Goal: Task Accomplishment & Management: Use online tool/utility

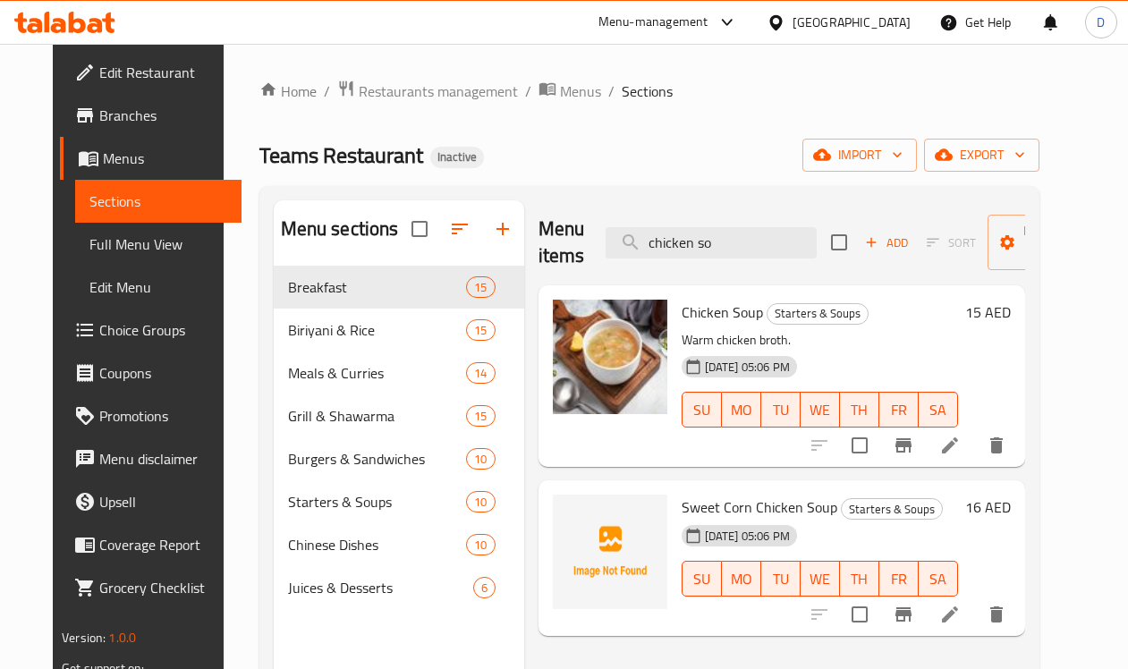
scroll to position [112, 0]
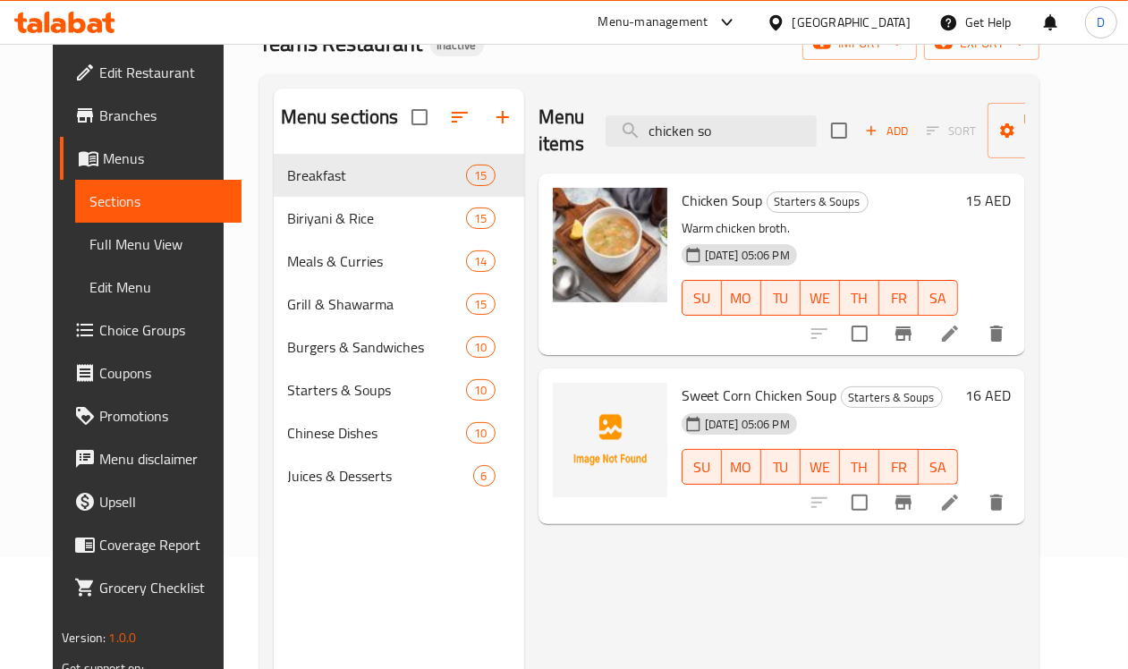
drag, startPoint x: 694, startPoint y: 136, endPoint x: 638, endPoint y: 73, distance: 84.2
click at [605, 134] on input "chicken so" at bounding box center [710, 130] width 211 height 31
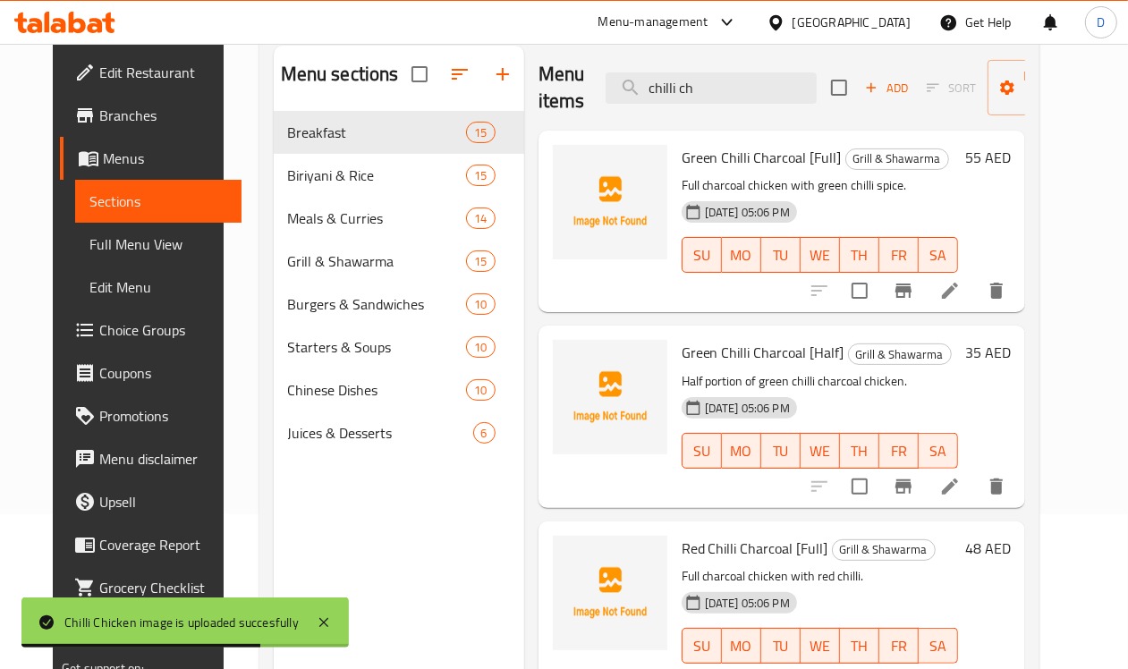
scroll to position [0, 0]
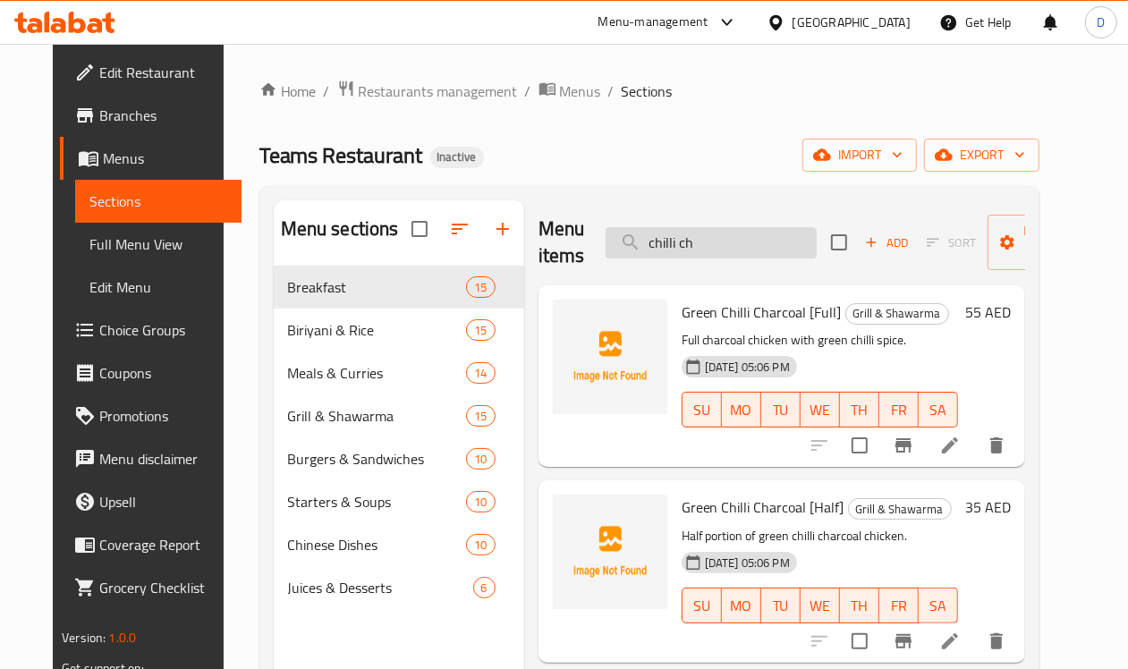
drag, startPoint x: 663, startPoint y: 250, endPoint x: 636, endPoint y: 250, distance: 26.8
click at [636, 250] on input "chilli ch" at bounding box center [710, 242] width 211 height 31
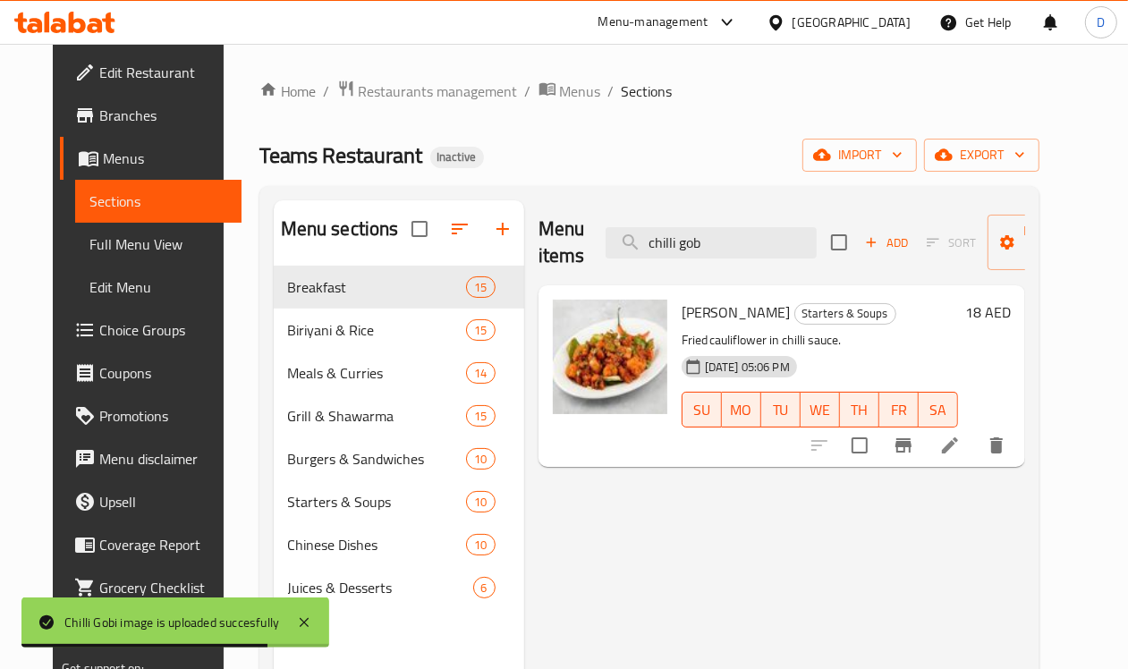
drag, startPoint x: 682, startPoint y: 244, endPoint x: 559, endPoint y: 249, distance: 123.5
click at [559, 249] on div "Menu items chilli gob Add Sort Manage items" at bounding box center [781, 242] width 487 height 85
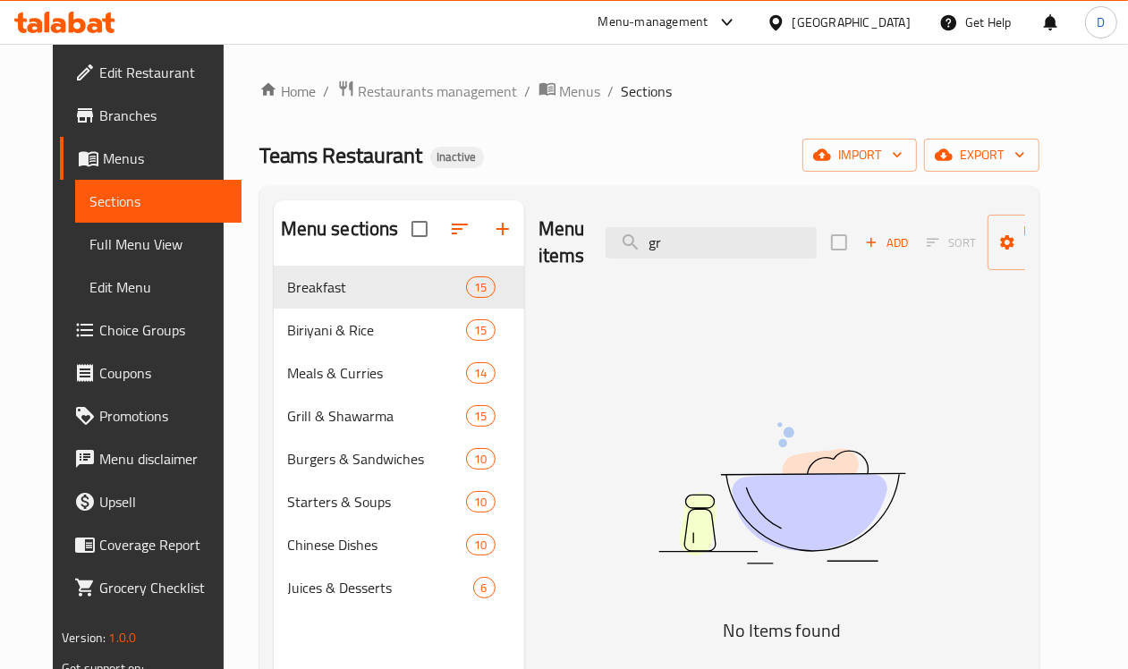
type input "g"
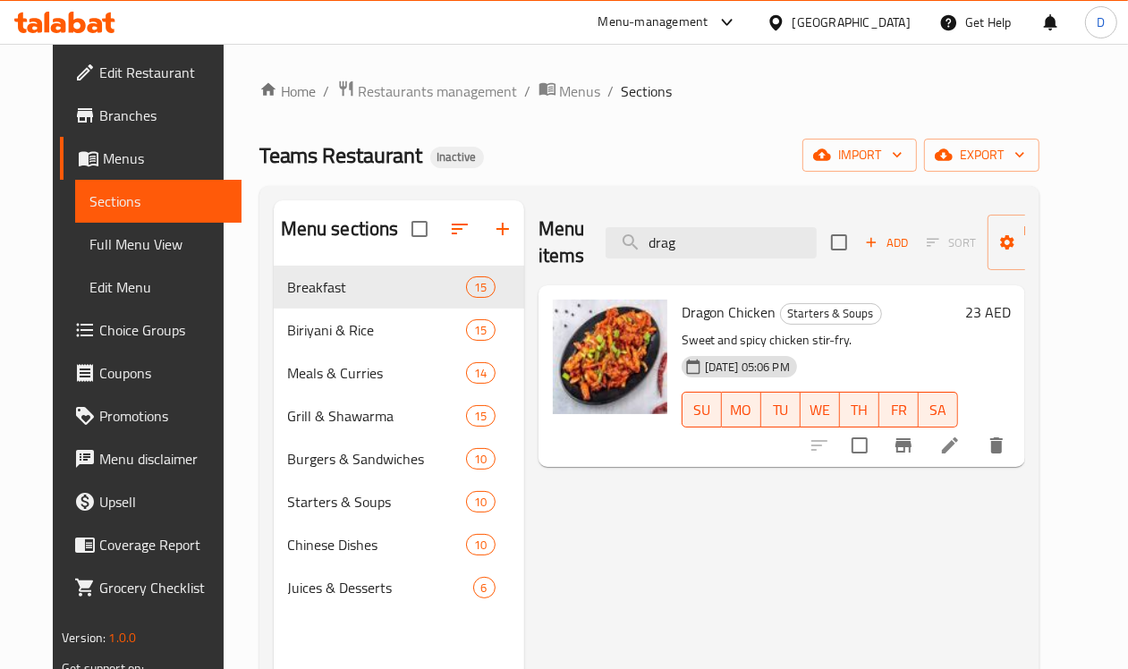
drag, startPoint x: 659, startPoint y: 242, endPoint x: 566, endPoint y: 241, distance: 93.0
click at [566, 241] on div "Menu items drag Add Sort Manage items" at bounding box center [781, 242] width 487 height 85
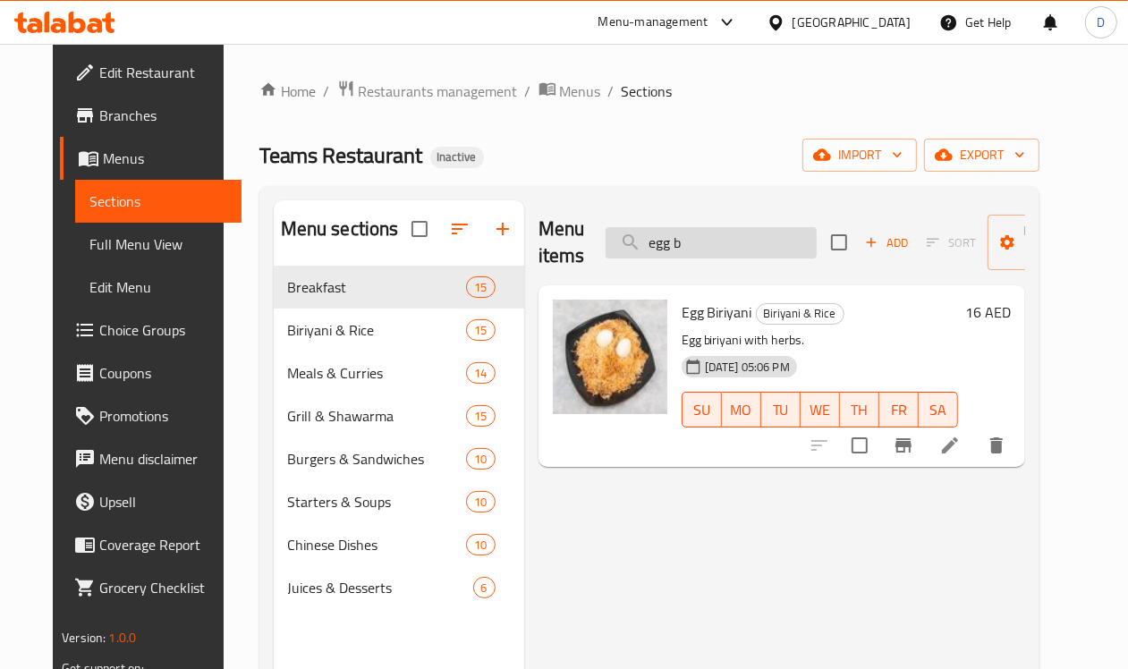
click at [667, 247] on input "egg b" at bounding box center [710, 242] width 211 height 31
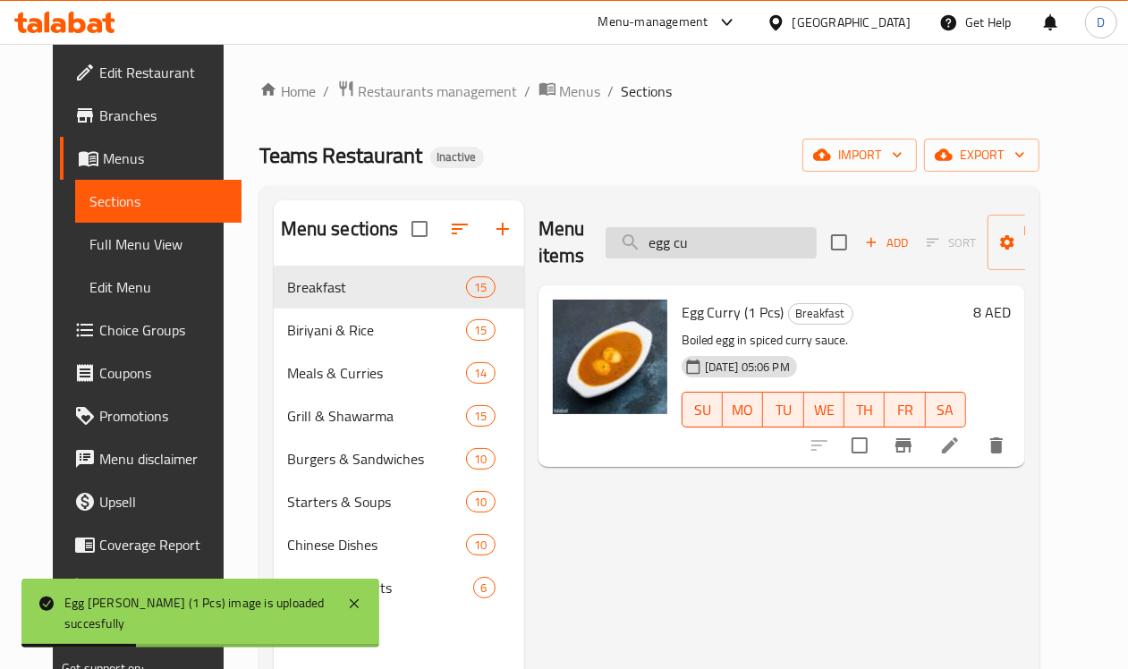
click at [682, 249] on input "egg cu" at bounding box center [710, 242] width 211 height 31
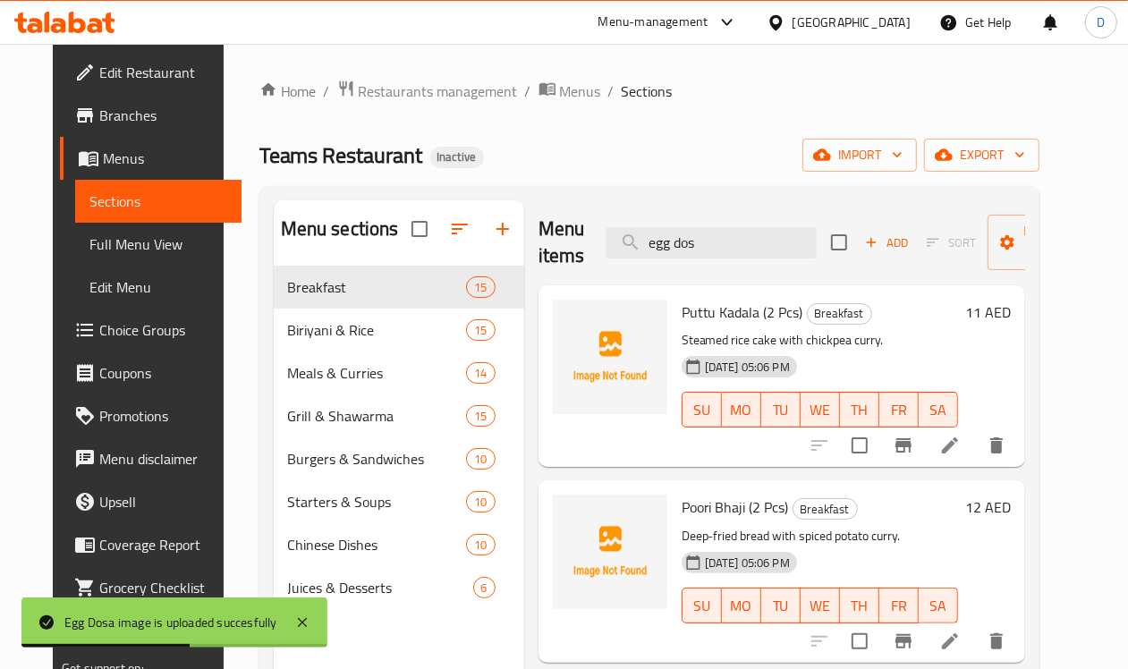
drag, startPoint x: 695, startPoint y: 252, endPoint x: 537, endPoint y: 249, distance: 158.3
click at [538, 249] on div "Menu items egg dos Add Sort Manage items" at bounding box center [781, 242] width 487 height 85
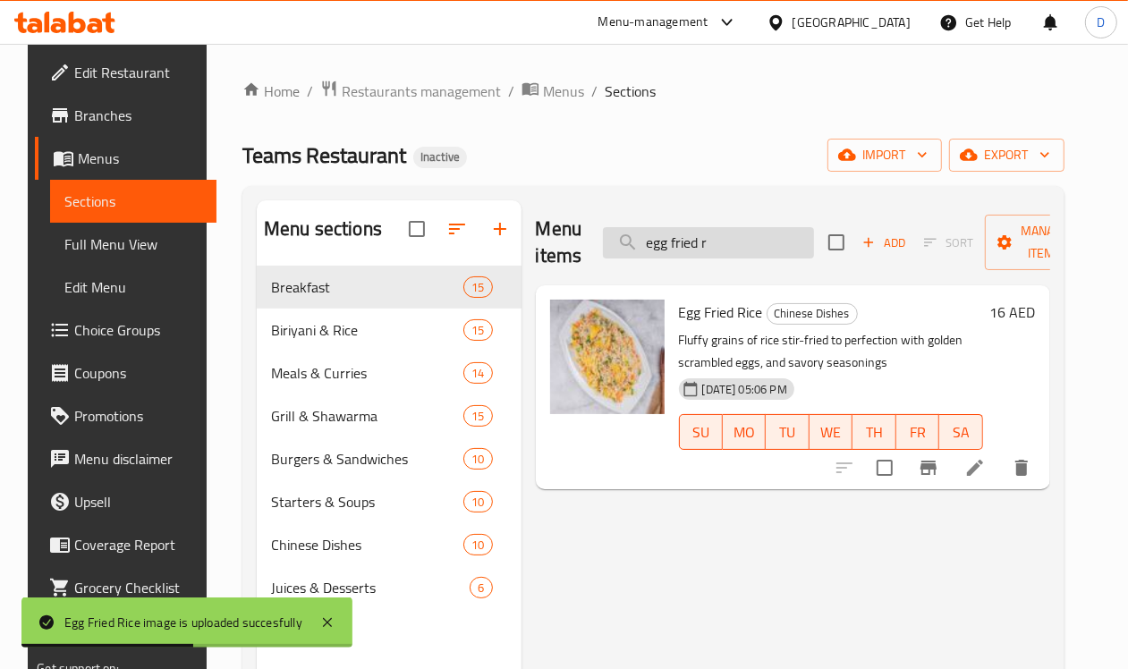
click at [695, 243] on input "egg fried r" at bounding box center [708, 242] width 211 height 31
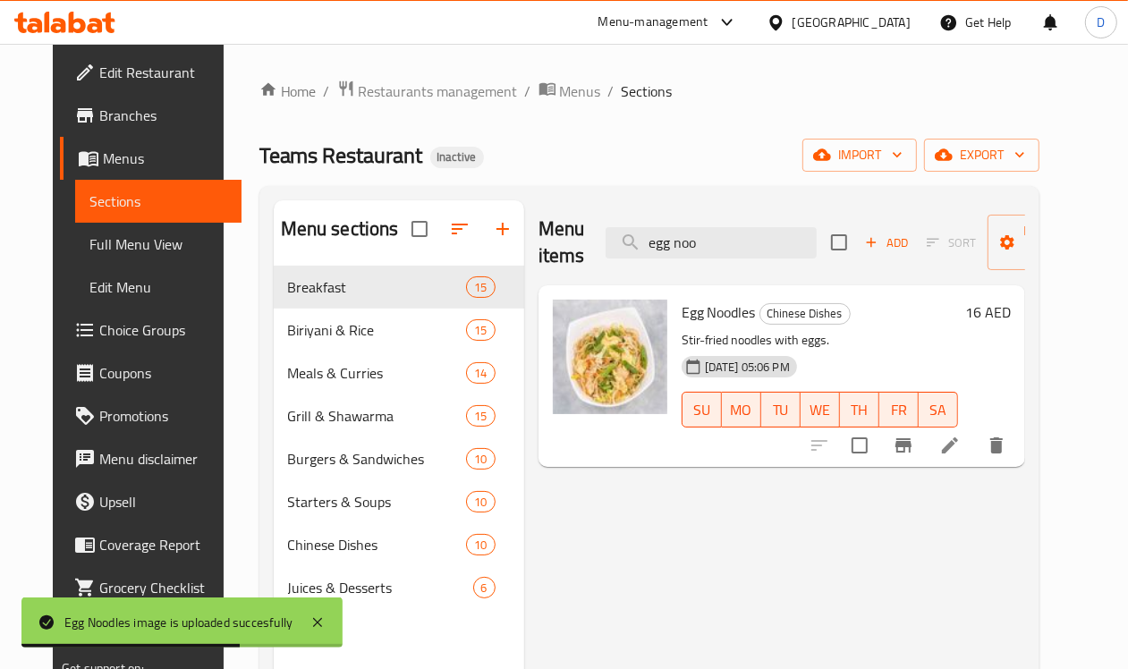
drag, startPoint x: 681, startPoint y: 244, endPoint x: 541, endPoint y: 242, distance: 139.5
click at [541, 242] on div "Menu items egg noo Add Sort Manage items" at bounding box center [781, 242] width 487 height 85
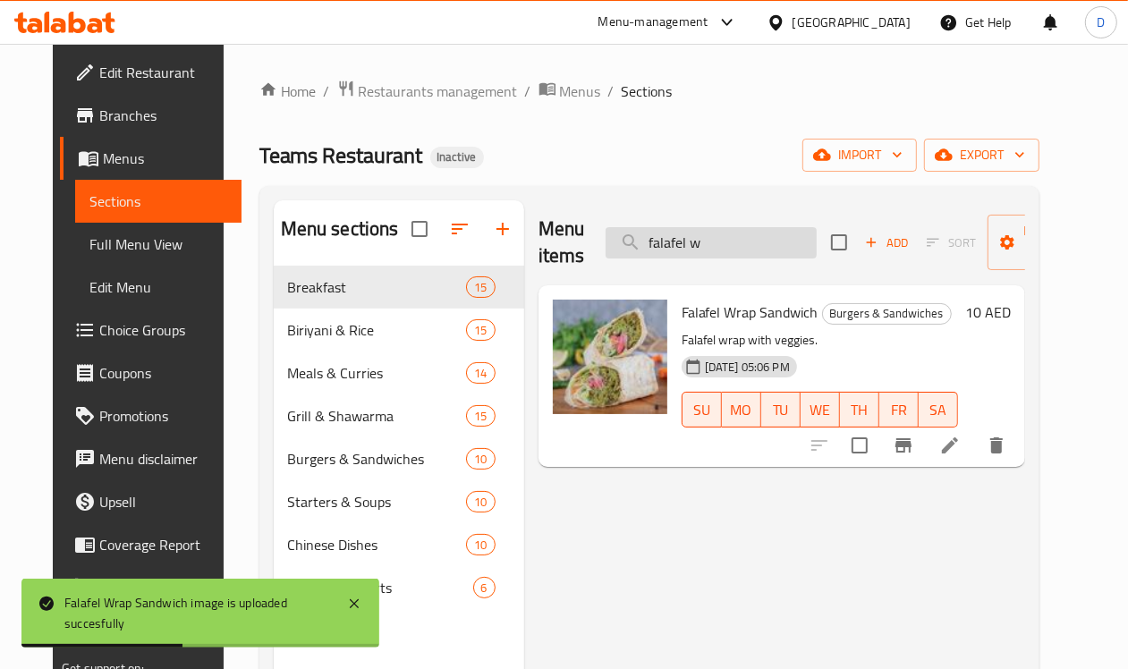
drag, startPoint x: 673, startPoint y: 256, endPoint x: 571, endPoint y: 248, distance: 103.2
click at [605, 248] on input "falafel w" at bounding box center [710, 242] width 211 height 31
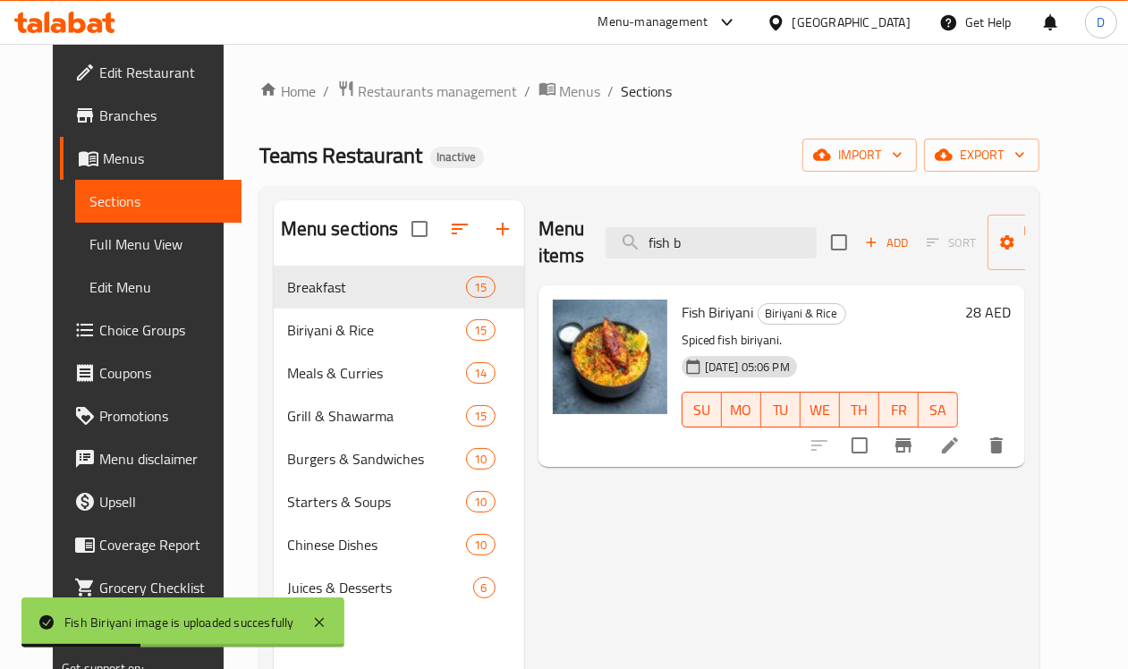
drag, startPoint x: 669, startPoint y: 249, endPoint x: 555, endPoint y: 247, distance: 113.6
click at [555, 247] on div "Menu items fish b Add Sort Manage items" at bounding box center [781, 242] width 487 height 85
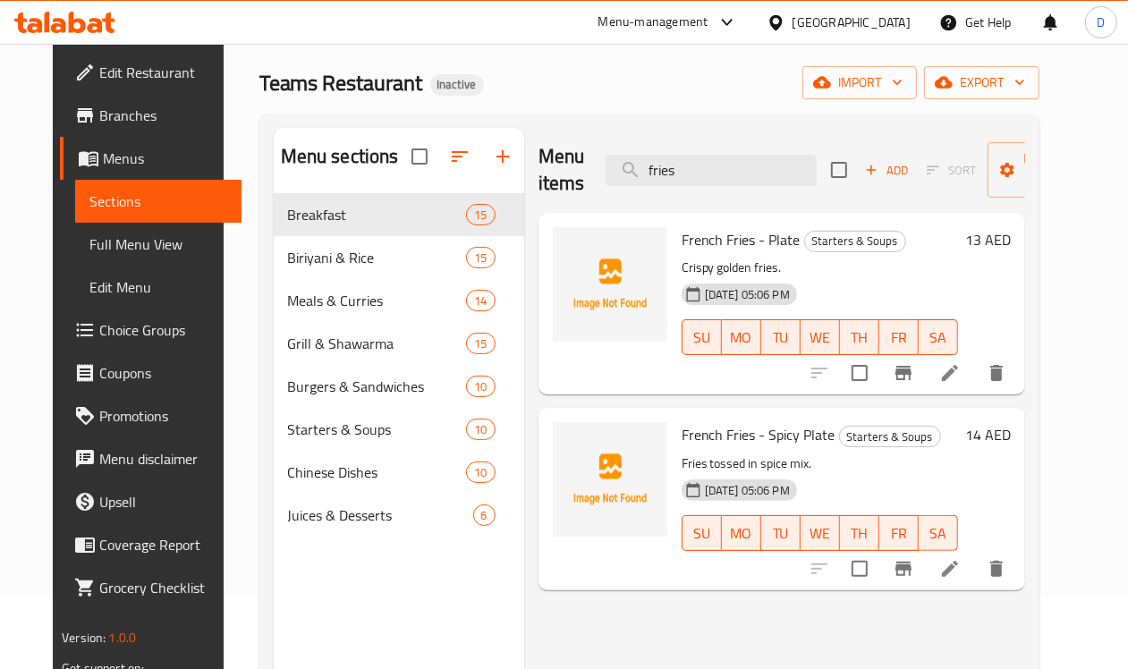
scroll to position [112, 0]
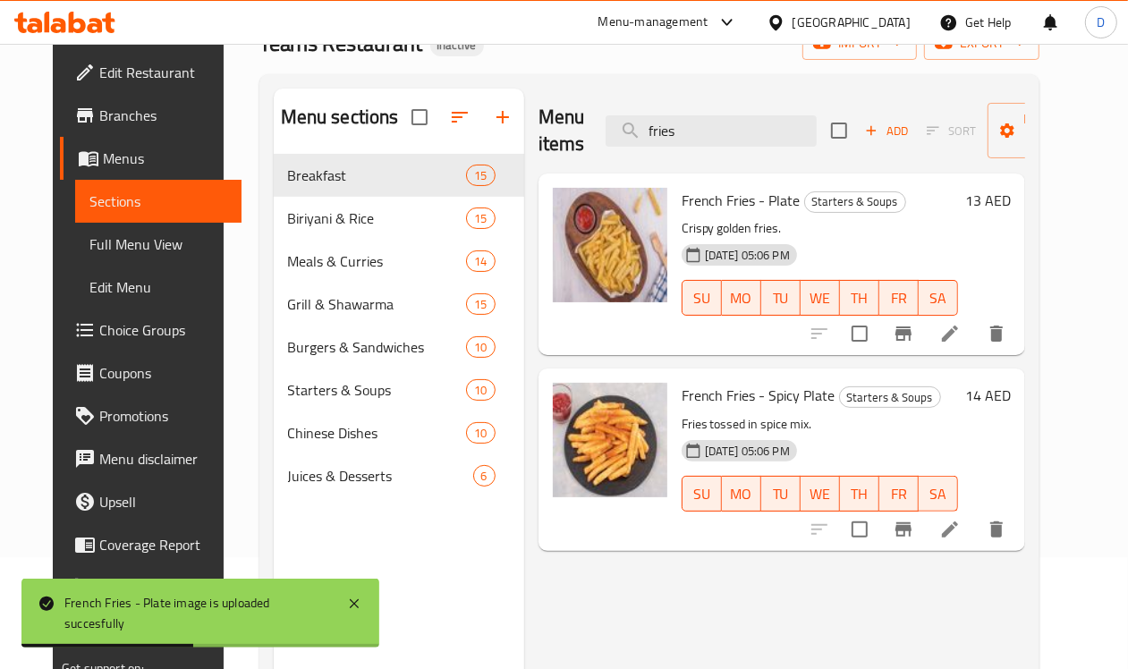
drag, startPoint x: 597, startPoint y: 131, endPoint x: 555, endPoint y: 131, distance: 42.0
click at [555, 131] on div "Menu items fries Add Sort Manage items" at bounding box center [781, 131] width 487 height 85
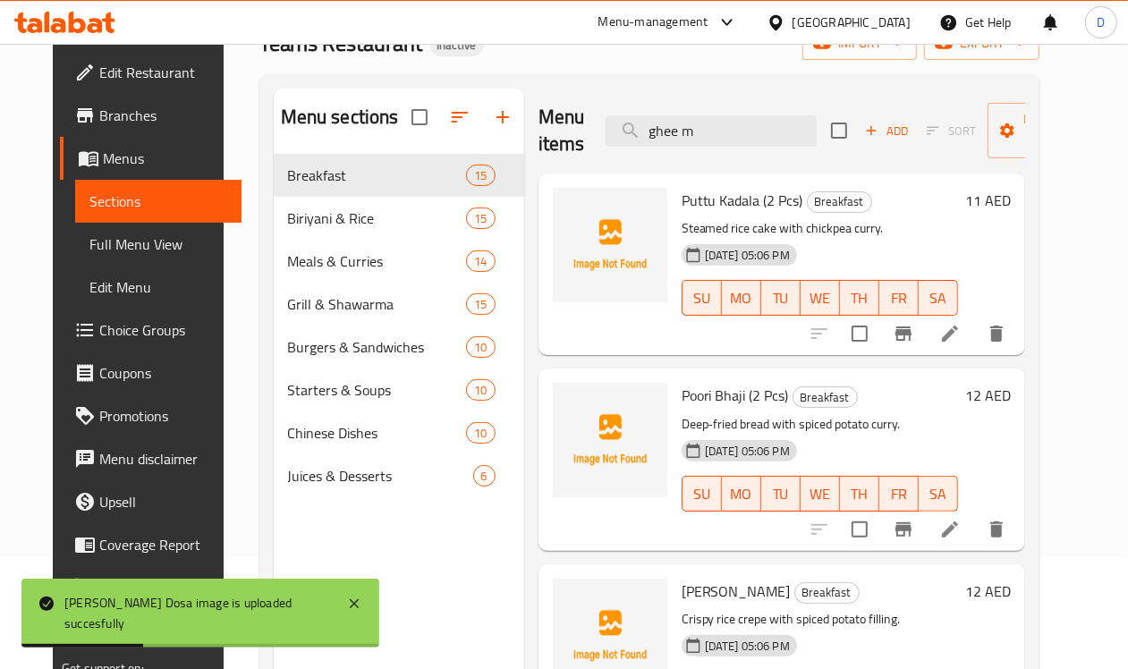
click at [678, 148] on div "Menu items ghee m Add Sort Manage items" at bounding box center [781, 131] width 487 height 85
click at [681, 127] on input "ghee m" at bounding box center [710, 130] width 211 height 31
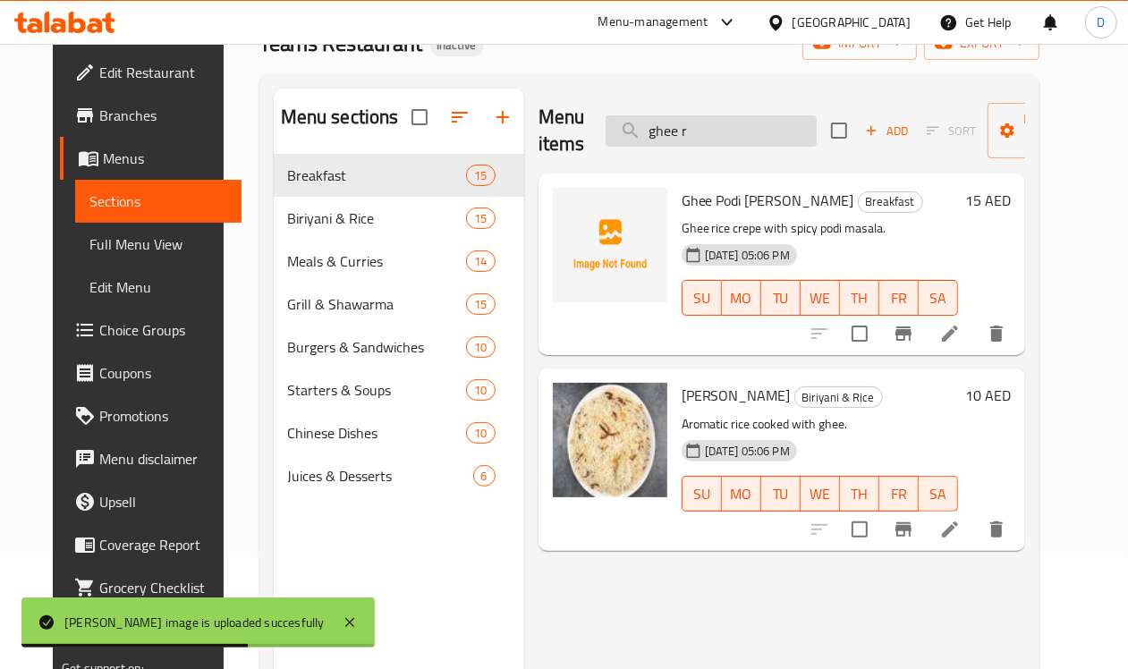
drag, startPoint x: 672, startPoint y: 132, endPoint x: 606, endPoint y: 135, distance: 65.3
click at [606, 135] on input "ghee r" at bounding box center [710, 130] width 211 height 31
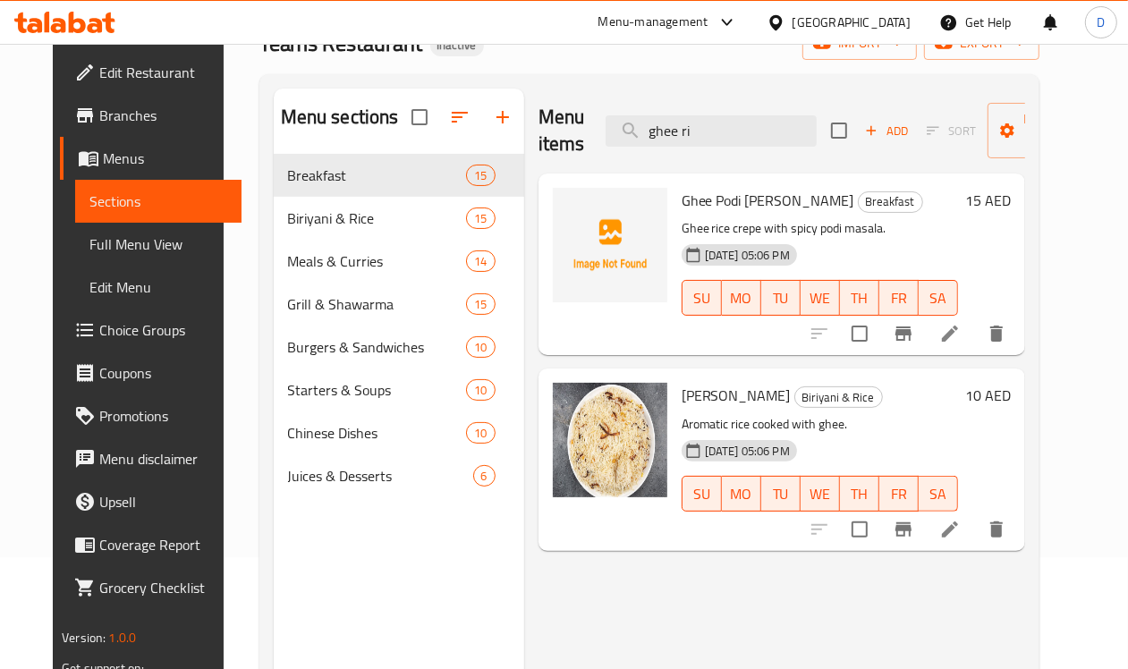
drag, startPoint x: 675, startPoint y: 136, endPoint x: 530, endPoint y: 123, distance: 145.4
click at [538, 123] on div "Menu items ghee ri Add Sort Manage items" at bounding box center [781, 131] width 487 height 85
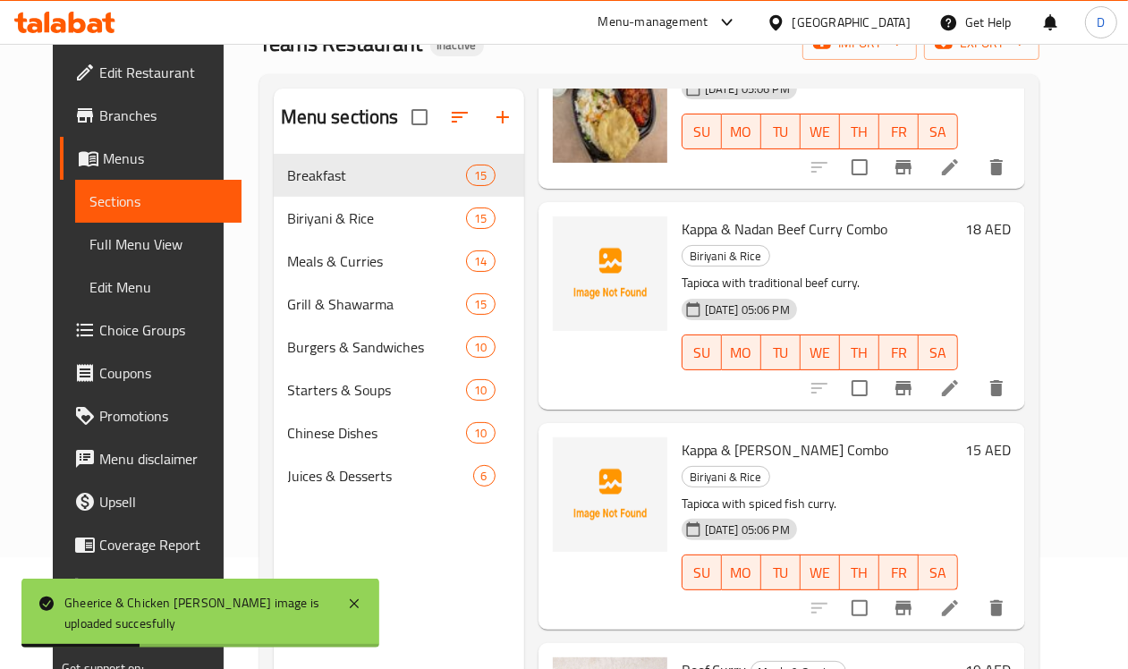
scroll to position [335, 0]
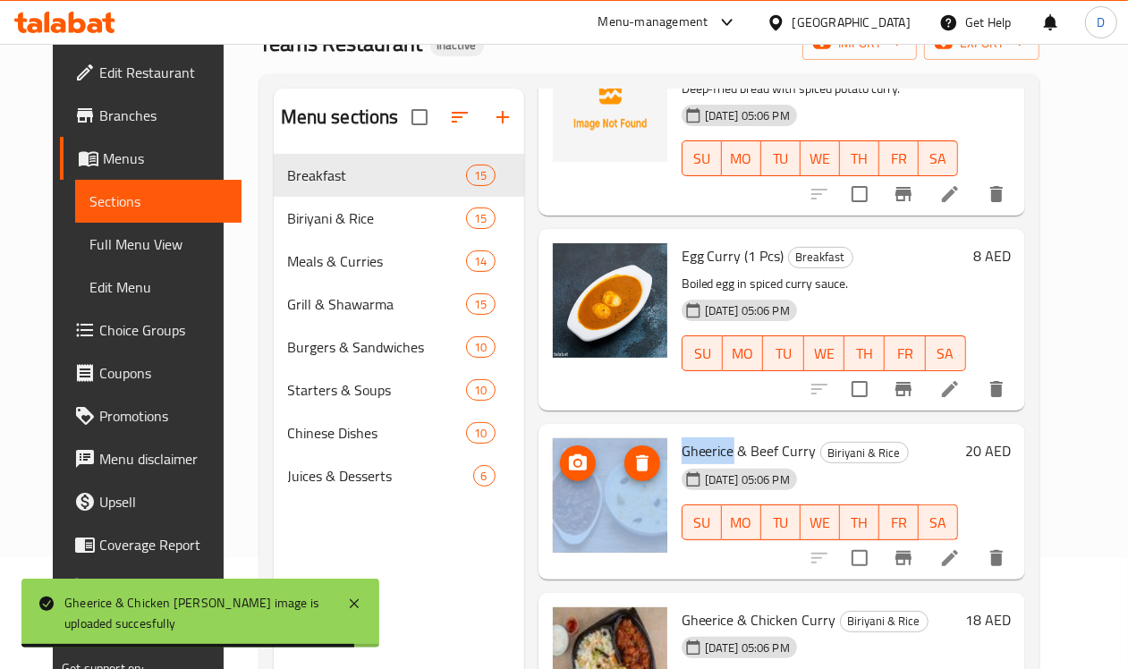
drag, startPoint x: 657, startPoint y: 453, endPoint x: 580, endPoint y: 449, distance: 77.9
click at [580, 449] on div "Gheerice & Beef [PERSON_NAME] Biriyani & Rice [DATE] 05:06 PM SU MO TU WE TH FR…" at bounding box center [782, 501] width 472 height 141
copy div "Gheerice"
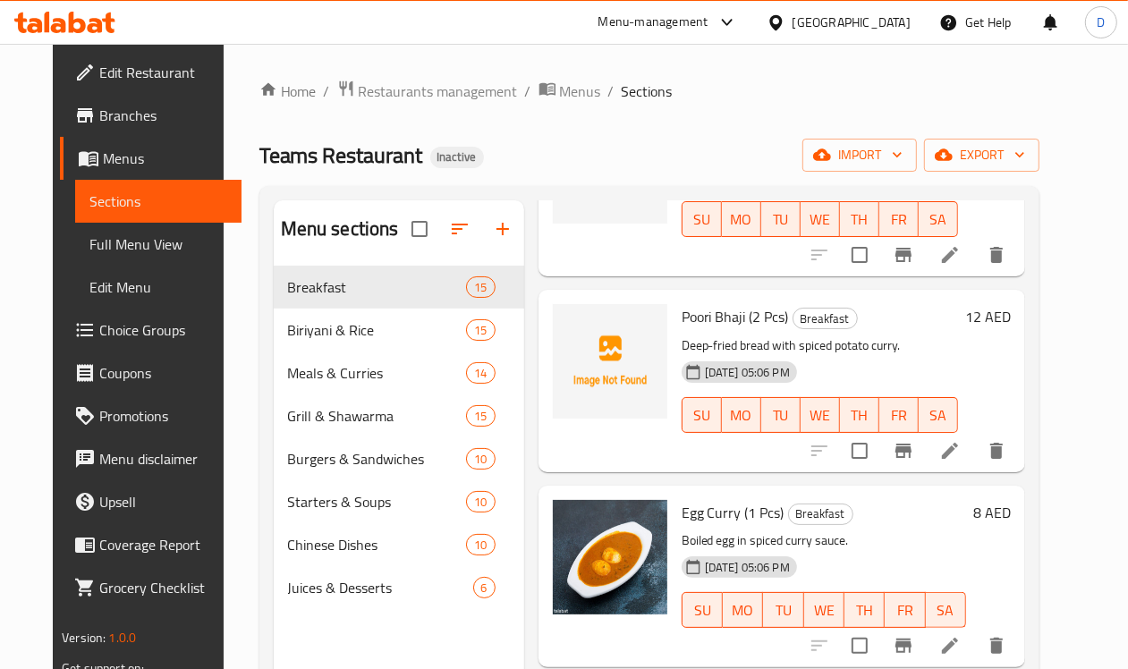
scroll to position [0, 0]
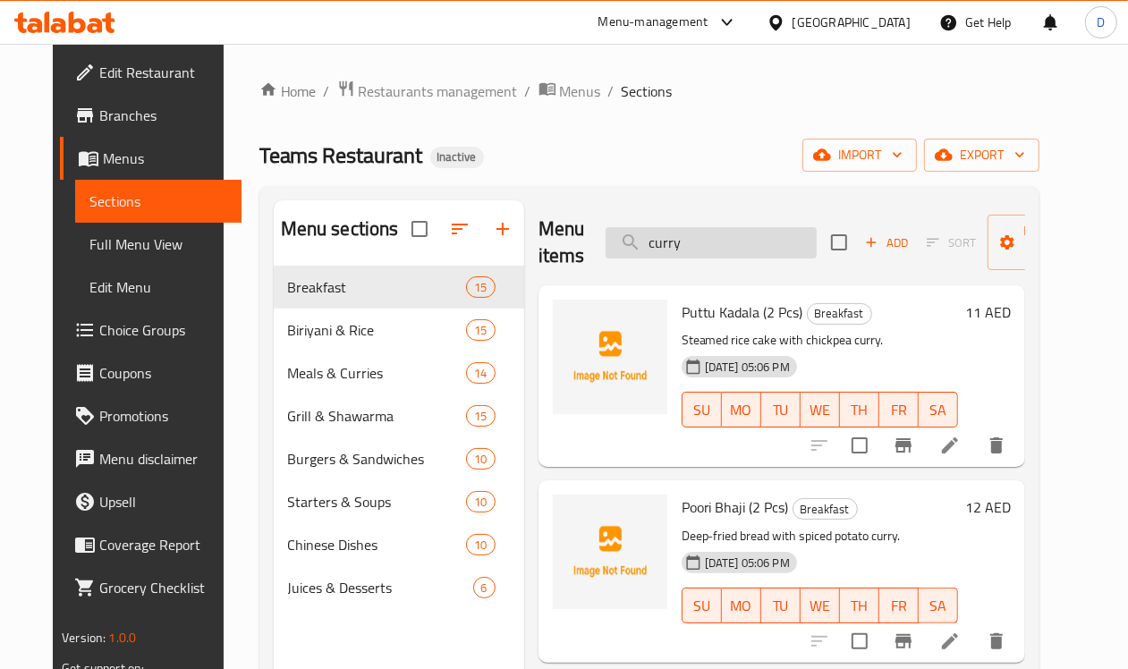
click at [667, 251] on input "curry" at bounding box center [710, 242] width 211 height 31
paste input "Gheerice"
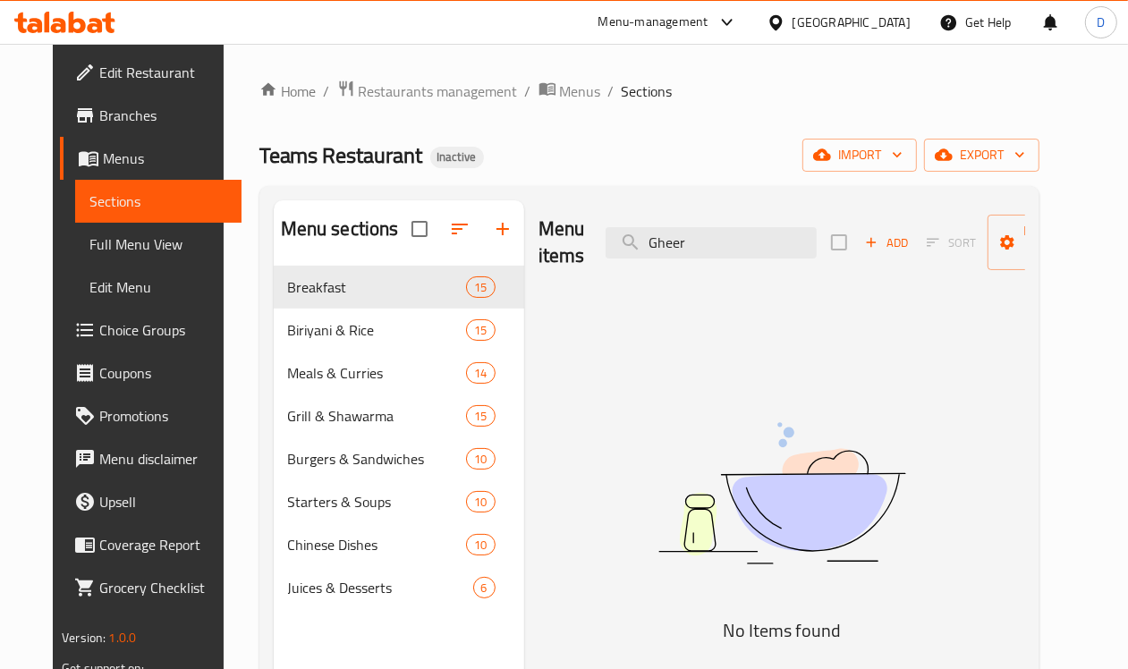
type input "Ghee"
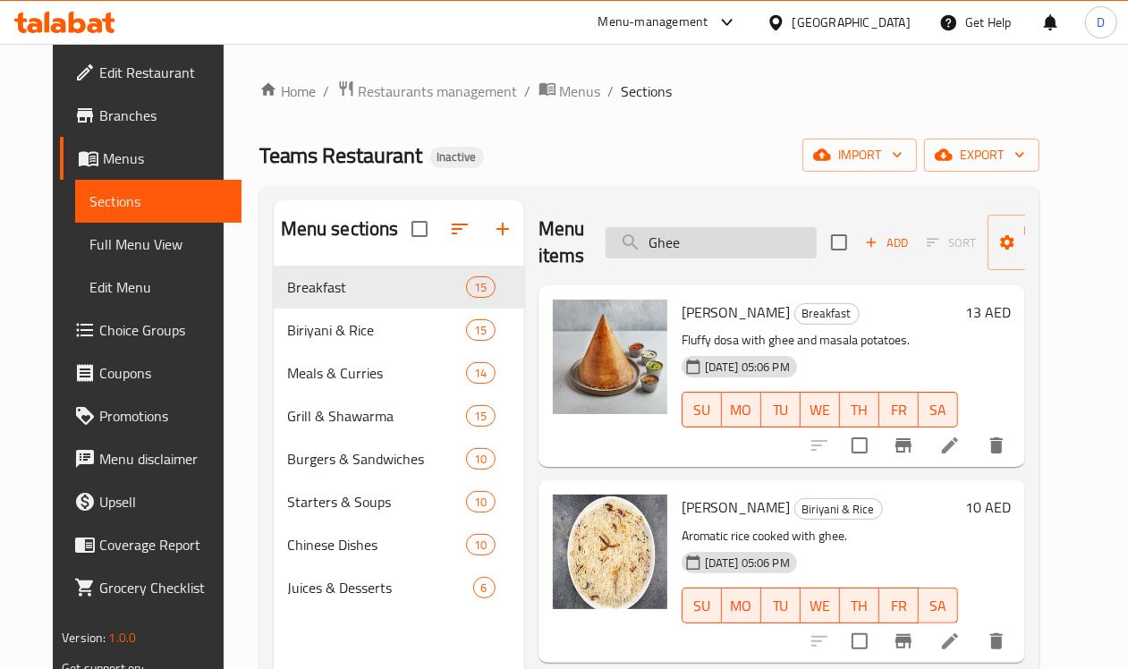
drag, startPoint x: 657, startPoint y: 249, endPoint x: 578, endPoint y: 244, distance: 79.7
click at [605, 244] on input "Ghee" at bounding box center [710, 242] width 211 height 31
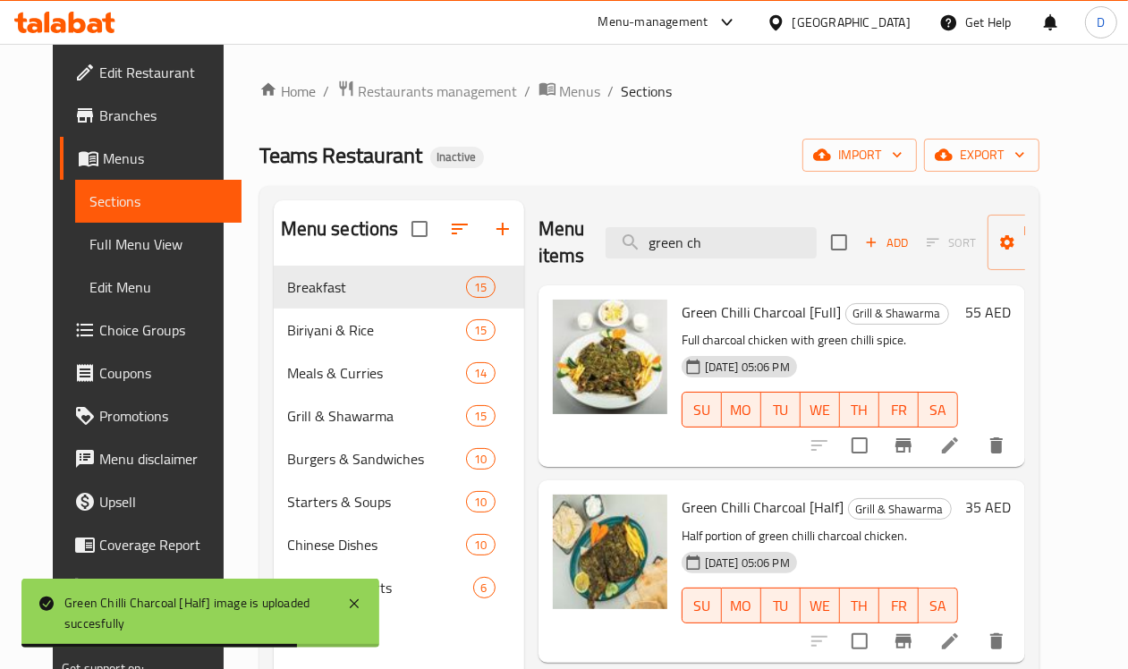
drag, startPoint x: 682, startPoint y: 240, endPoint x: 568, endPoint y: 241, distance: 114.5
click at [568, 241] on div "Menu items green ch Add Sort Manage items" at bounding box center [781, 242] width 487 height 85
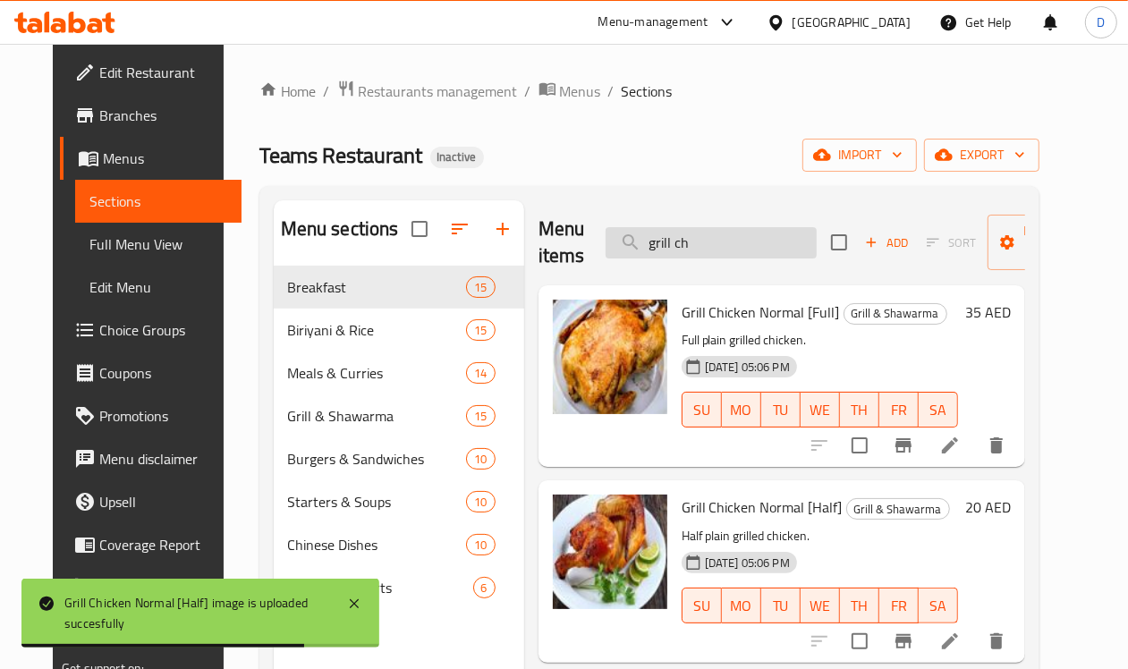
drag, startPoint x: 659, startPoint y: 249, endPoint x: 564, endPoint y: 250, distance: 94.8
click at [605, 250] on input "grill ch" at bounding box center [710, 242] width 211 height 31
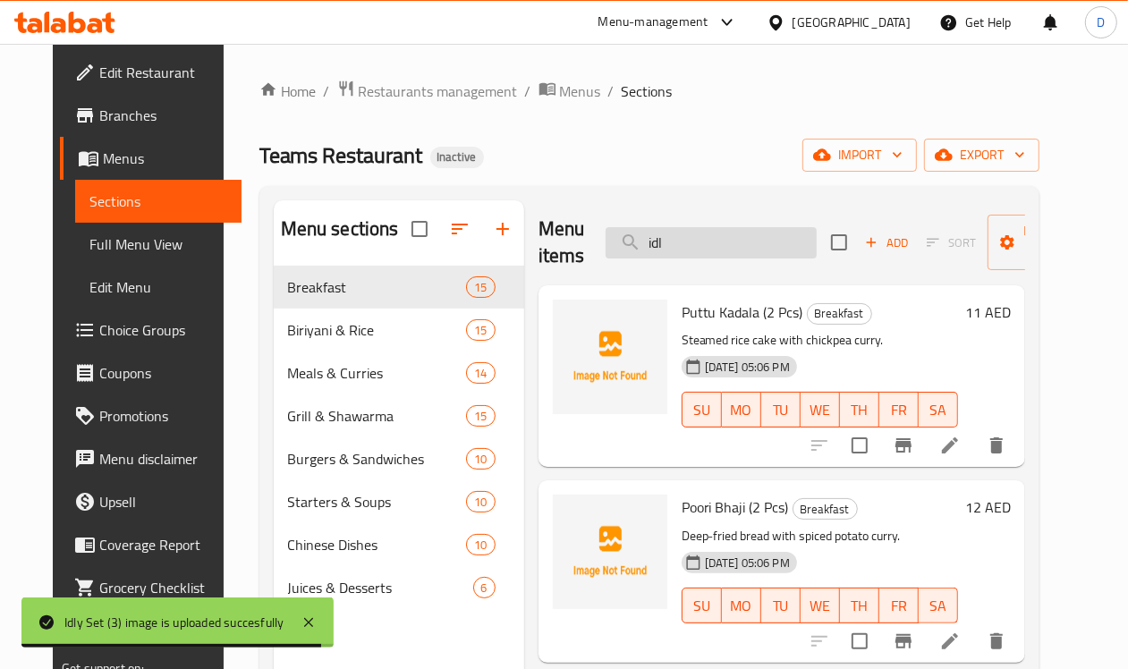
drag, startPoint x: 622, startPoint y: 252, endPoint x: 564, endPoint y: 244, distance: 58.7
click at [605, 244] on input "idl" at bounding box center [710, 242] width 211 height 31
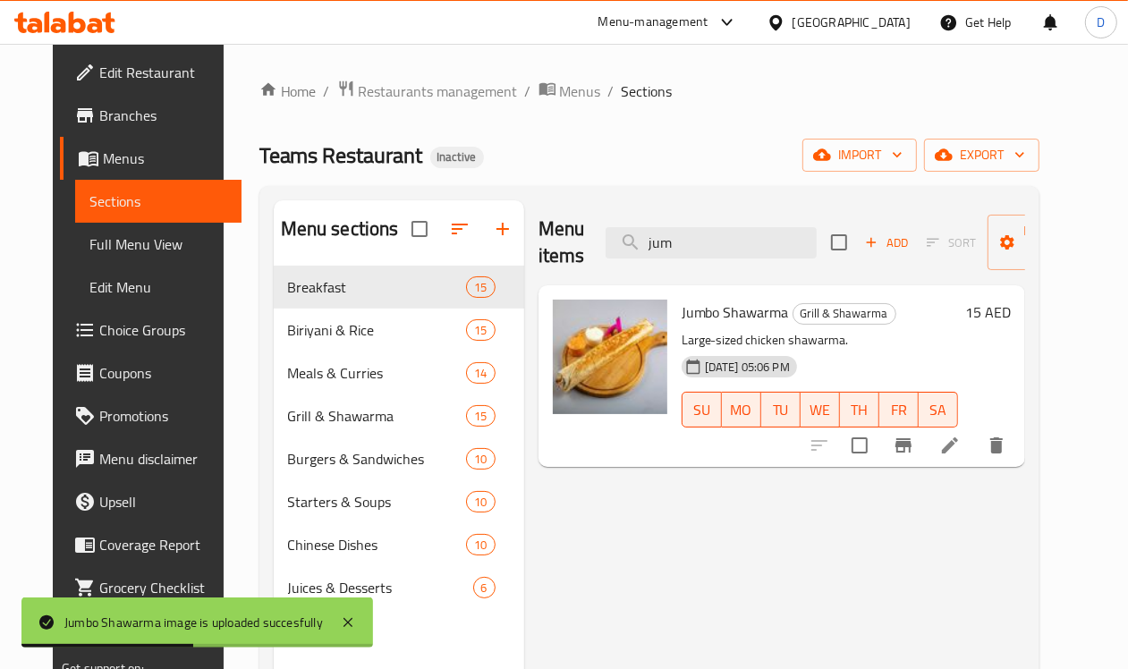
drag, startPoint x: 673, startPoint y: 244, endPoint x: 555, endPoint y: 250, distance: 118.2
click at [555, 250] on div "Menu items jum Add Sort Manage items" at bounding box center [781, 242] width 487 height 85
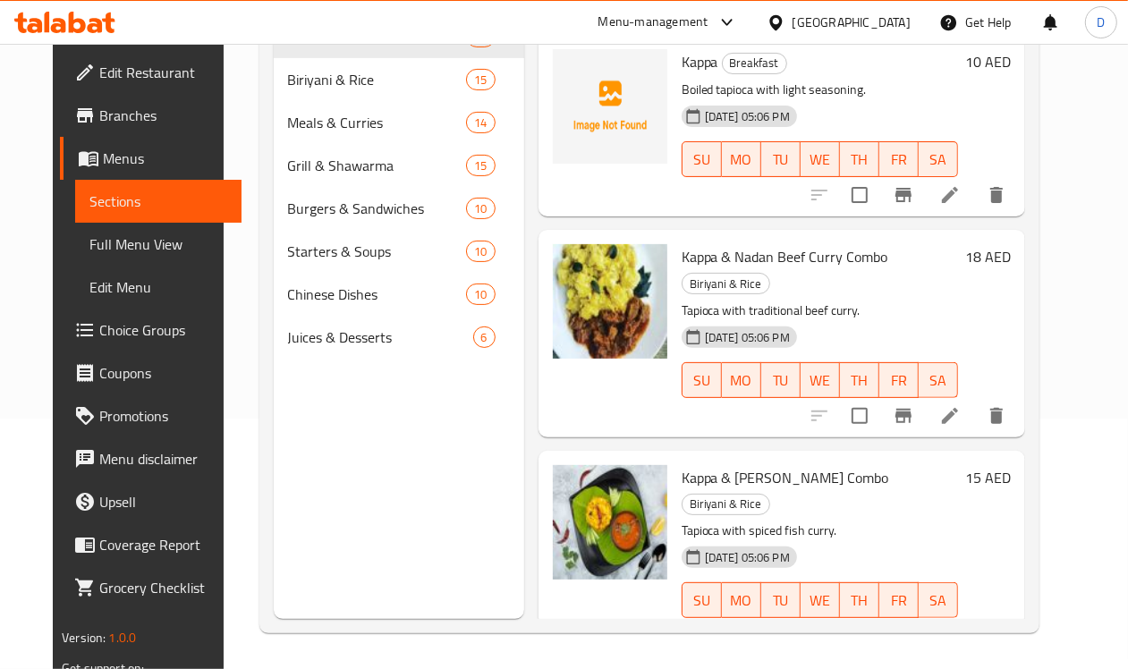
scroll to position [140, 0]
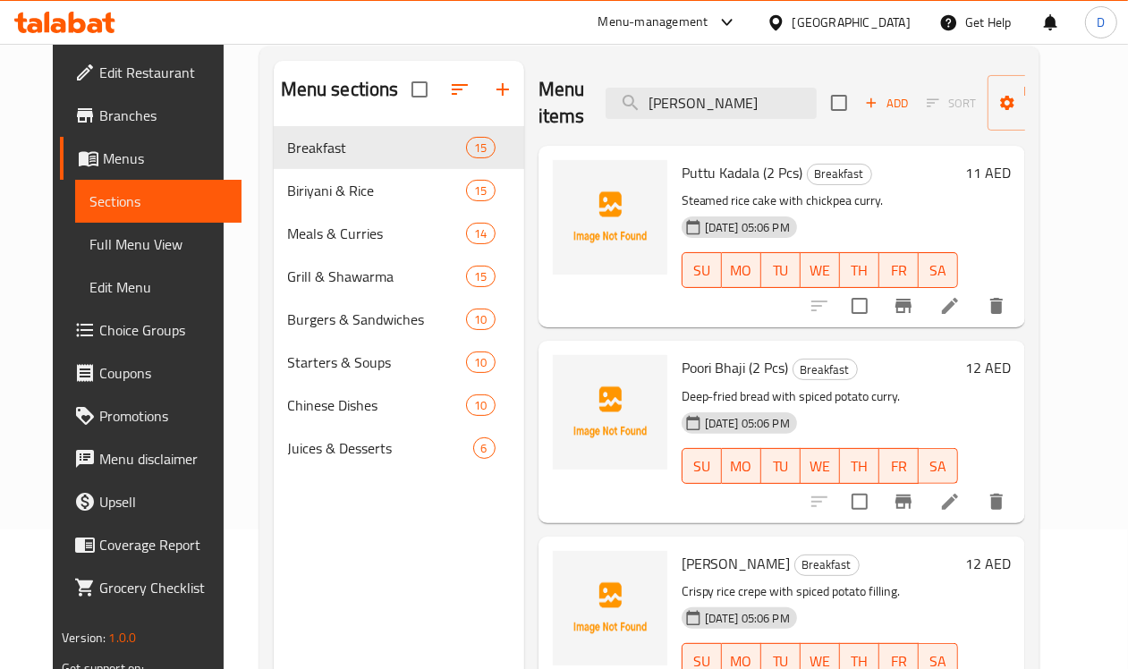
drag, startPoint x: 637, startPoint y: 104, endPoint x: 555, endPoint y: 148, distance: 92.4
click at [555, 148] on div "Menu items [PERSON_NAME] Add Sort Manage items Puttu Kadala (2 Pcs) Breakfast S…" at bounding box center [774, 395] width 501 height 669
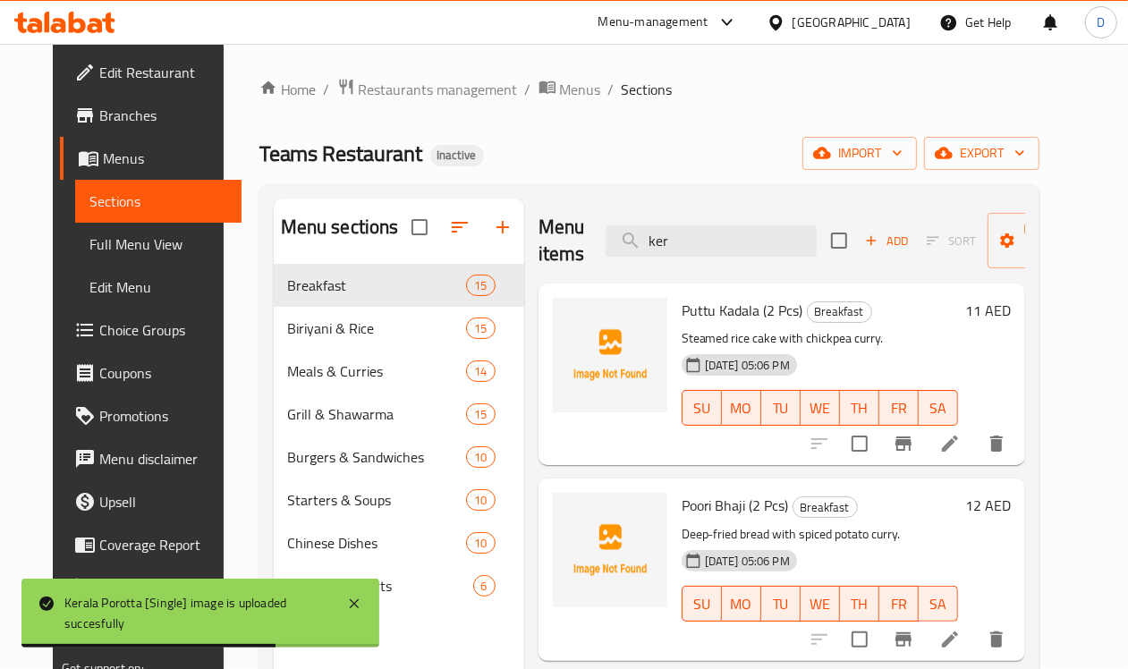
scroll to position [0, 0]
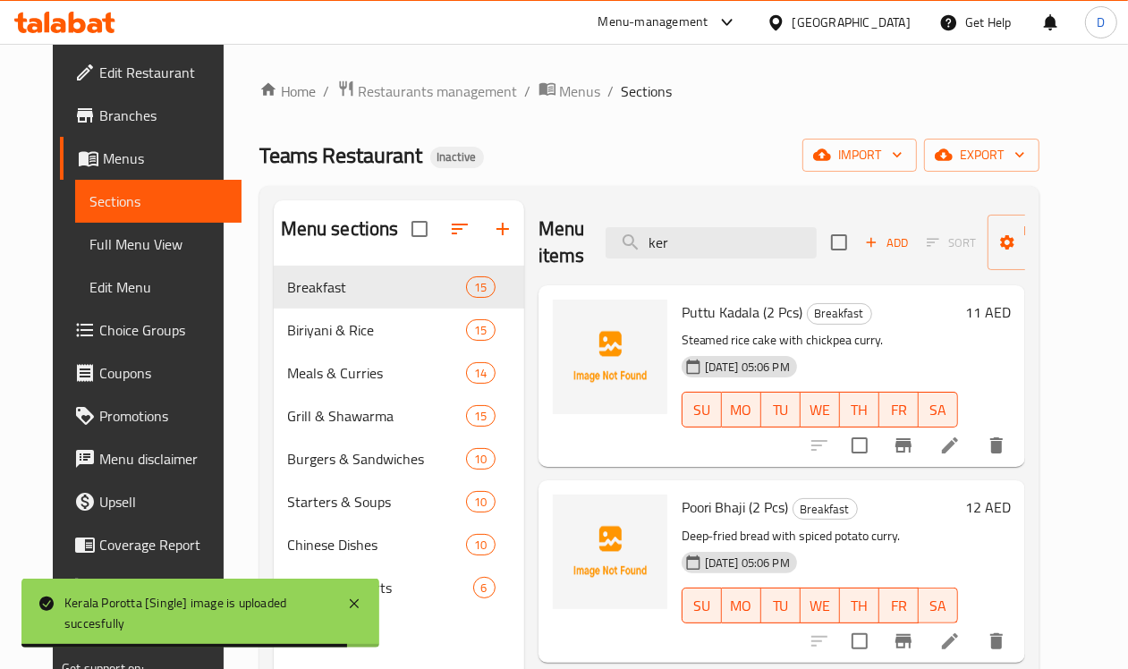
drag, startPoint x: 628, startPoint y: 239, endPoint x: 555, endPoint y: 238, distance: 72.4
click at [555, 238] on div "Menu items ker Add Sort Manage items" at bounding box center [781, 242] width 487 height 85
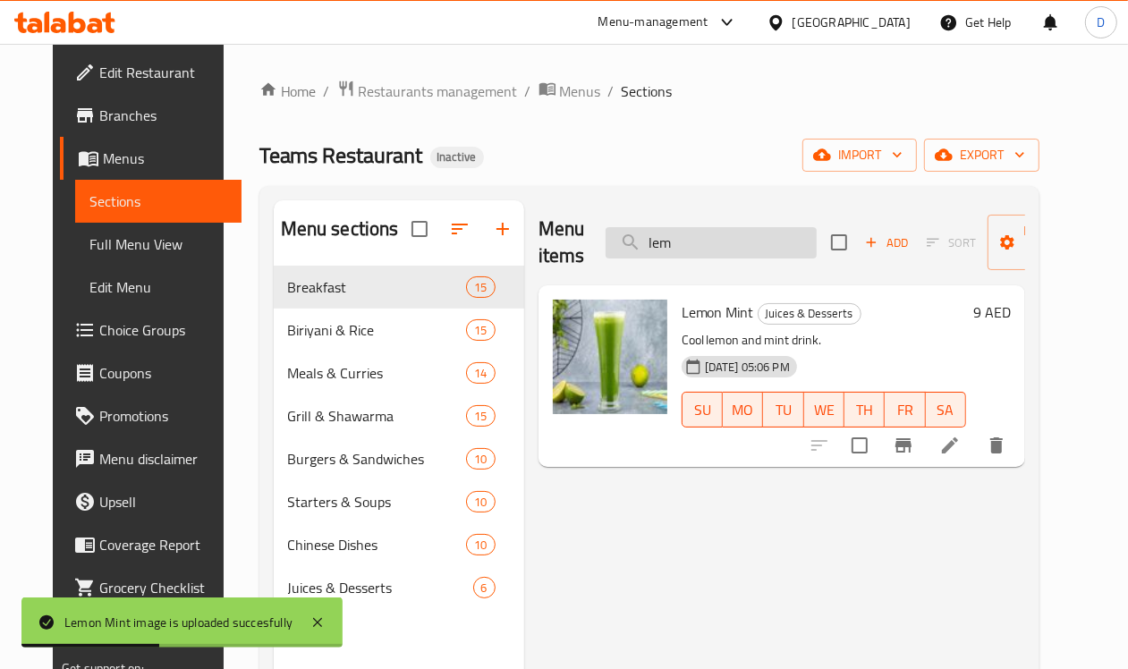
drag, startPoint x: 656, startPoint y: 249, endPoint x: 577, endPoint y: 255, distance: 79.0
click at [605, 255] on input "lem" at bounding box center [710, 242] width 211 height 31
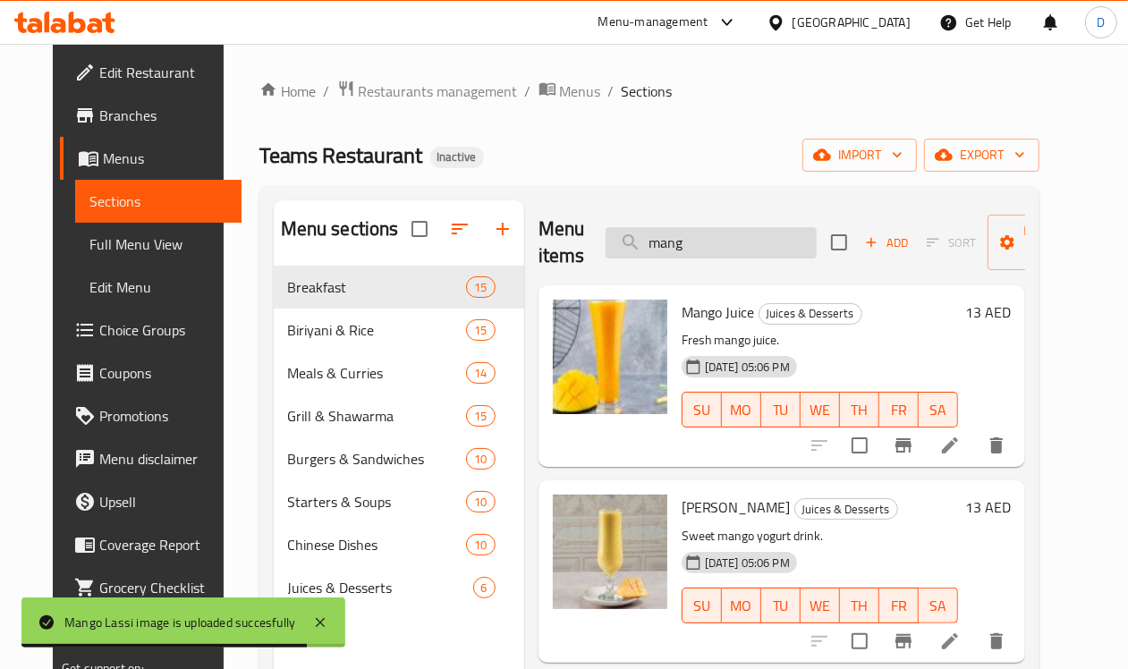
click at [693, 237] on input "mang" at bounding box center [710, 242] width 211 height 31
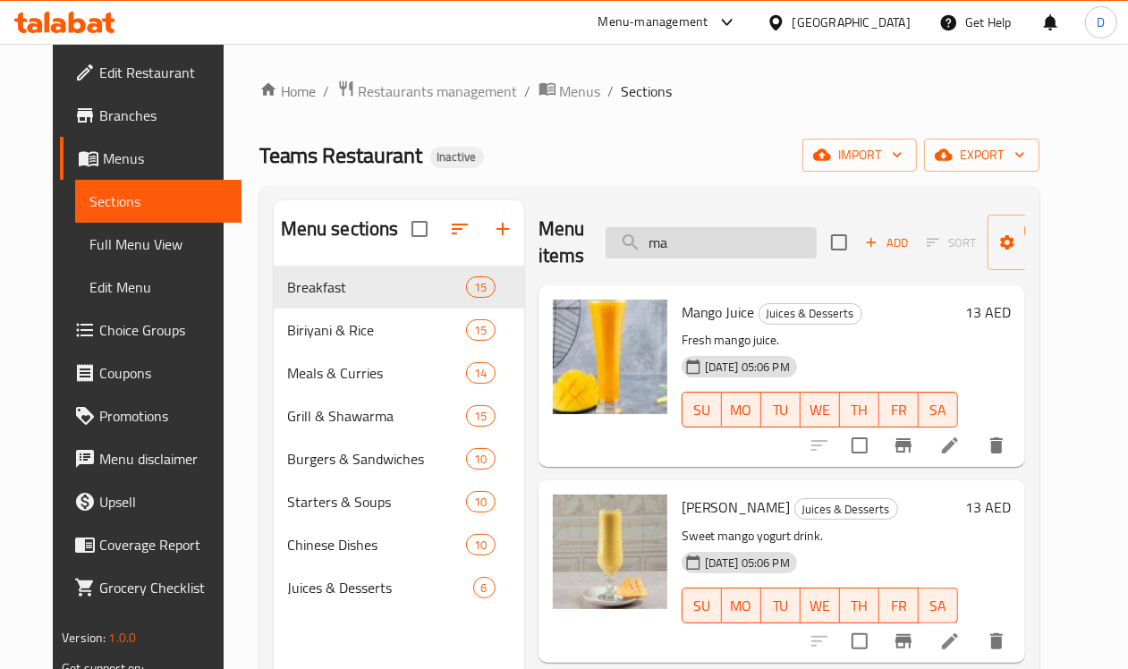
type input "m"
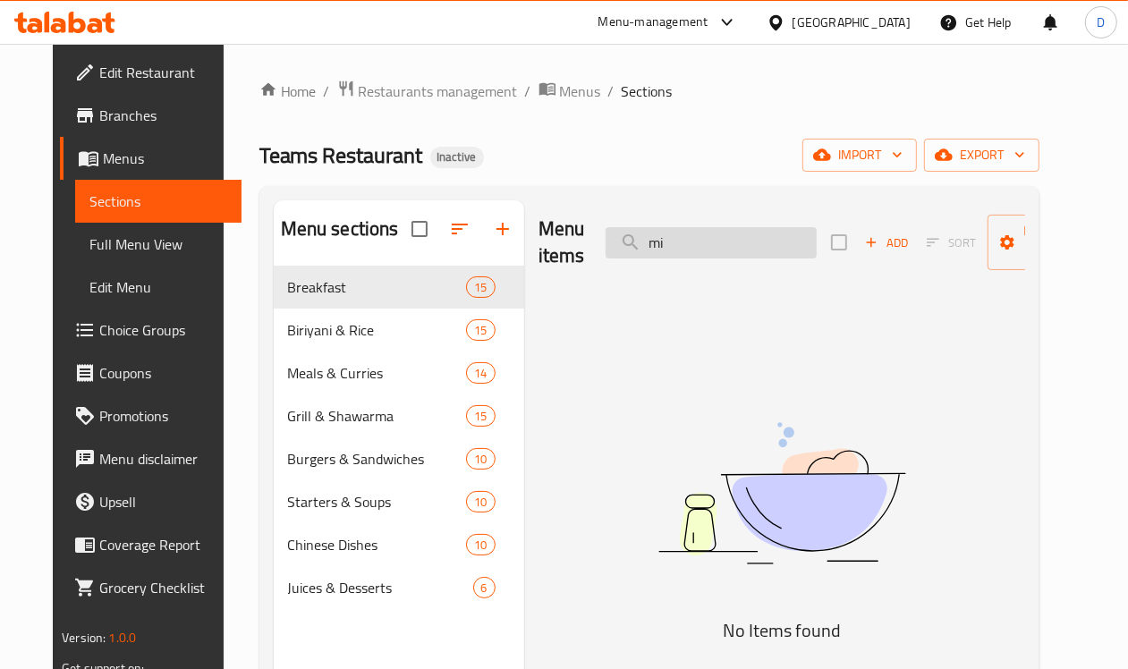
type input "m"
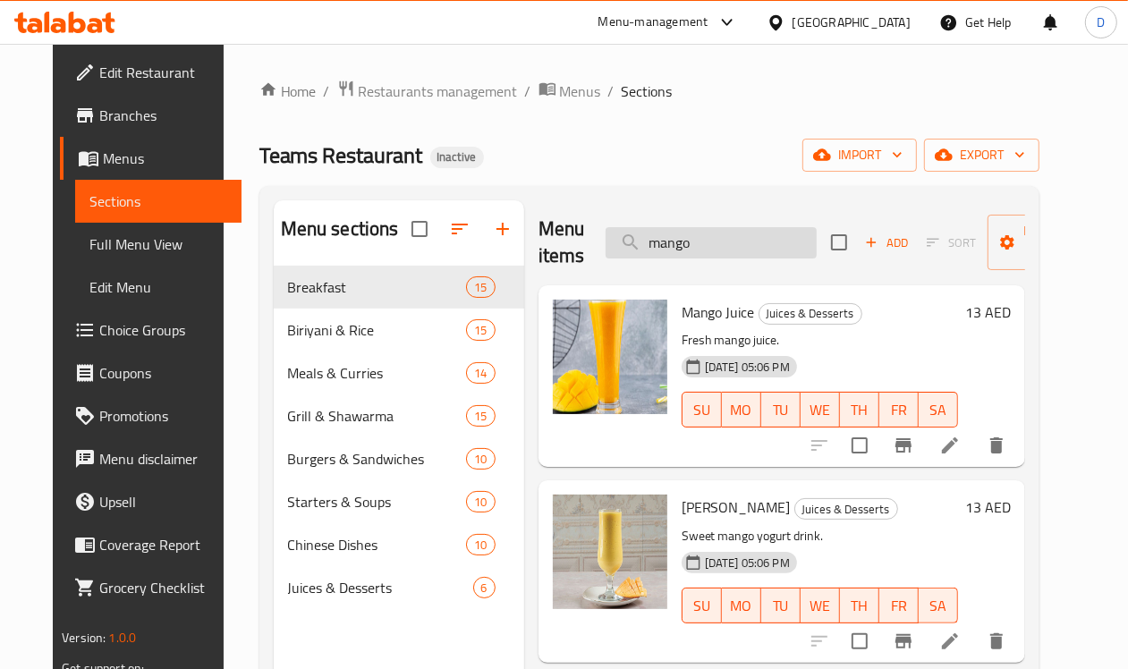
drag, startPoint x: 669, startPoint y: 233, endPoint x: 588, endPoint y: 238, distance: 80.6
click at [605, 238] on input "mango" at bounding box center [710, 242] width 211 height 31
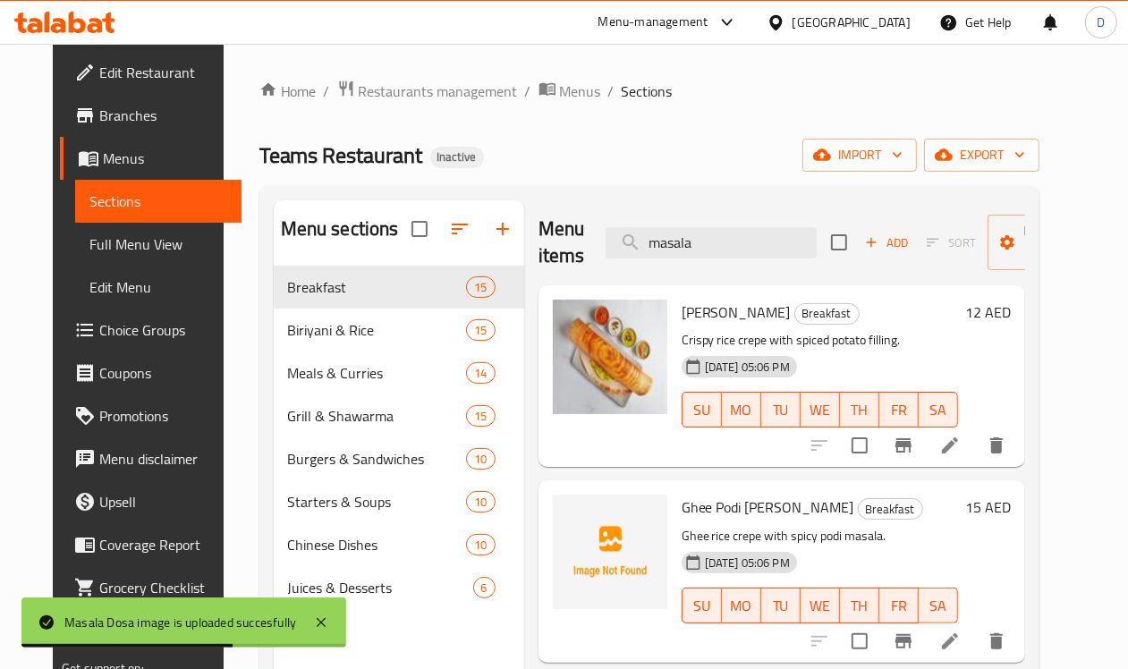
drag, startPoint x: 673, startPoint y: 241, endPoint x: 551, endPoint y: 252, distance: 123.0
click at [551, 252] on div "Menu items masala Add Sort Manage items" at bounding box center [781, 242] width 487 height 85
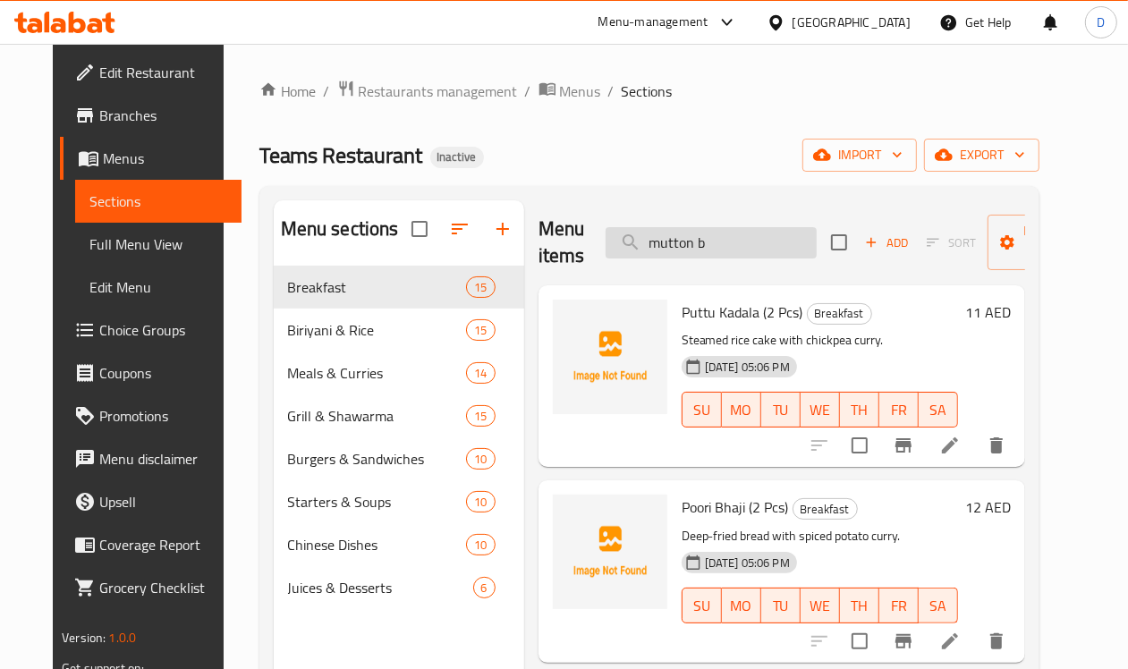
click at [703, 237] on input "mutton b" at bounding box center [710, 242] width 211 height 31
click at [680, 248] on input "mutton b" at bounding box center [710, 242] width 211 height 31
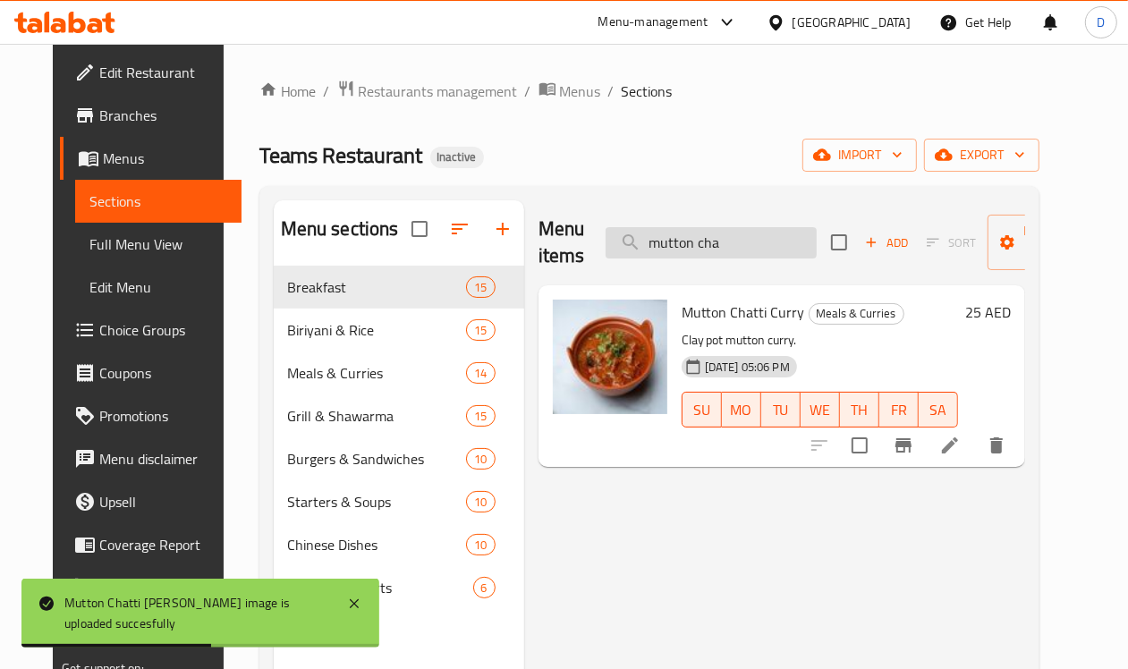
click at [707, 238] on input "mutton cha" at bounding box center [710, 242] width 211 height 31
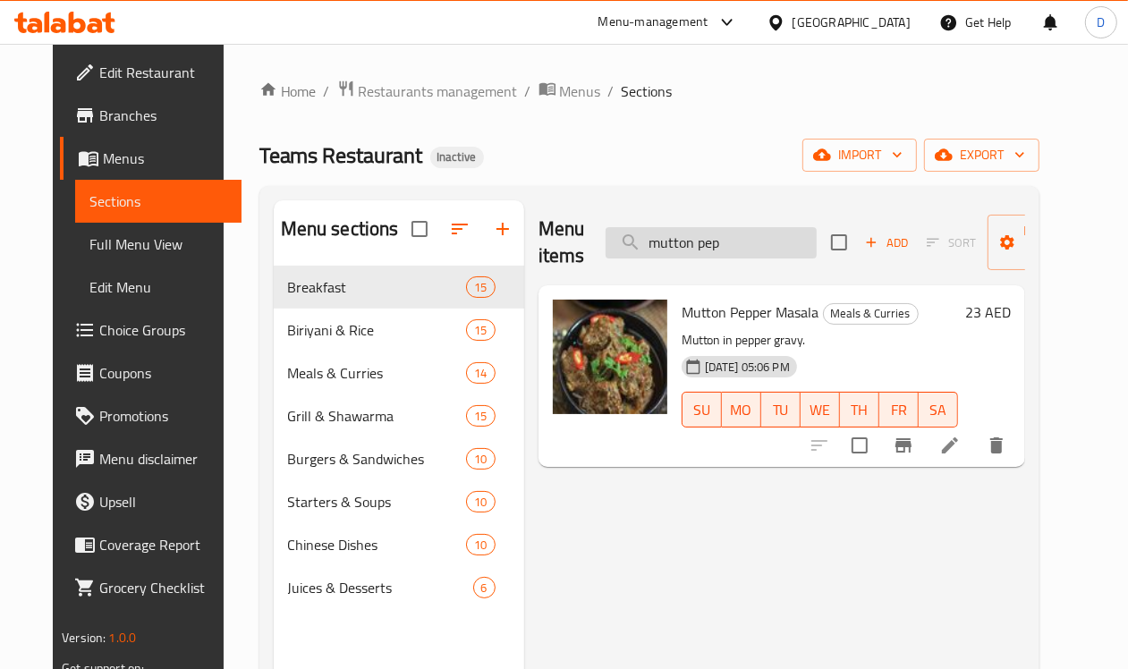
click at [703, 247] on input "mutton pep" at bounding box center [710, 242] width 211 height 31
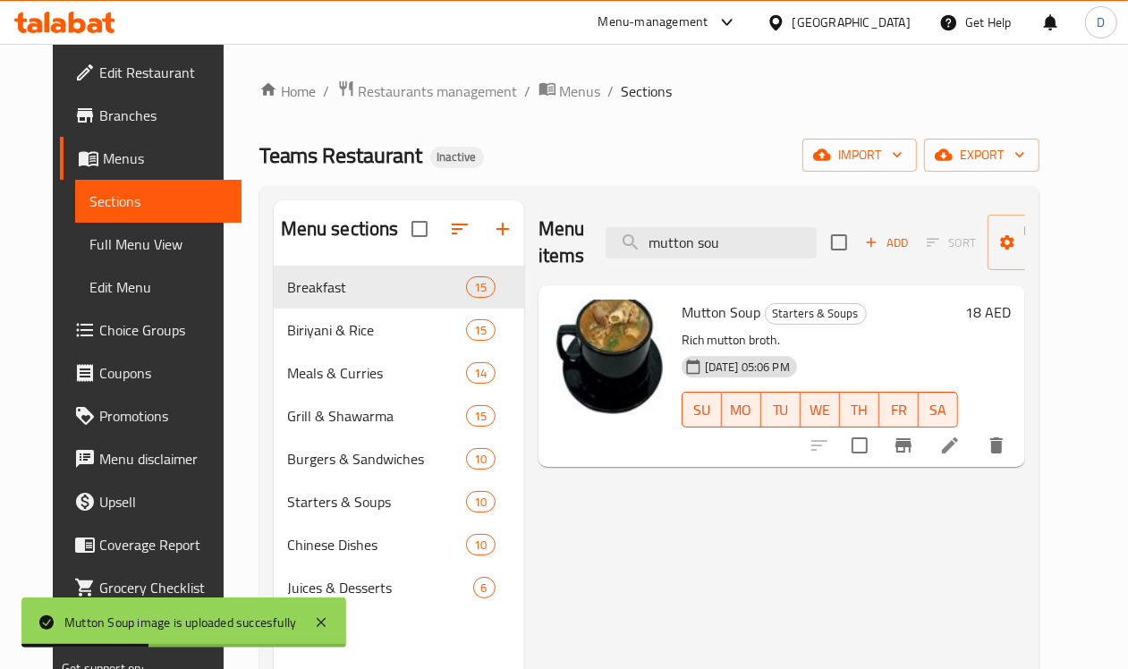
drag, startPoint x: 691, startPoint y: 244, endPoint x: 507, endPoint y: 275, distance: 186.9
click at [538, 275] on div "Menu items mutton sou Add Sort Manage items" at bounding box center [781, 242] width 487 height 85
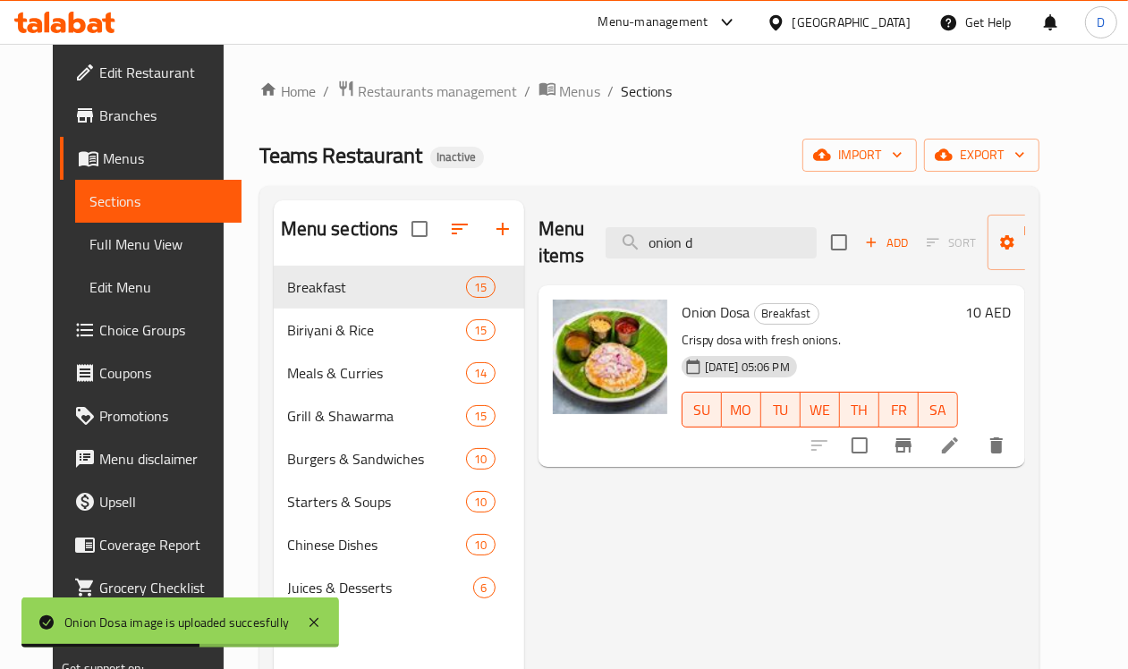
drag, startPoint x: 671, startPoint y: 244, endPoint x: 566, endPoint y: 244, distance: 104.6
click at [566, 244] on div "Menu items onion d Add Sort Manage items" at bounding box center [781, 242] width 487 height 85
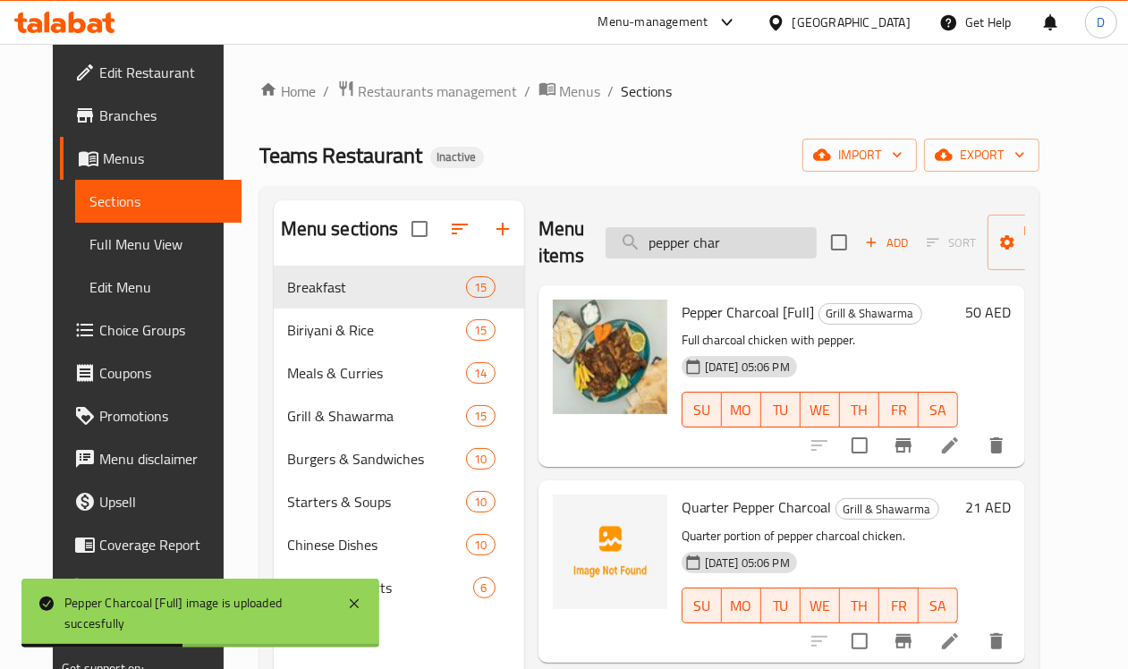
click at [714, 242] on input "pepper char" at bounding box center [710, 242] width 211 height 31
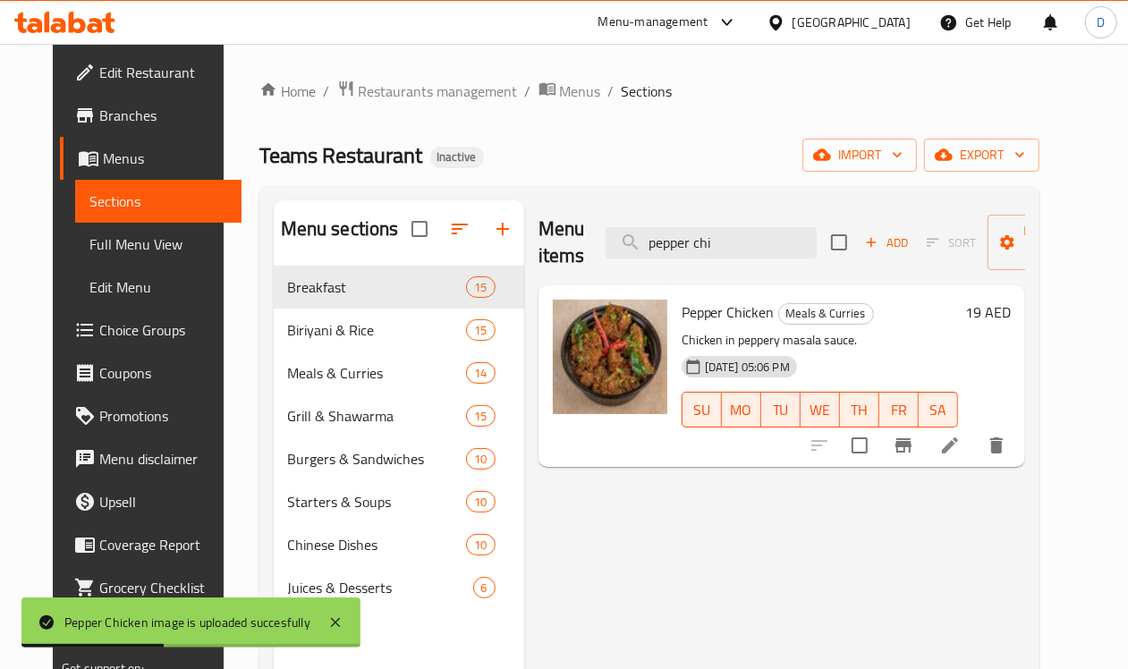
drag, startPoint x: 705, startPoint y: 253, endPoint x: 555, endPoint y: 251, distance: 149.4
click at [555, 251] on div "Menu items pepper chi Add Sort Manage items" at bounding box center [781, 242] width 487 height 85
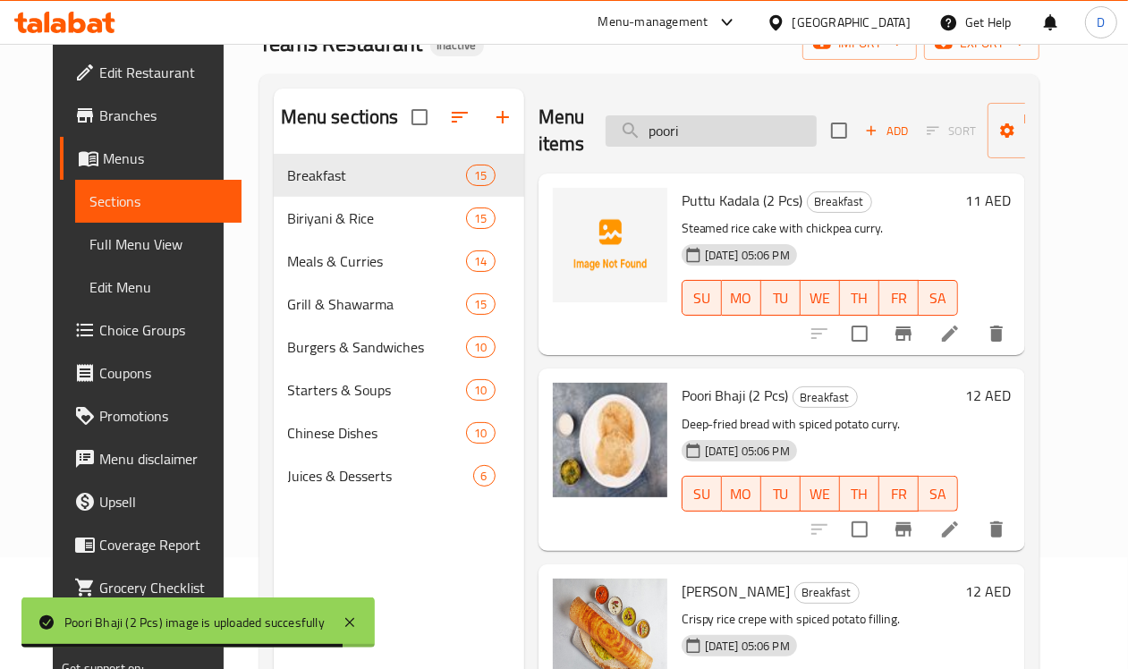
click at [684, 139] on input "poori" at bounding box center [710, 130] width 211 height 31
click at [680, 125] on input "poori" at bounding box center [710, 130] width 211 height 31
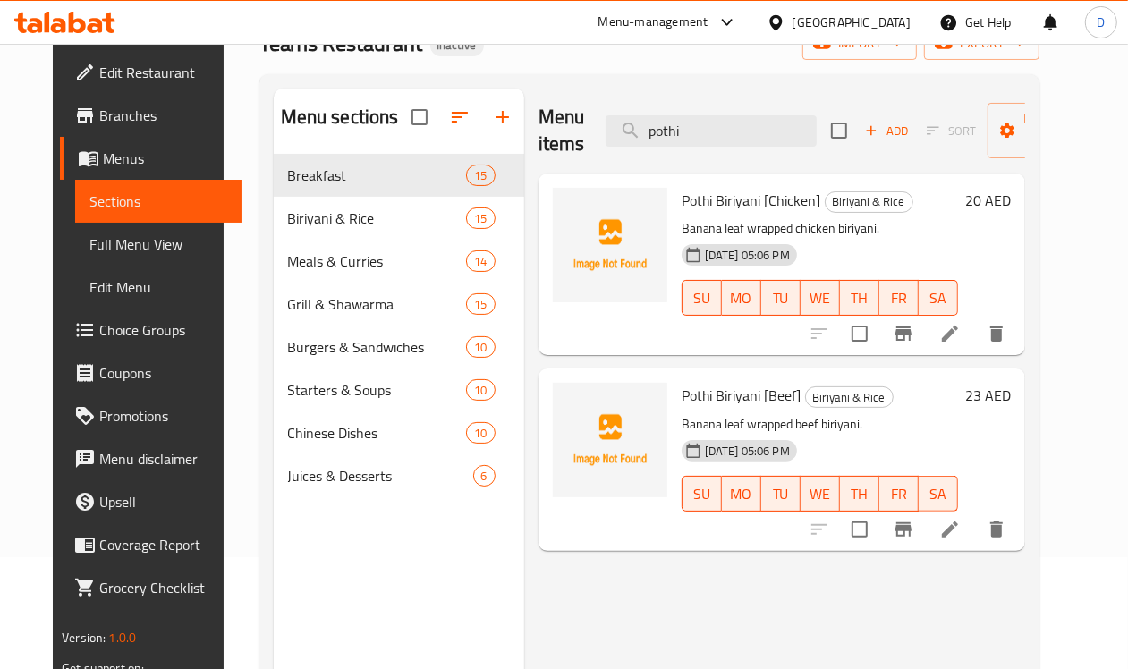
type input "pothi"
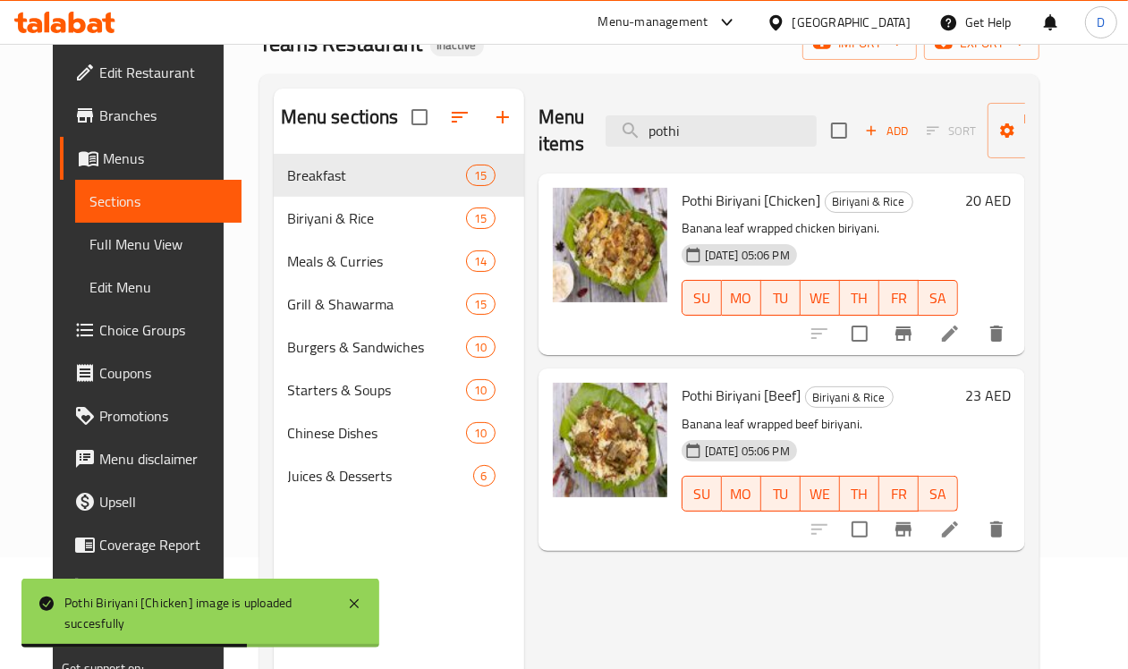
drag, startPoint x: 673, startPoint y: 135, endPoint x: 462, endPoint y: 149, distance: 211.6
click at [538, 149] on div "Menu items pothi Add Sort Manage items" at bounding box center [781, 131] width 487 height 85
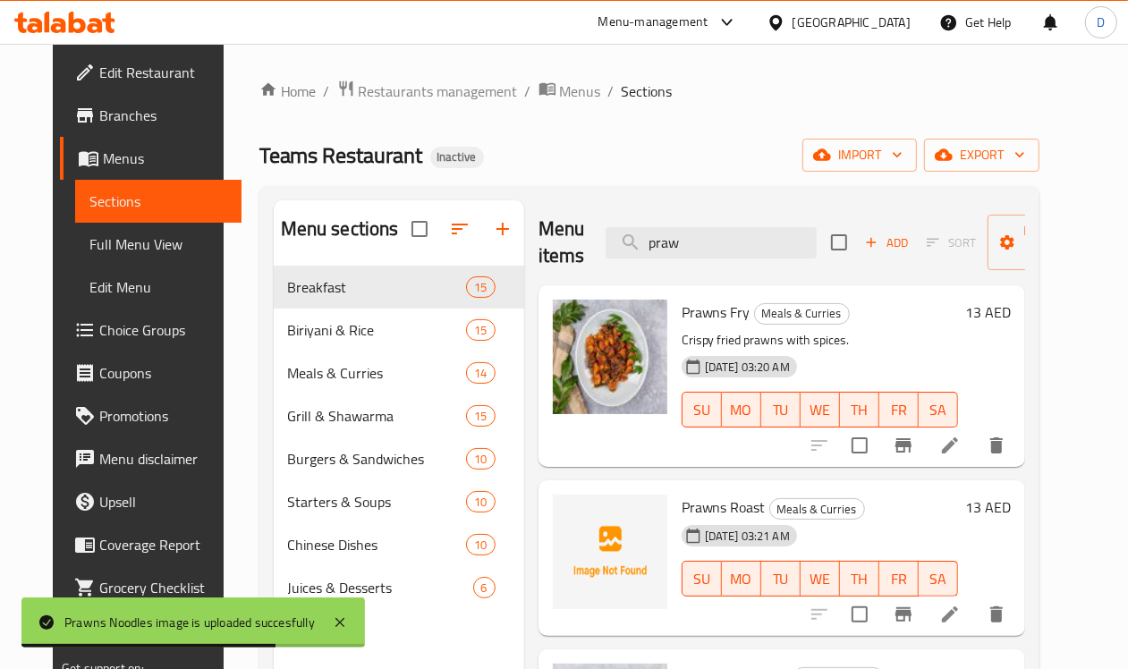
drag, startPoint x: 669, startPoint y: 244, endPoint x: 543, endPoint y: 257, distance: 126.7
click at [543, 257] on div "Menu items praw Add Sort Manage items" at bounding box center [781, 242] width 487 height 85
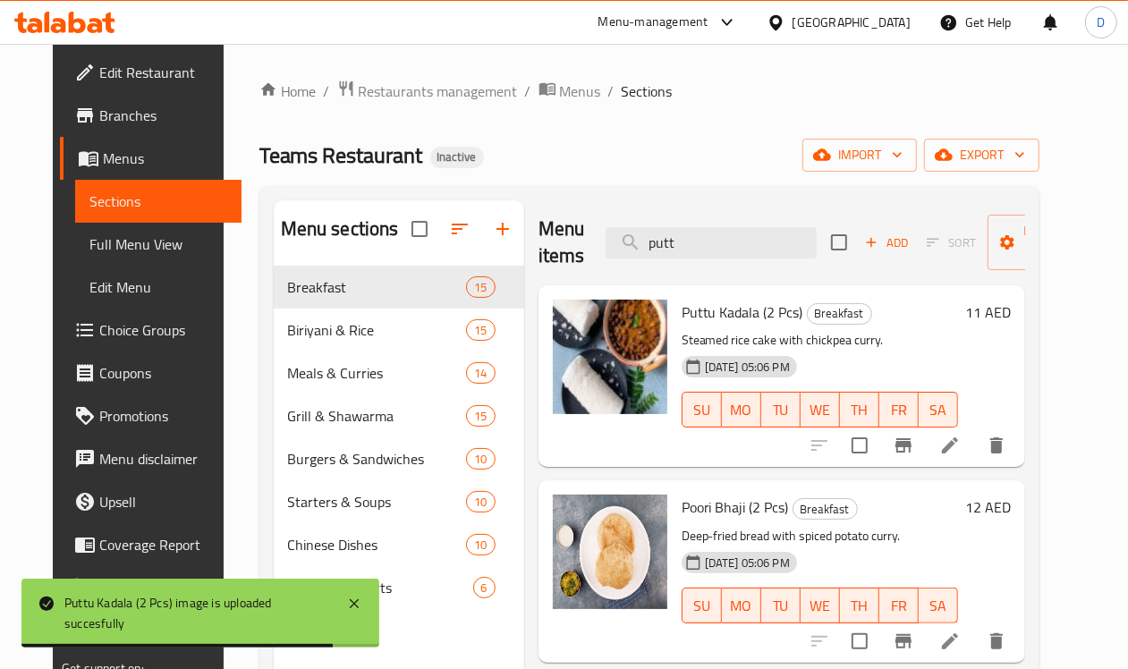
drag, startPoint x: 638, startPoint y: 248, endPoint x: 556, endPoint y: 274, distance: 85.4
click at [556, 274] on div "Menu items putt Add Sort Manage items" at bounding box center [781, 242] width 487 height 85
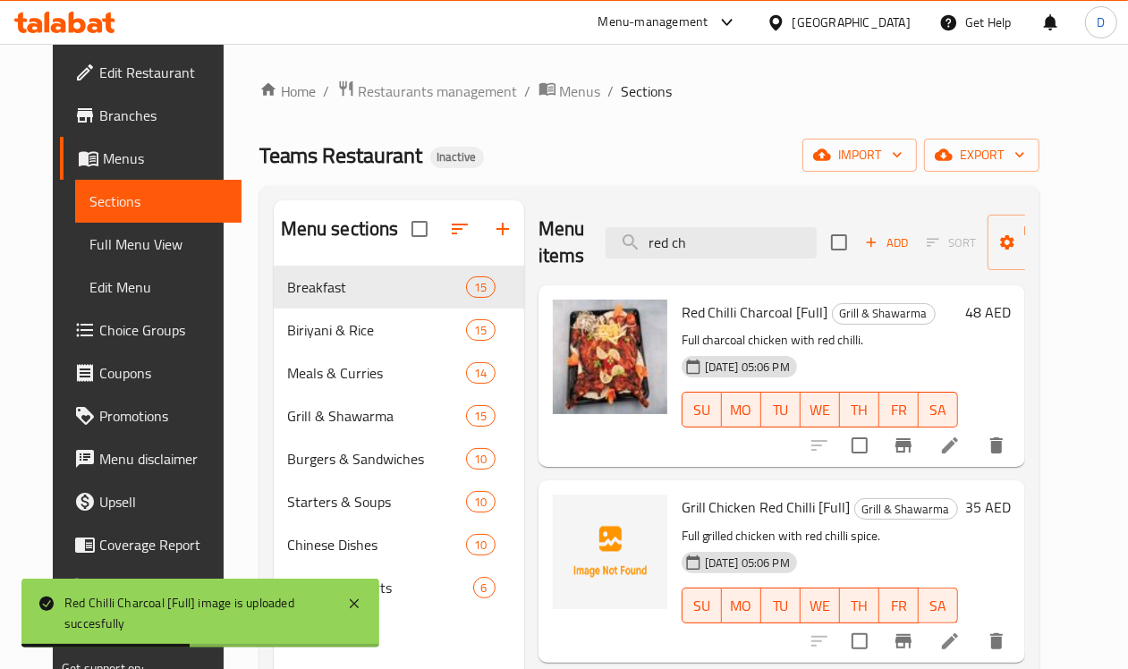
drag, startPoint x: 672, startPoint y: 235, endPoint x: 526, endPoint y: 259, distance: 147.8
click at [538, 259] on div "Menu items red ch Add Sort Manage items" at bounding box center [781, 242] width 487 height 85
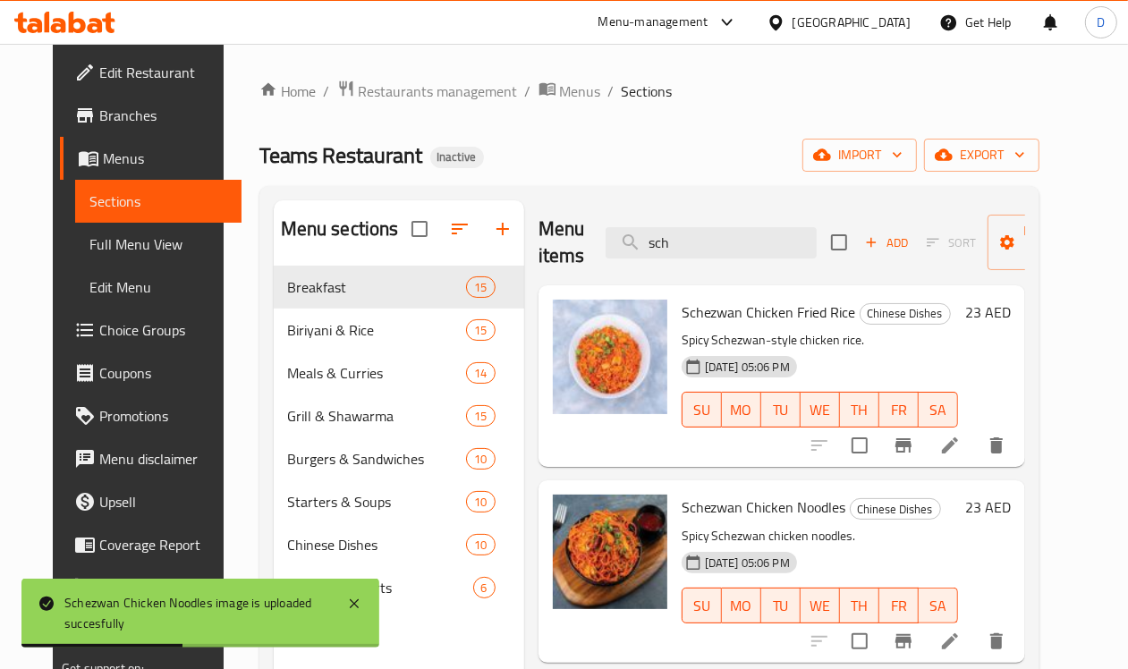
drag, startPoint x: 640, startPoint y: 256, endPoint x: 535, endPoint y: 255, distance: 105.5
click at [538, 255] on div "Menu items sch Add Sort Manage items" at bounding box center [781, 242] width 487 height 85
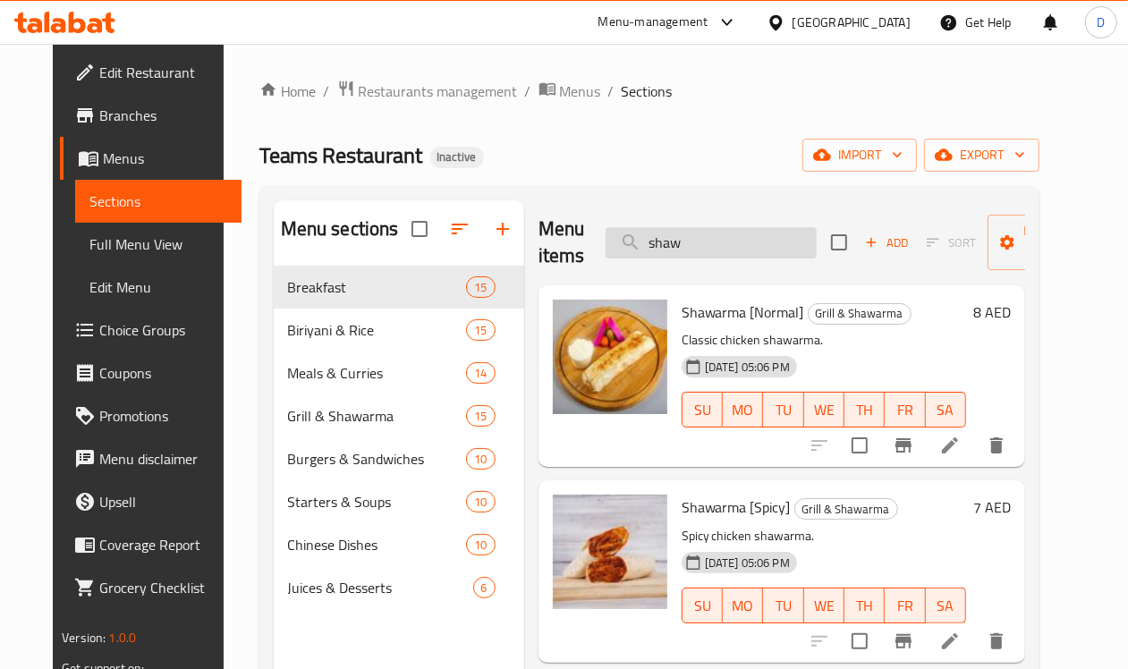
drag, startPoint x: 659, startPoint y: 248, endPoint x: 562, endPoint y: 243, distance: 97.6
click at [605, 243] on input "shaw" at bounding box center [710, 242] width 211 height 31
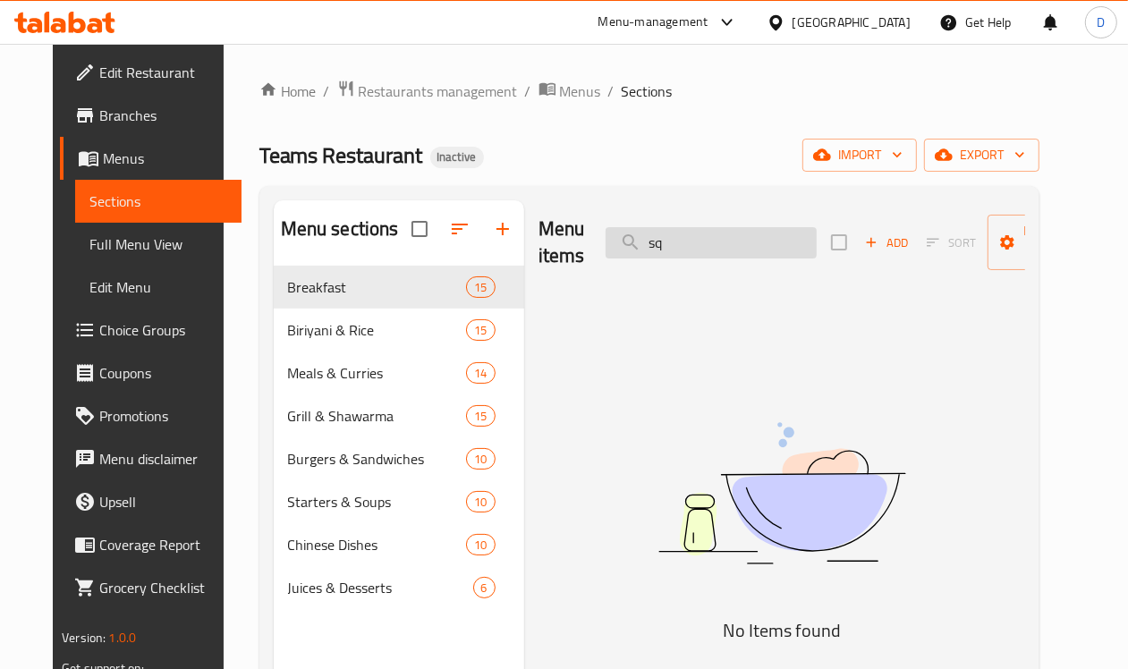
type input "s"
type input "k"
type input "s"
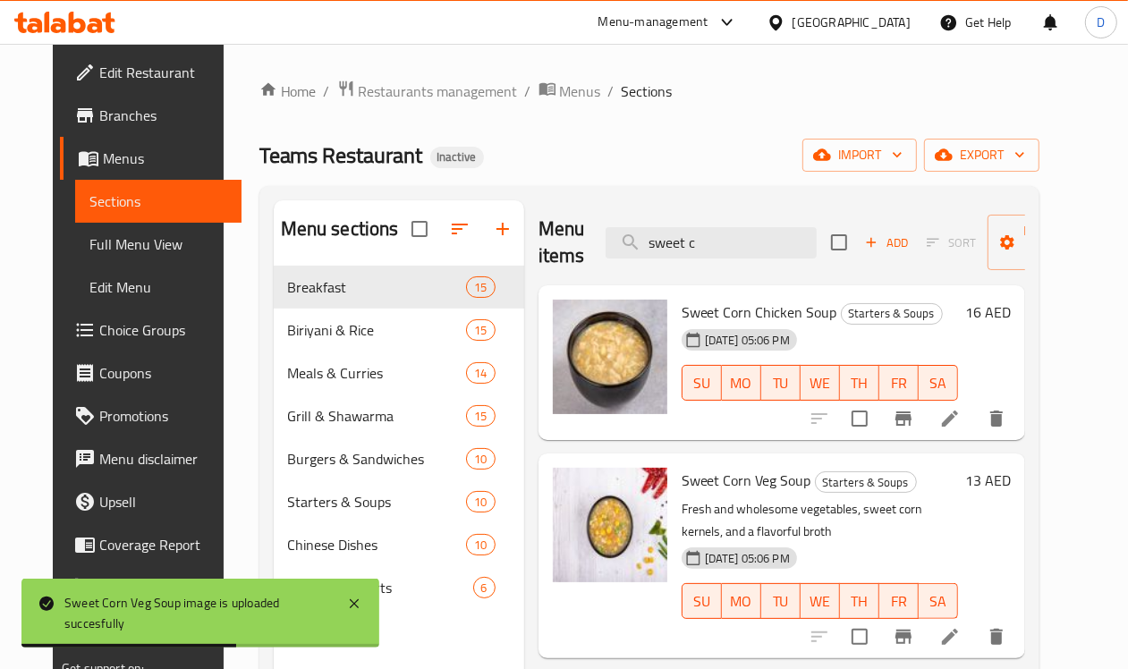
drag, startPoint x: 690, startPoint y: 250, endPoint x: 514, endPoint y: 258, distance: 175.4
click at [538, 258] on div "Menu items sweet c Add Sort Manage items" at bounding box center [781, 242] width 487 height 85
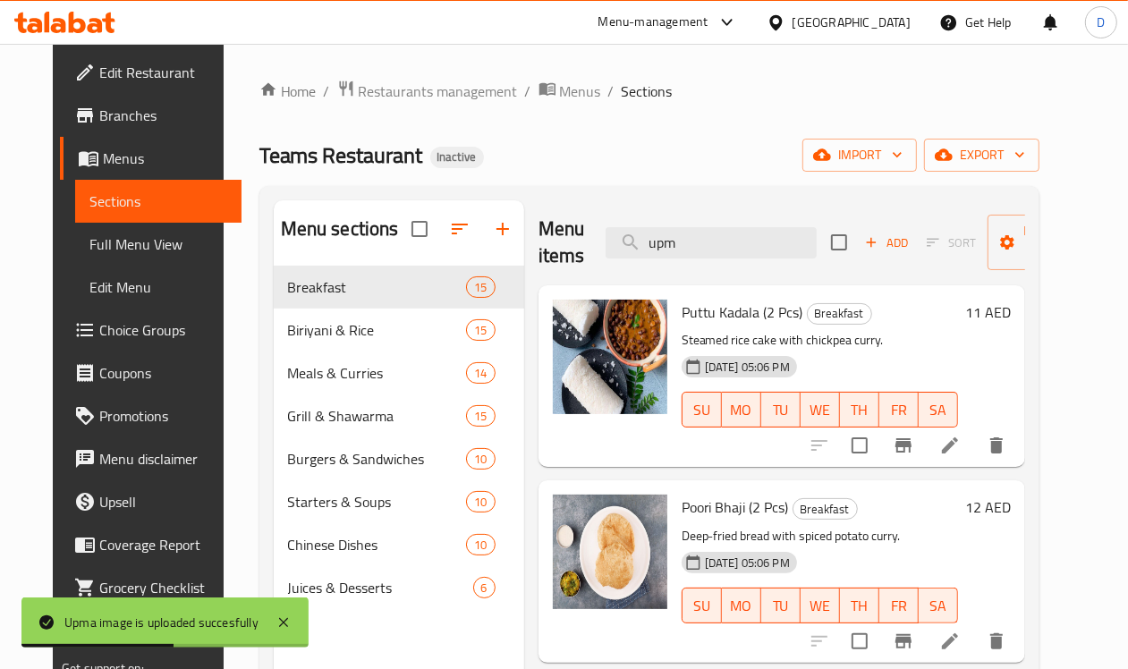
drag, startPoint x: 644, startPoint y: 247, endPoint x: 480, endPoint y: 243, distance: 163.7
click at [538, 243] on div "Menu items upm Add Sort Manage items" at bounding box center [781, 242] width 487 height 85
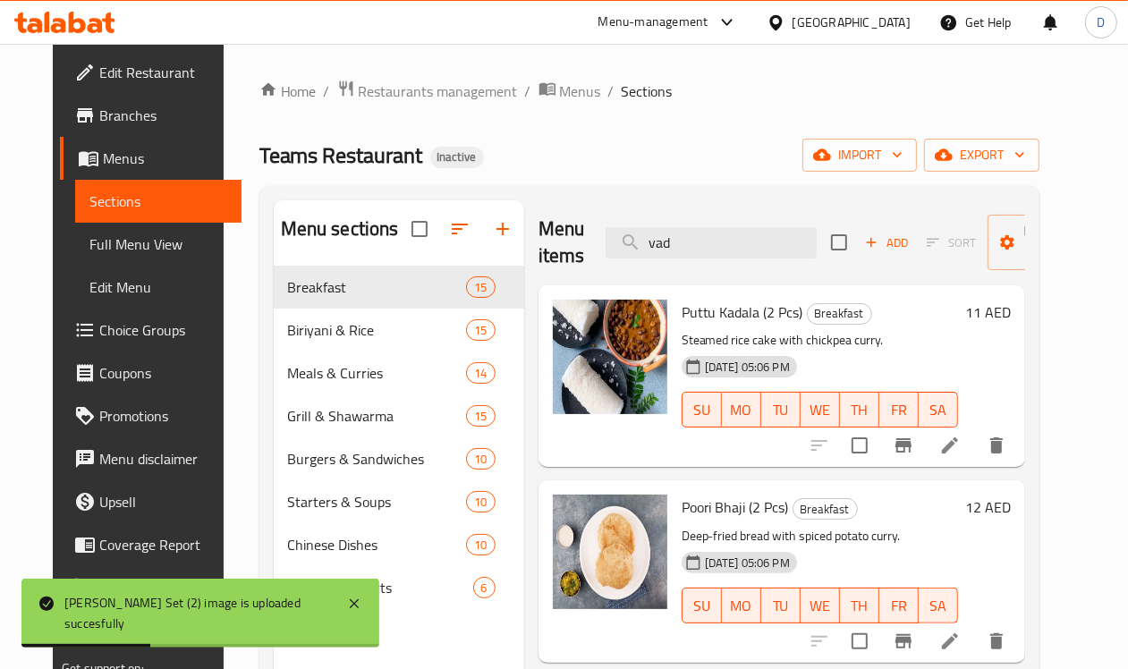
drag, startPoint x: 659, startPoint y: 243, endPoint x: 508, endPoint y: 264, distance: 152.5
click at [538, 264] on div "Menu items vad Add Sort Manage items" at bounding box center [781, 242] width 487 height 85
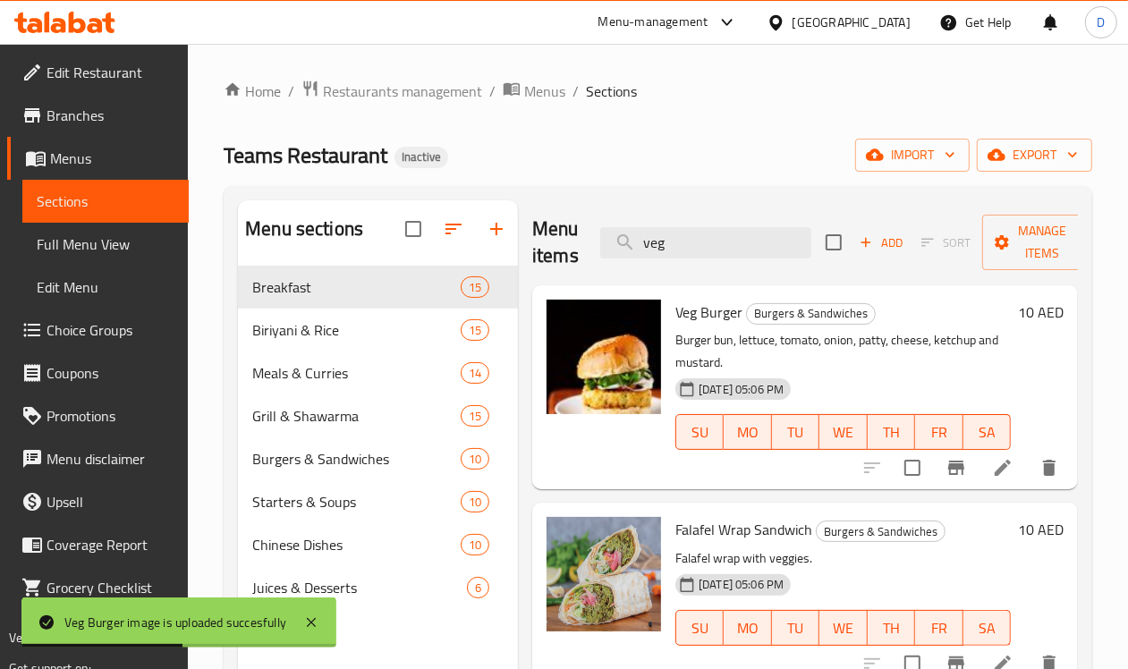
click at [648, 222] on div "Menu items veg Add Sort Manage items" at bounding box center [805, 242] width 546 height 85
drag, startPoint x: 647, startPoint y: 244, endPoint x: 477, endPoint y: 275, distance: 172.6
click at [532, 275] on div "Menu items veg Add Sort Manage items" at bounding box center [805, 242] width 546 height 85
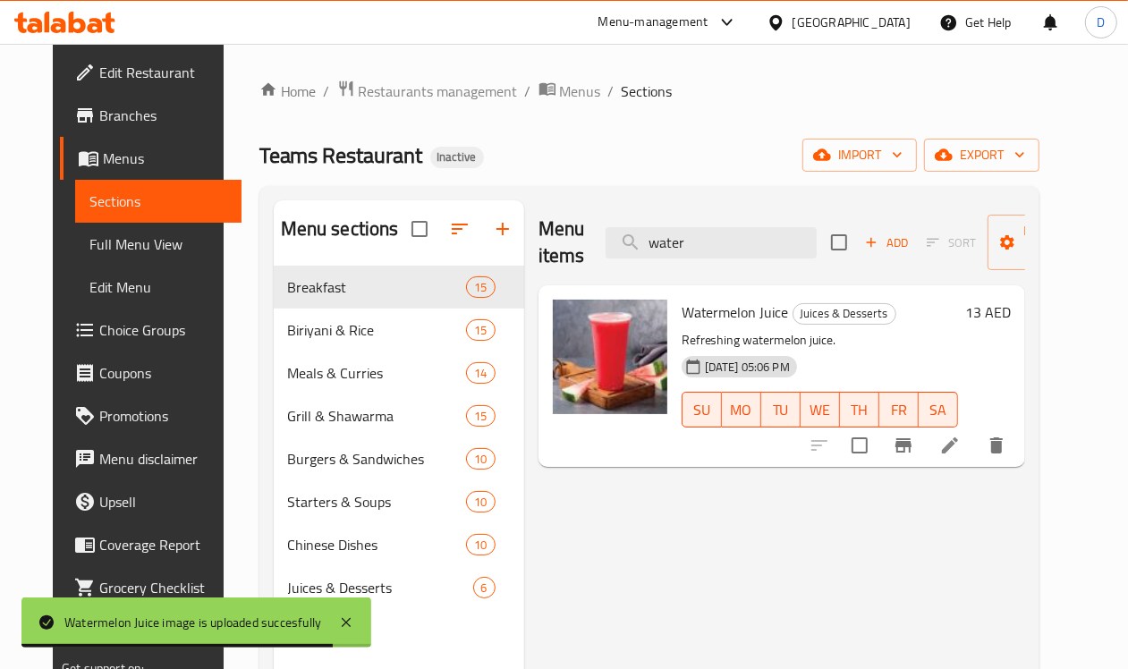
drag, startPoint x: 662, startPoint y: 246, endPoint x: 543, endPoint y: 243, distance: 119.0
click at [538, 248] on div "Menu items water Add Sort Manage items" at bounding box center [781, 242] width 487 height 85
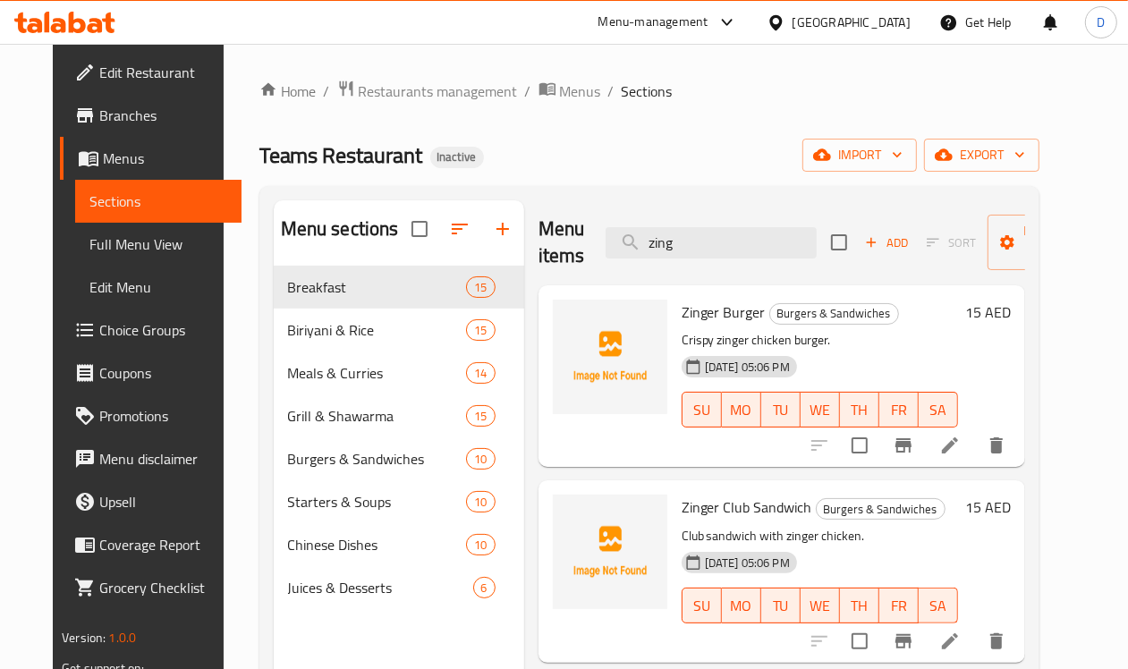
type input "zing"
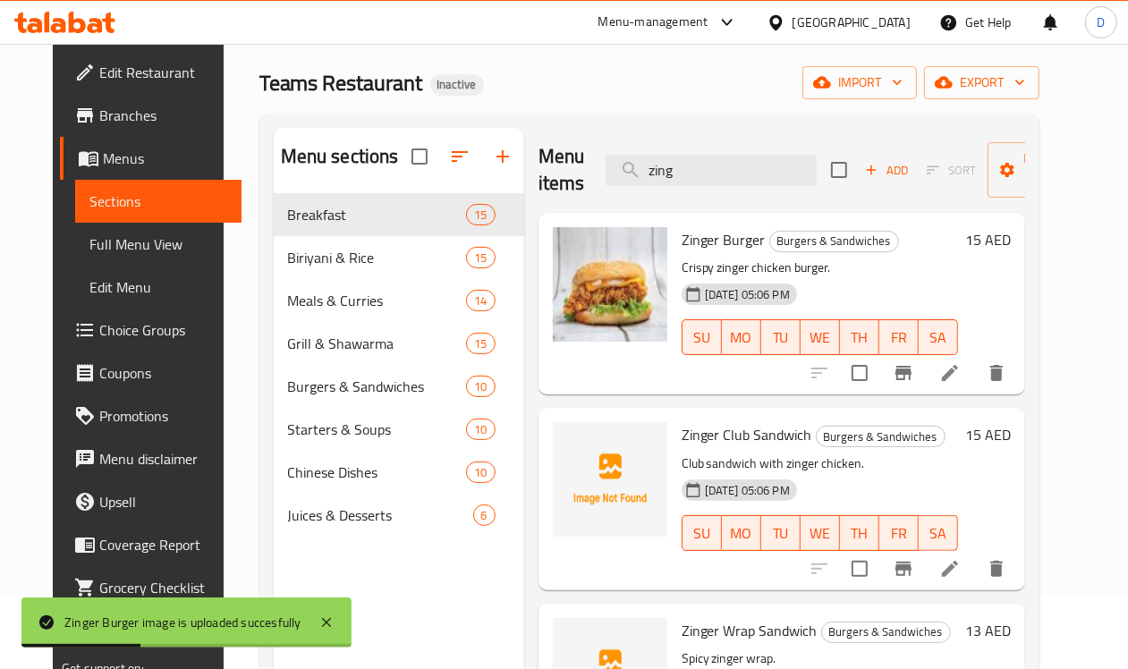
scroll to position [112, 0]
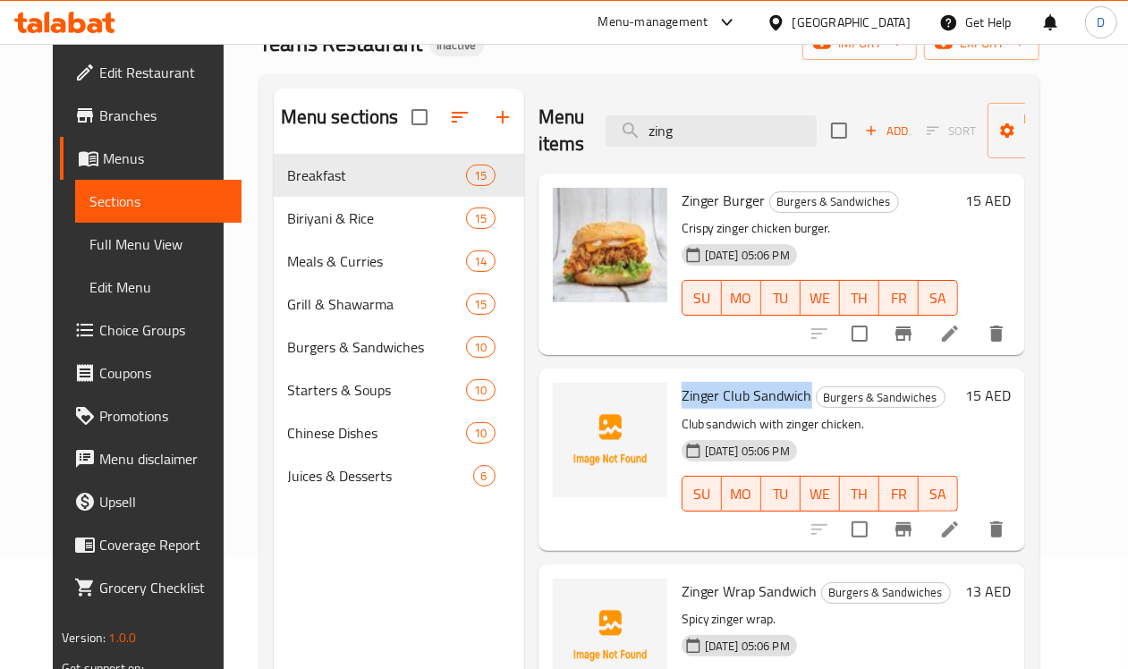
drag, startPoint x: 732, startPoint y: 401, endPoint x: 605, endPoint y: 400, distance: 127.0
click at [682, 400] on span "Zinger Club Sandwich" at bounding box center [747, 395] width 131 height 27
copy span "Zinger Club Sandwich"
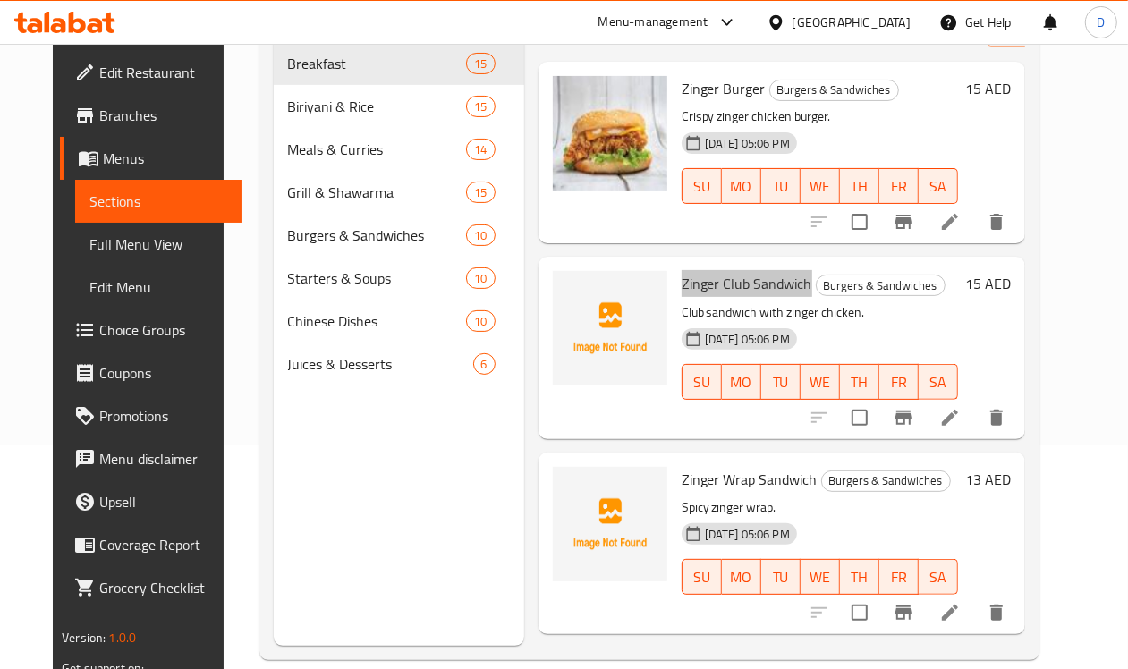
scroll to position [251, 0]
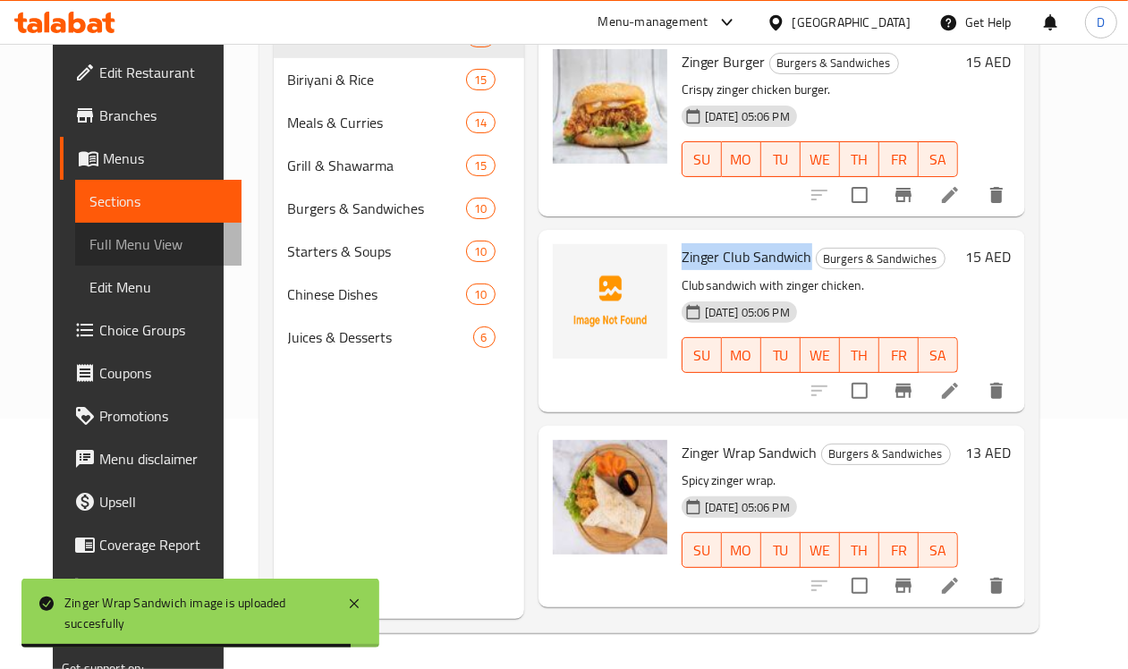
click at [112, 237] on span "Full Menu View" at bounding box center [158, 243] width 138 height 21
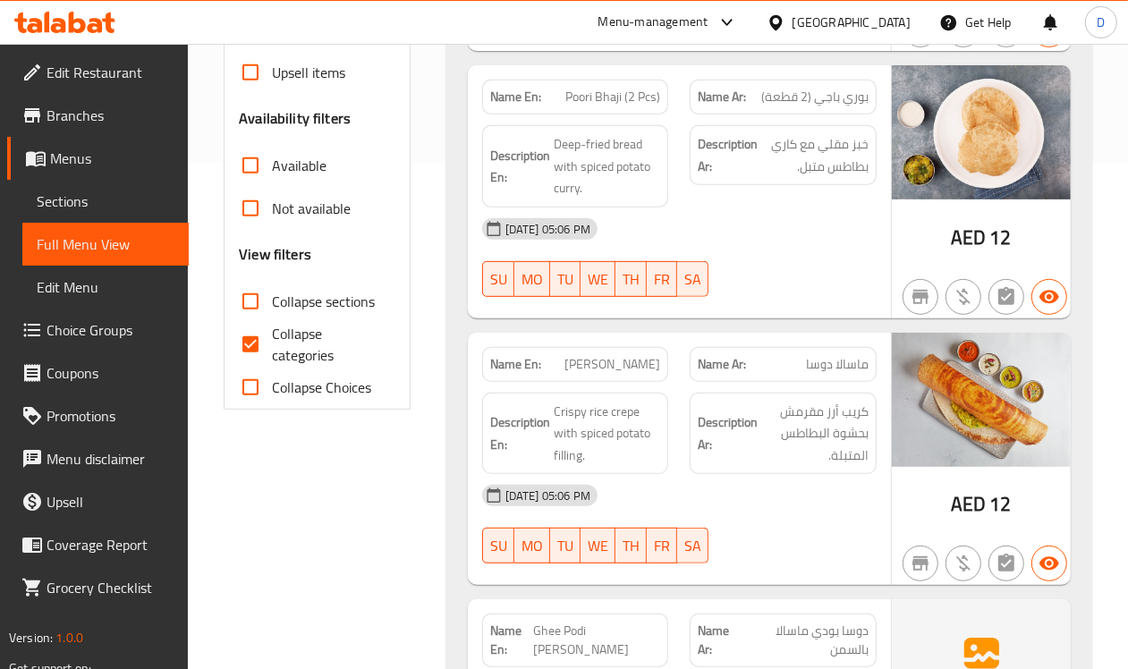
scroll to position [587, 0]
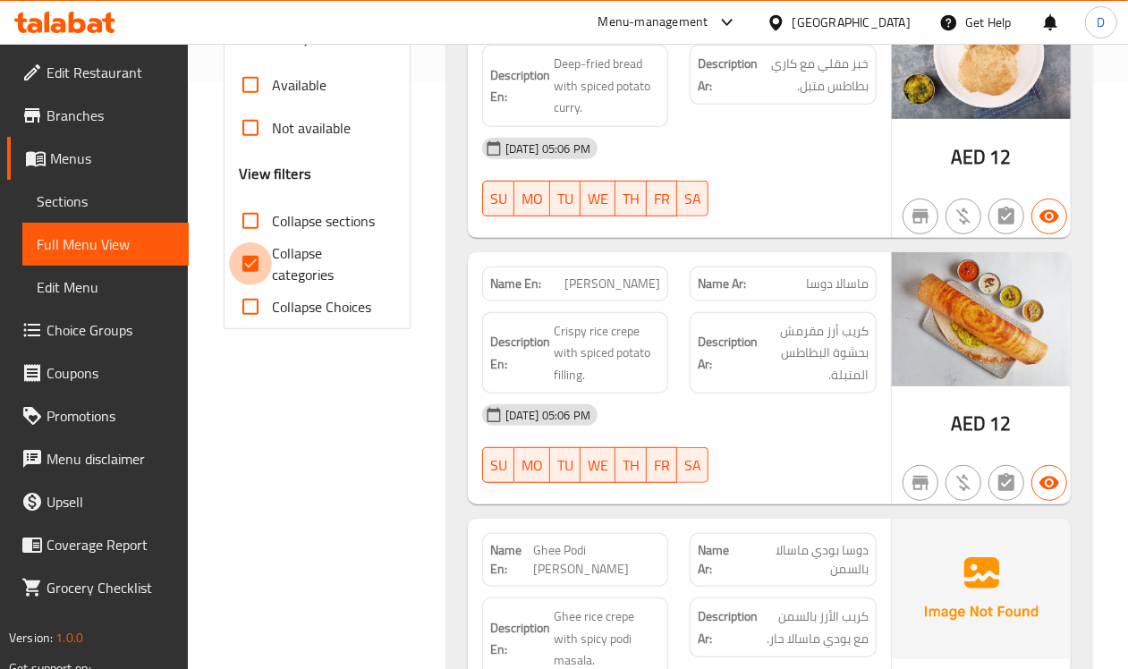
click at [252, 258] on input "Collapse categories" at bounding box center [250, 263] width 43 height 43
checkbox input "false"
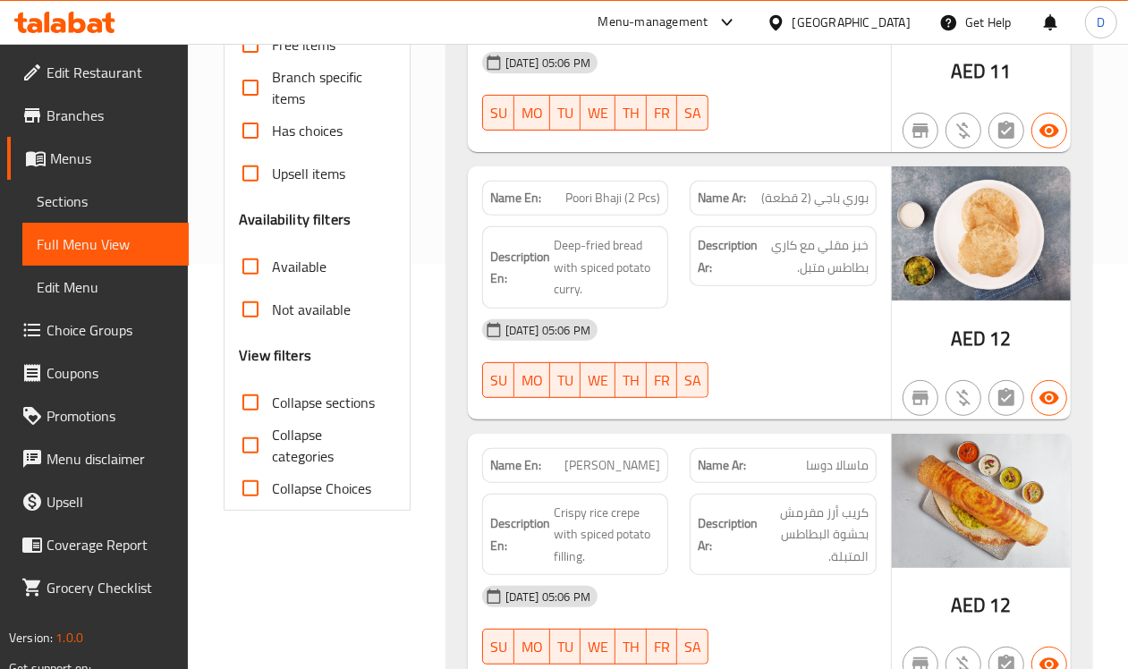
scroll to position [0, 0]
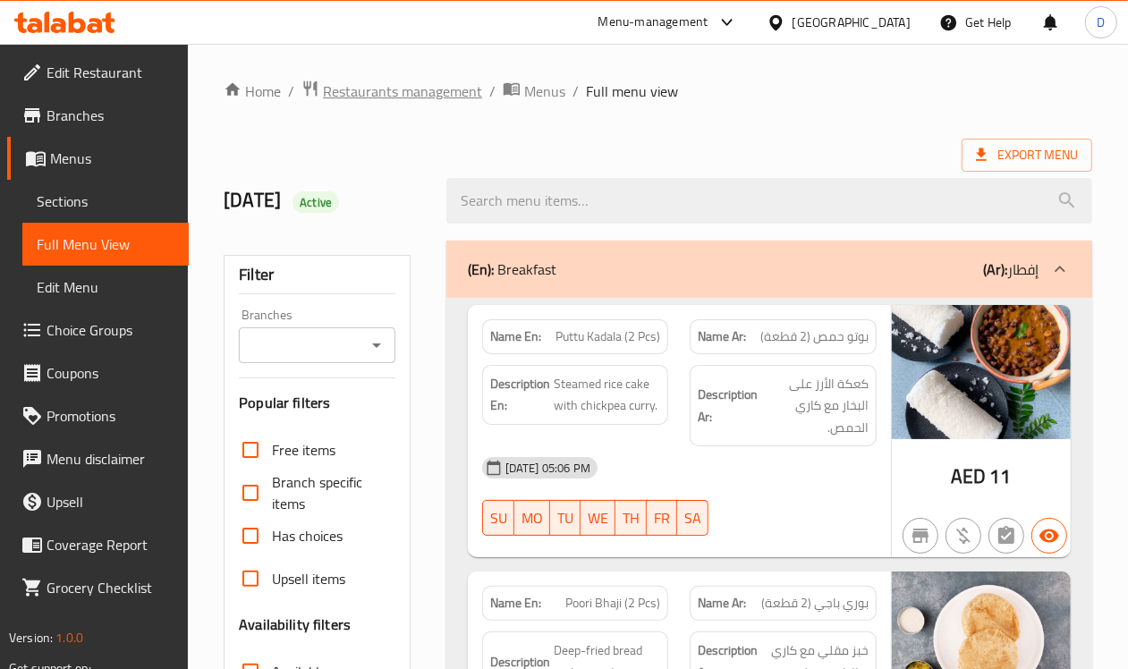
click at [376, 89] on span "Restaurants management" at bounding box center [402, 90] width 159 height 21
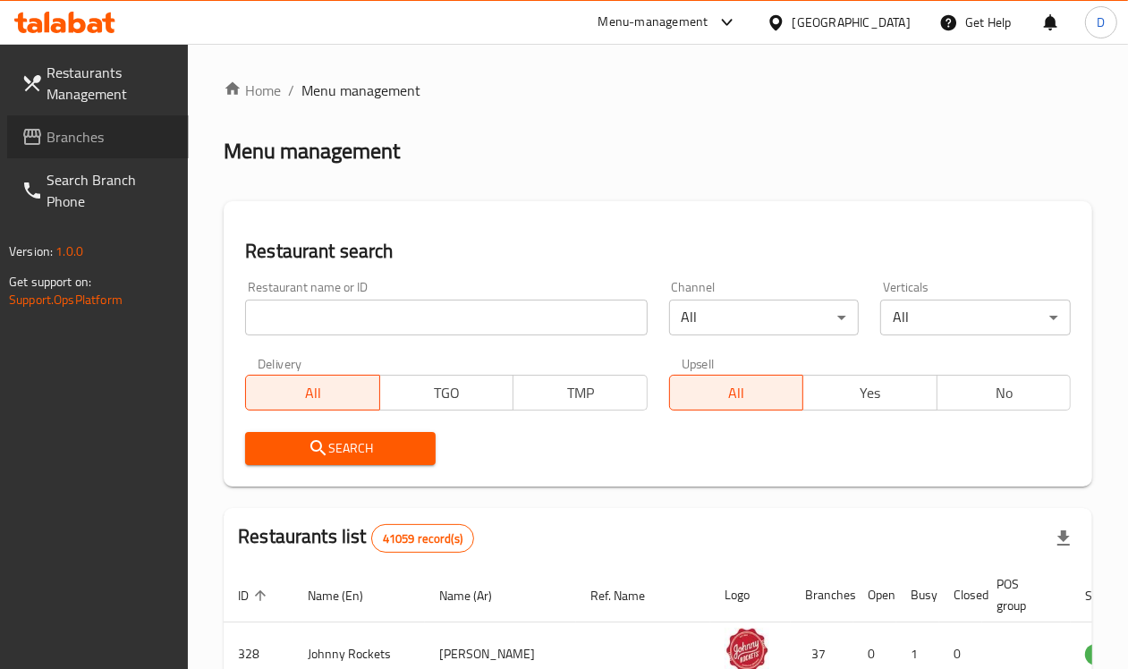
click at [70, 137] on span "Branches" at bounding box center [111, 136] width 128 height 21
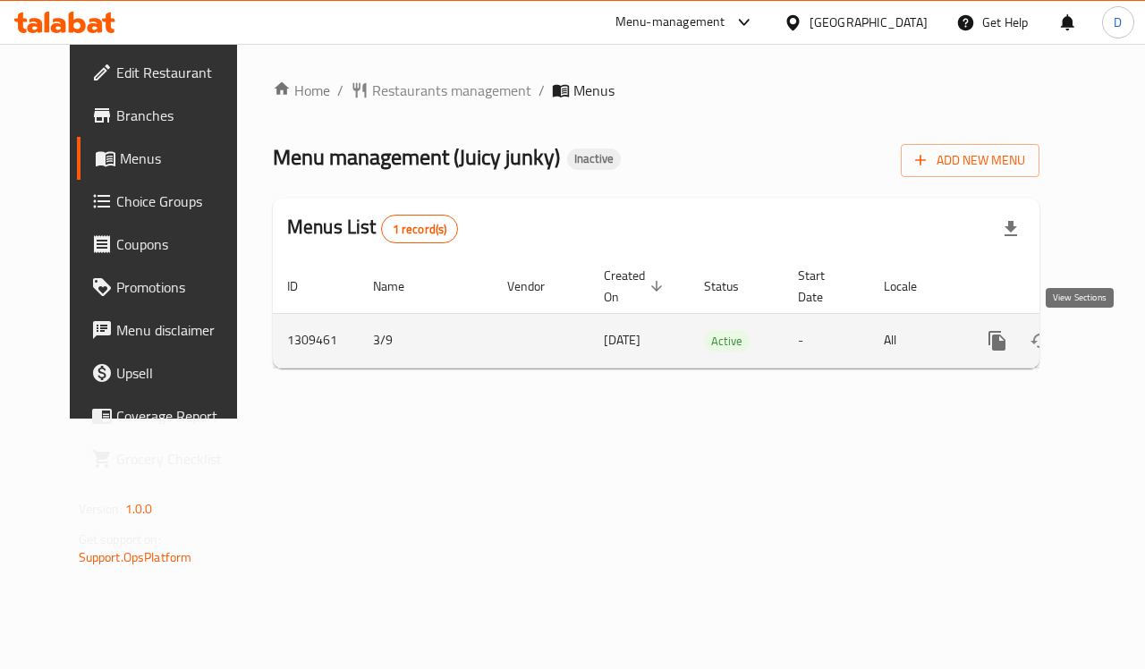
click at [1118, 346] on icon "enhanced table" at bounding box center [1126, 341] width 16 height 16
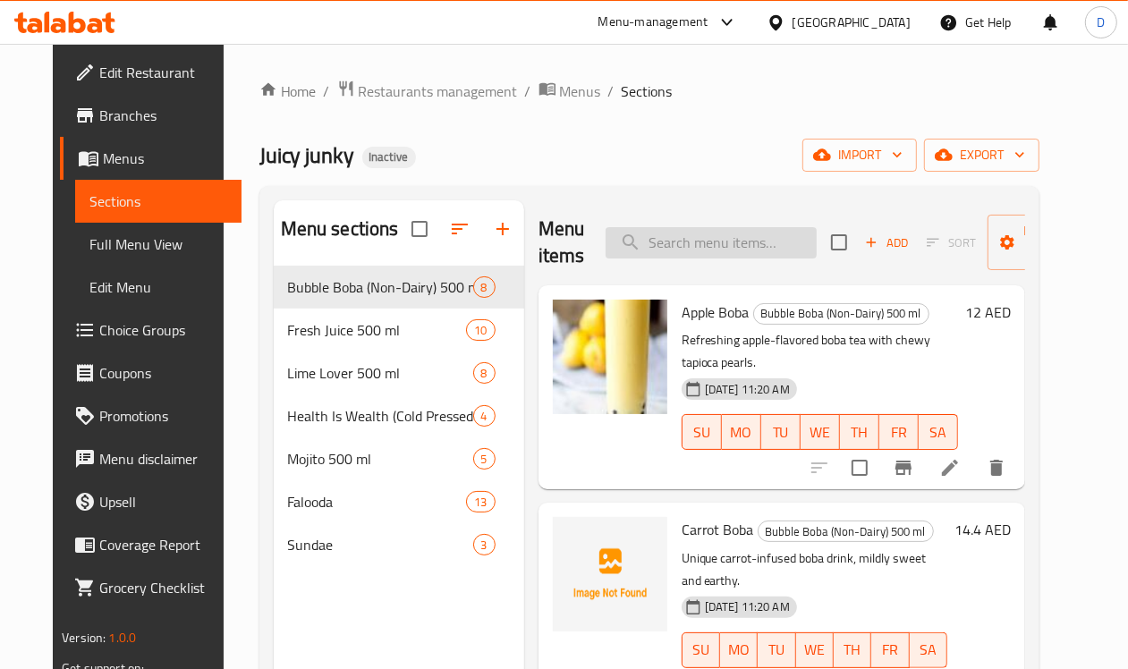
click at [695, 253] on input "search" at bounding box center [710, 242] width 211 height 31
type input "s"
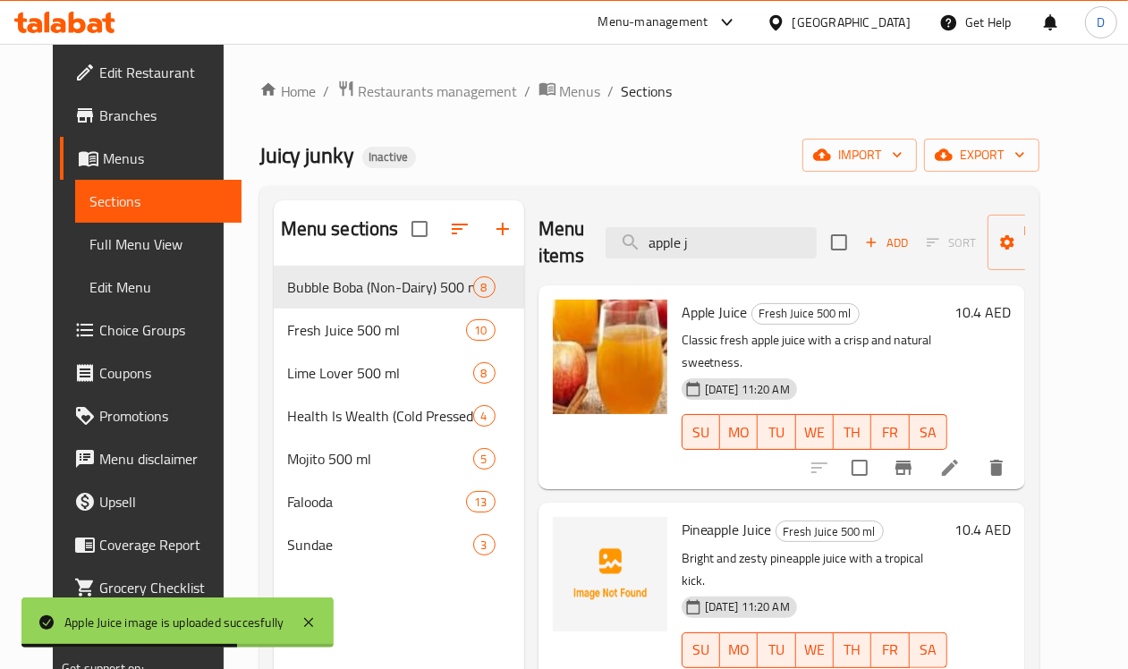
drag, startPoint x: 666, startPoint y: 247, endPoint x: 521, endPoint y: 248, distance: 145.8
click at [538, 248] on div "Menu items apple j Add Sort Manage items" at bounding box center [781, 242] width 487 height 85
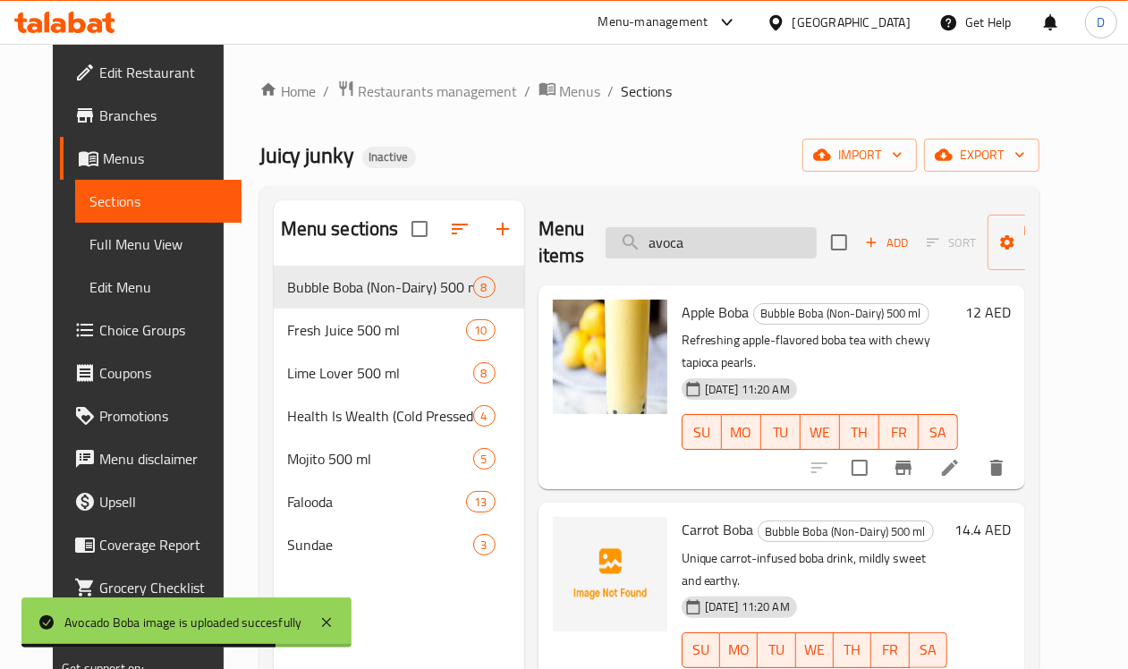
click at [673, 256] on input "avoca" at bounding box center [710, 242] width 211 height 31
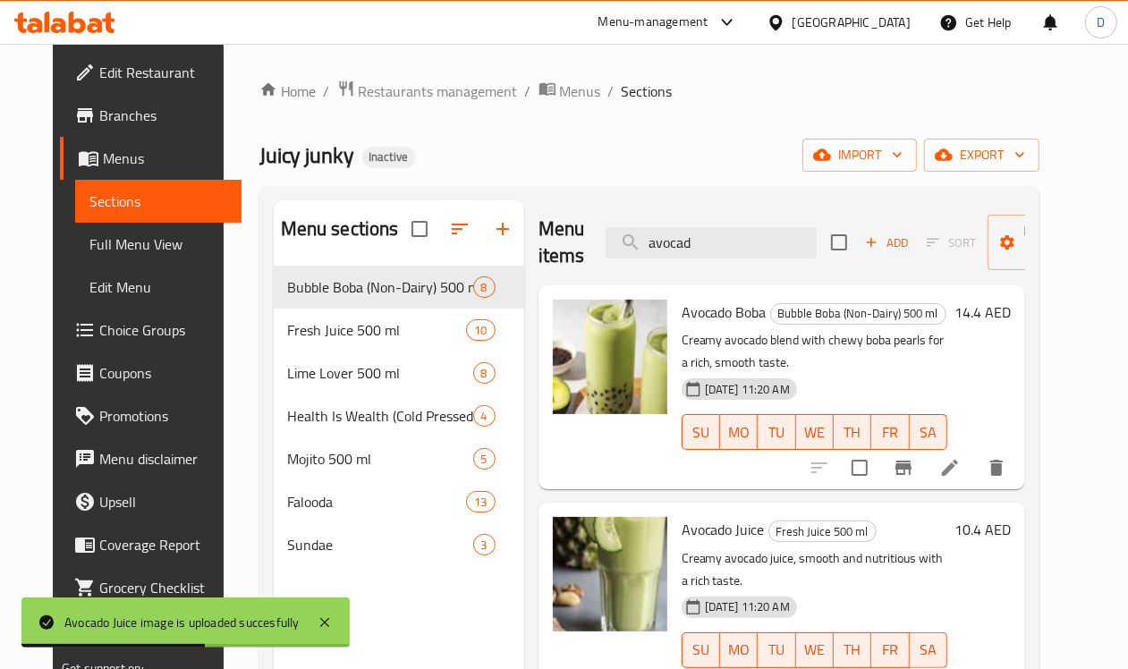
drag, startPoint x: 662, startPoint y: 240, endPoint x: 526, endPoint y: 271, distance: 139.5
click at [538, 271] on div "Menu items avocad Add Sort Manage items" at bounding box center [781, 242] width 487 height 85
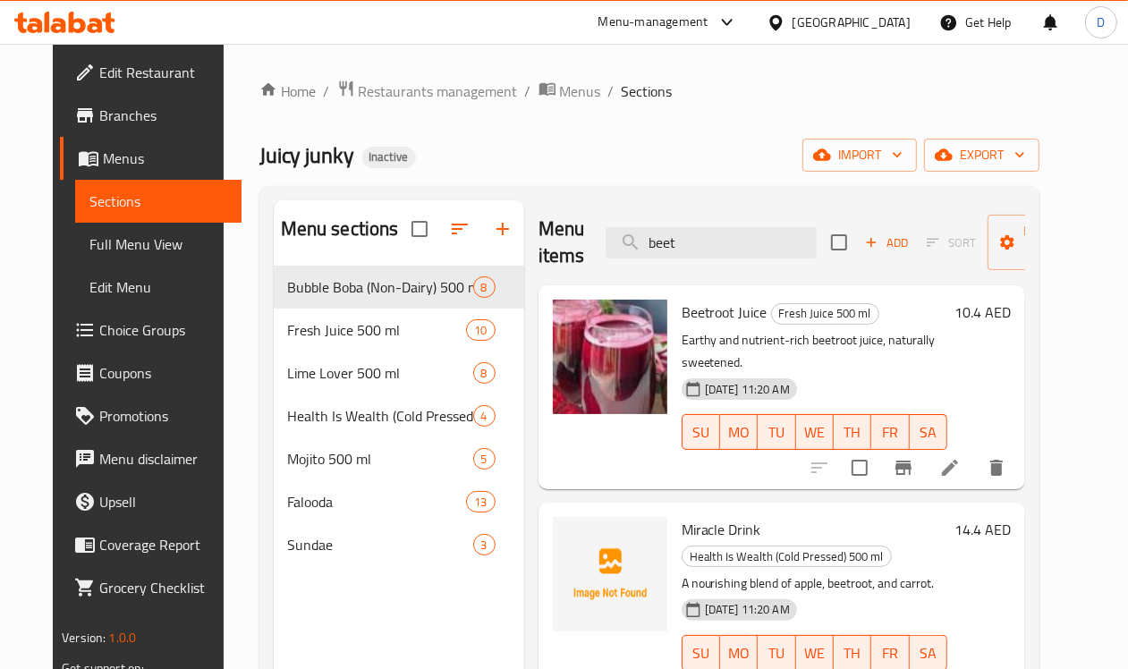
drag, startPoint x: 646, startPoint y: 247, endPoint x: 574, endPoint y: 259, distance: 72.6
click at [574, 259] on div "Menu items beet Add Sort Manage items" at bounding box center [781, 242] width 487 height 85
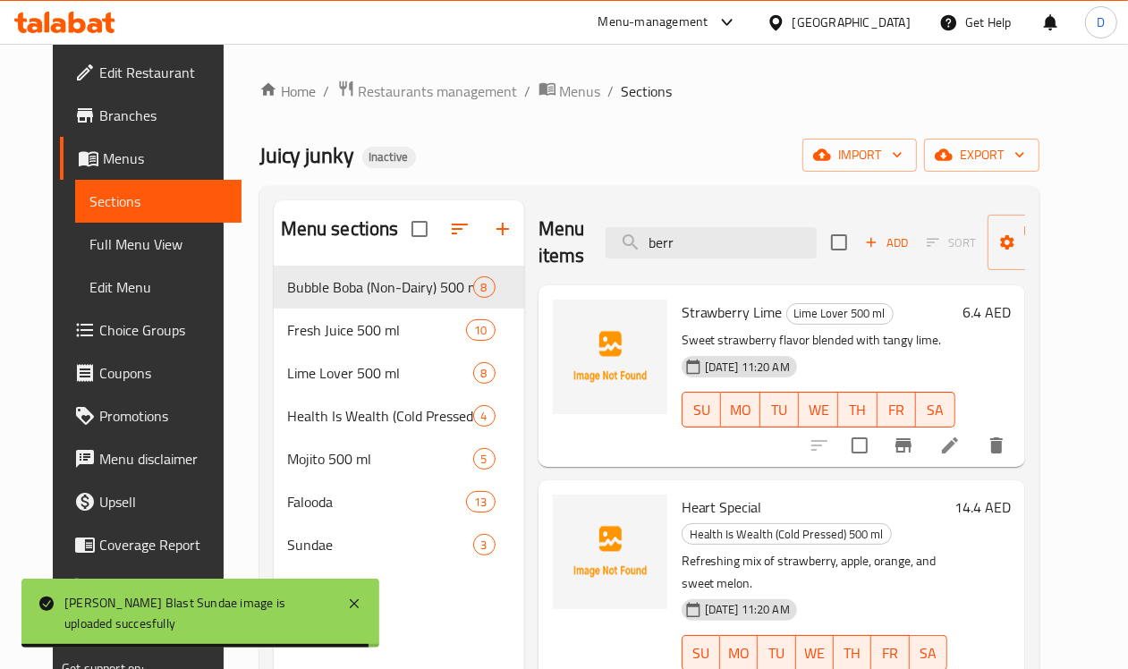
drag, startPoint x: 645, startPoint y: 252, endPoint x: 494, endPoint y: 259, distance: 151.3
click at [538, 259] on div "Menu items berr Add Sort Manage items" at bounding box center [781, 242] width 487 height 85
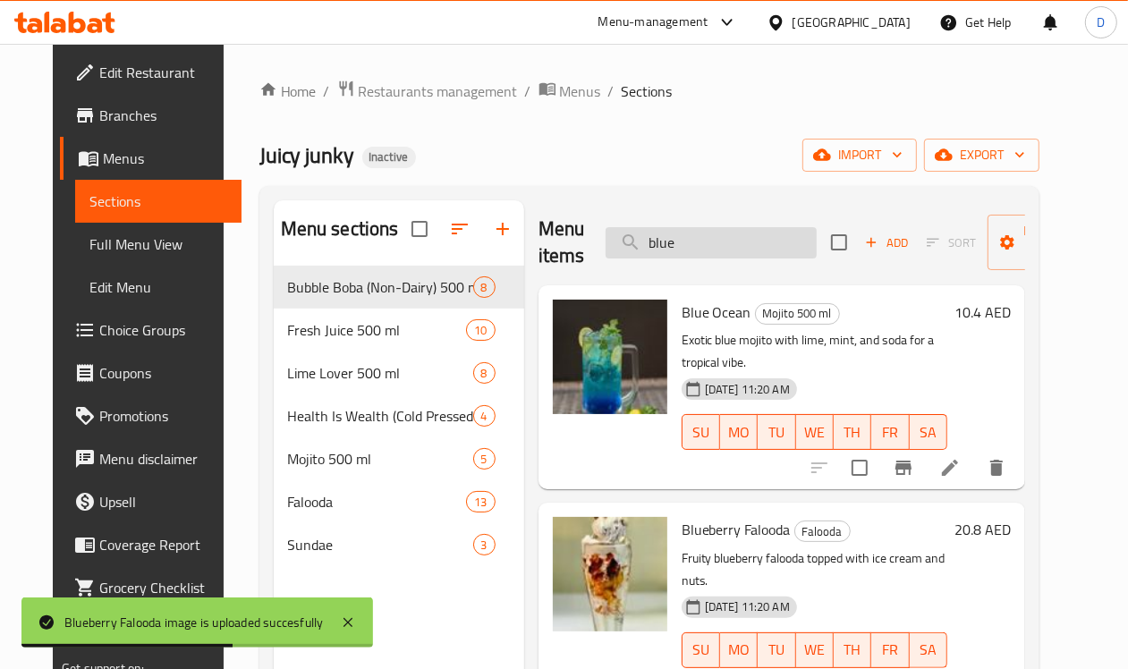
drag, startPoint x: 644, startPoint y: 246, endPoint x: 581, endPoint y: 249, distance: 62.7
click at [605, 249] on input "blue" at bounding box center [710, 242] width 211 height 31
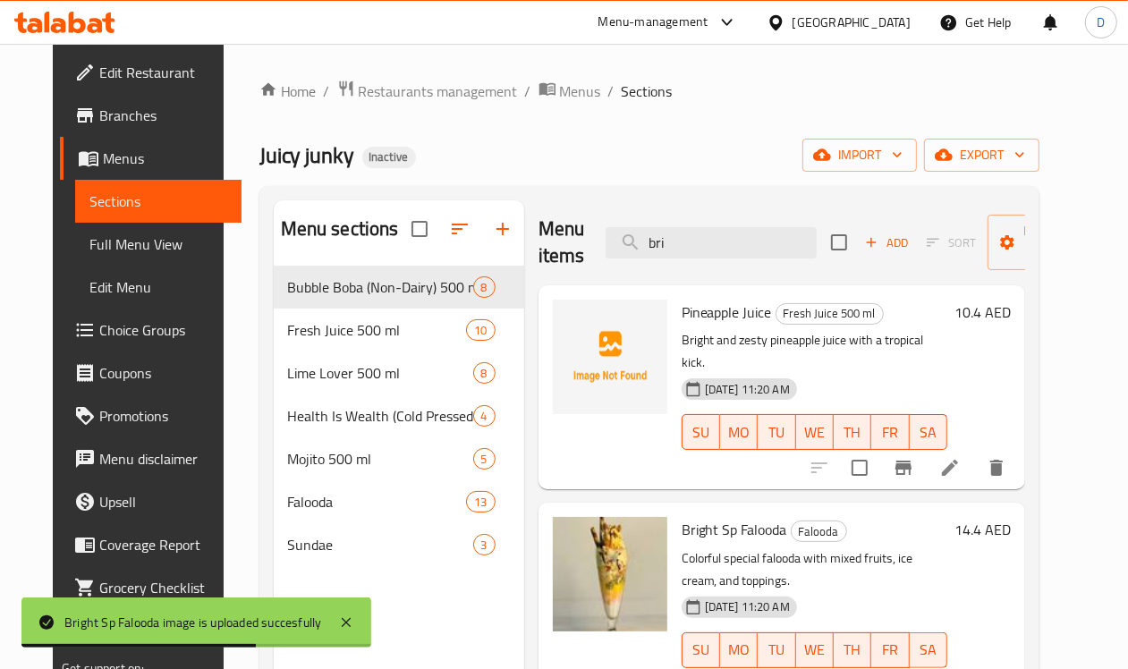
drag, startPoint x: 638, startPoint y: 237, endPoint x: 561, endPoint y: 233, distance: 77.0
click at [561, 233] on div "Menu items bri Add Sort Manage items" at bounding box center [781, 242] width 487 height 85
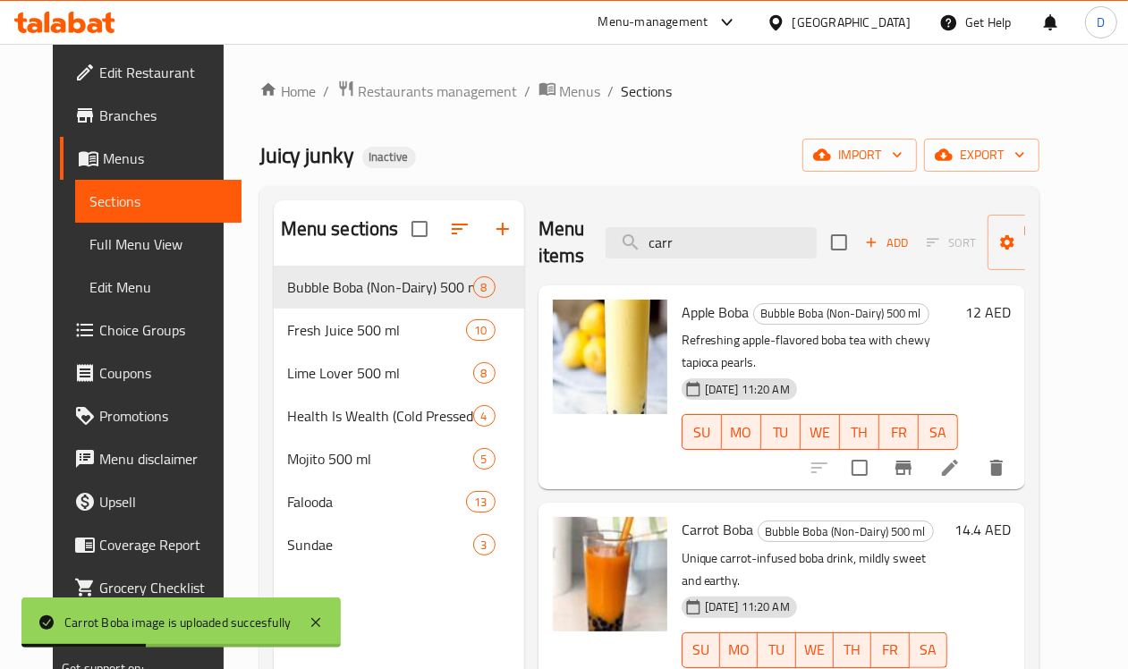
drag, startPoint x: 656, startPoint y: 253, endPoint x: 543, endPoint y: 284, distance: 117.0
click at [543, 284] on div "Menu items carr Add Sort Manage items Apple Boba Bubble Boba (Non-Dairy) 500 ml…" at bounding box center [774, 534] width 501 height 669
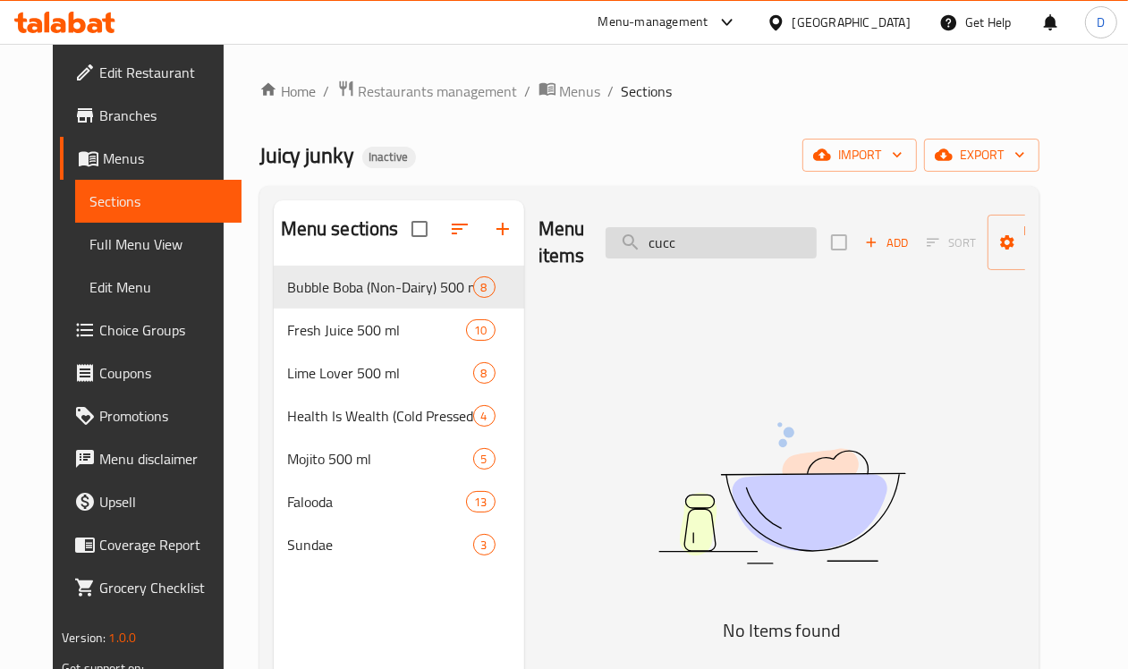
click at [676, 243] on input "cucc" at bounding box center [710, 242] width 211 height 31
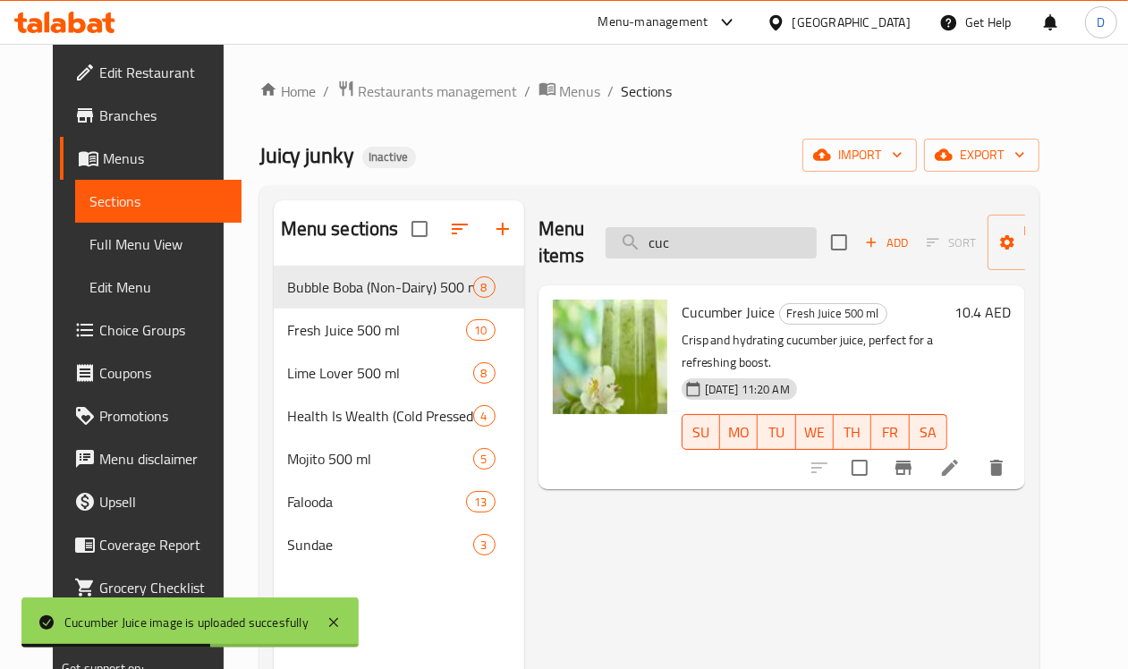
drag, startPoint x: 656, startPoint y: 241, endPoint x: 575, endPoint y: 256, distance: 81.8
click at [605, 256] on input "cuc" at bounding box center [710, 242] width 211 height 31
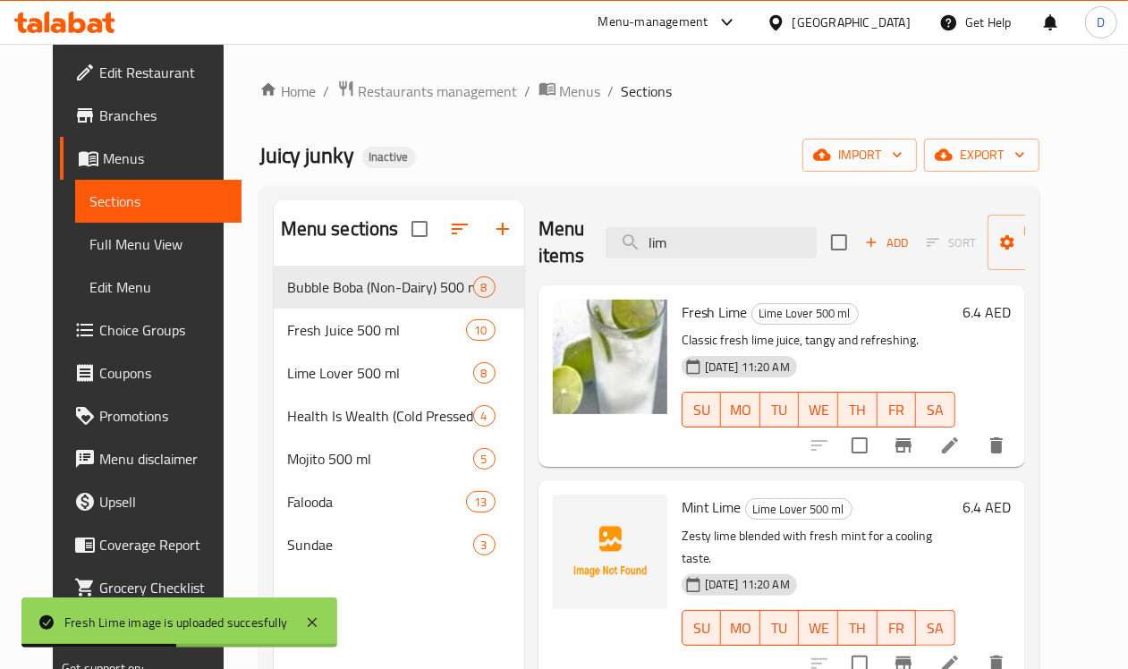
drag, startPoint x: 628, startPoint y: 240, endPoint x: 530, endPoint y: 243, distance: 97.6
click at [538, 243] on div "Menu items lim Add Sort Manage items" at bounding box center [781, 242] width 487 height 85
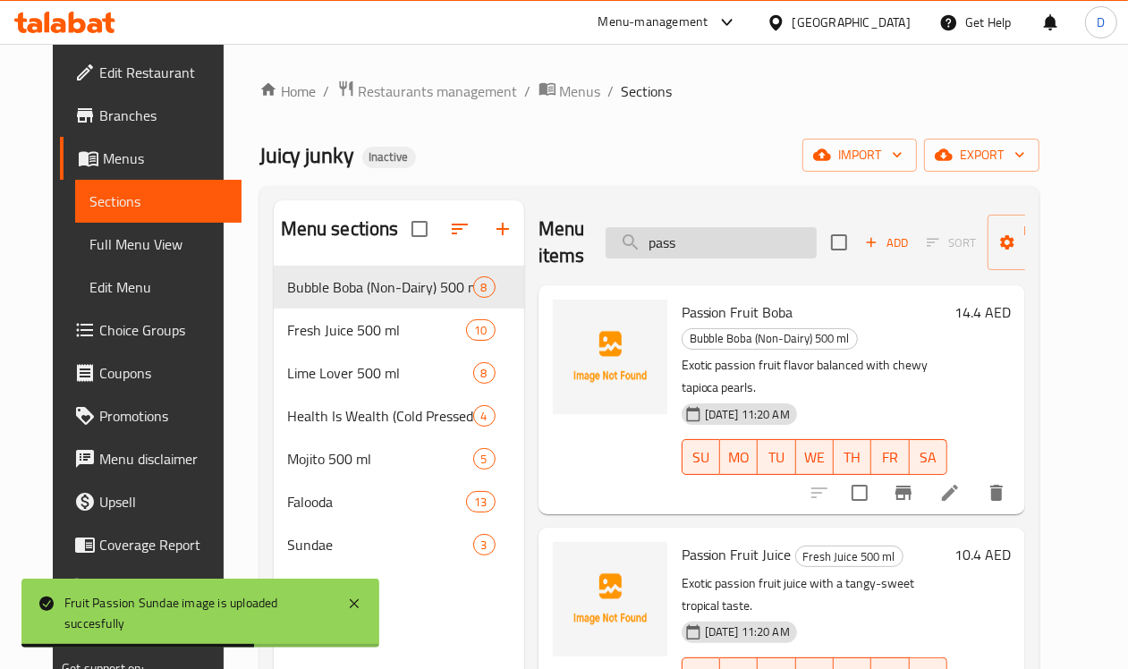
drag, startPoint x: 632, startPoint y: 235, endPoint x: 572, endPoint y: 231, distance: 60.1
click at [605, 231] on input "pass" at bounding box center [710, 242] width 211 height 31
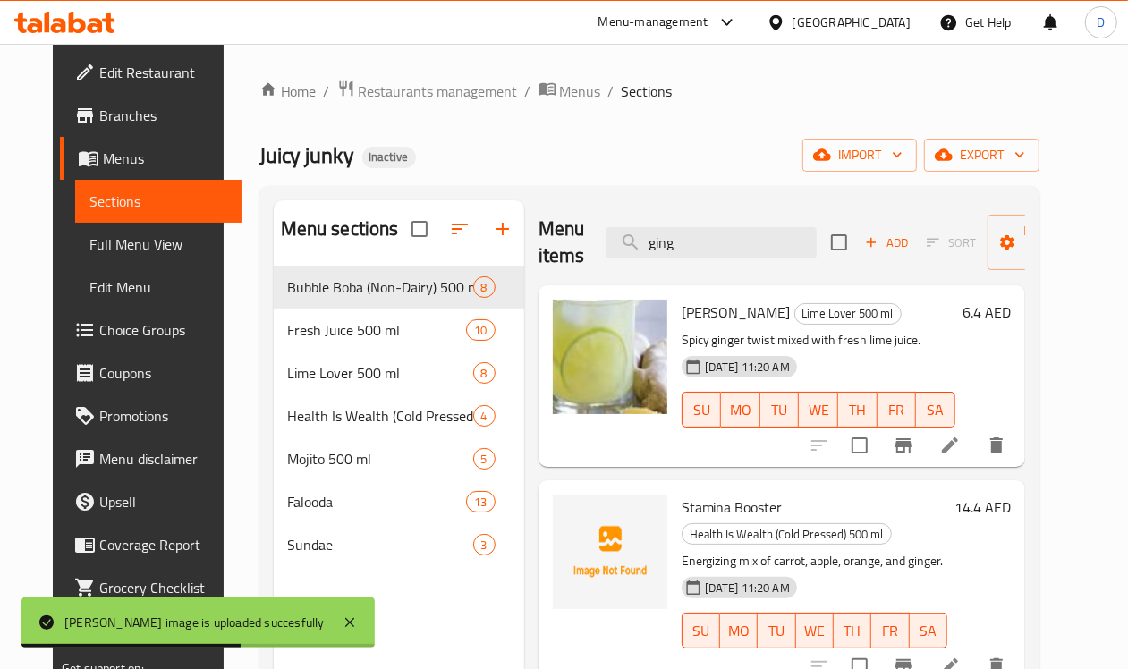
drag, startPoint x: 664, startPoint y: 247, endPoint x: 557, endPoint y: 259, distance: 107.2
click at [557, 259] on div "Menu items ging Add Sort Manage items" at bounding box center [781, 242] width 487 height 85
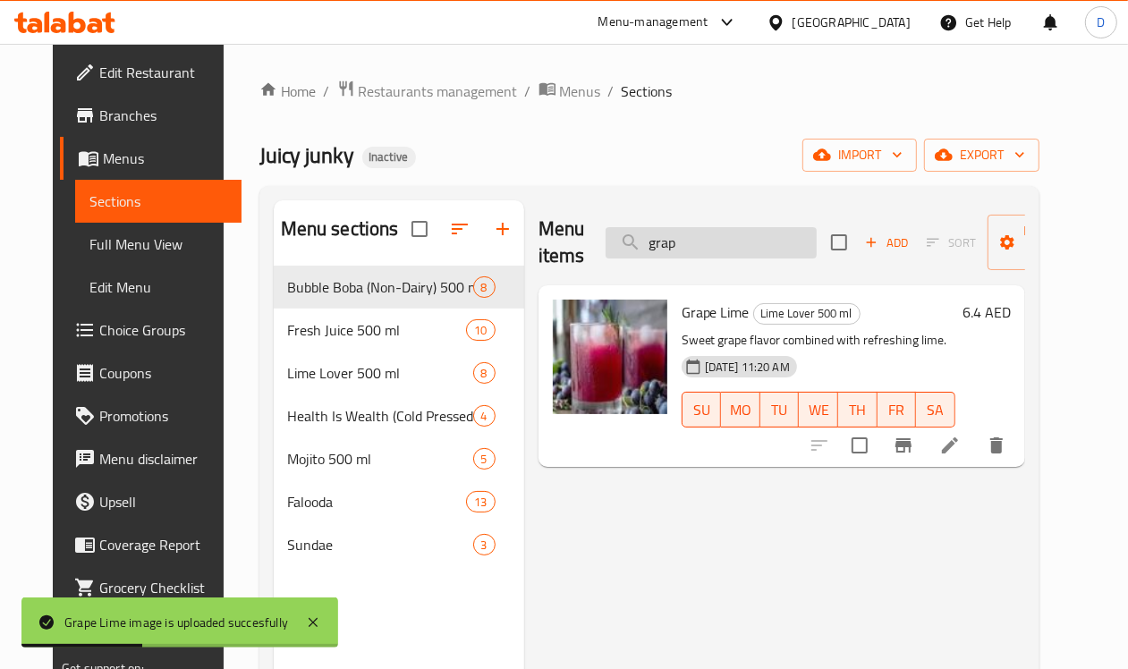
drag, startPoint x: 668, startPoint y: 246, endPoint x: 595, endPoint y: 250, distance: 73.5
click at [605, 250] on input "grap" at bounding box center [710, 242] width 211 height 31
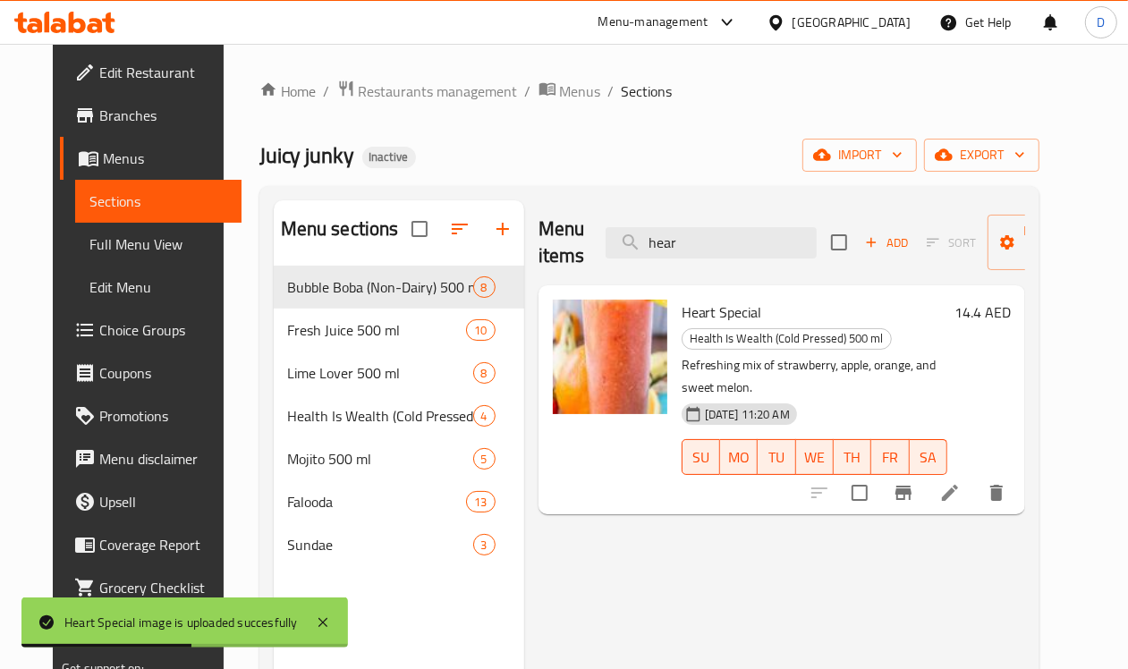
drag, startPoint x: 707, startPoint y: 250, endPoint x: 499, endPoint y: 240, distance: 208.7
click at [538, 240] on div "Menu items hear Add Sort Manage items" at bounding box center [781, 242] width 487 height 85
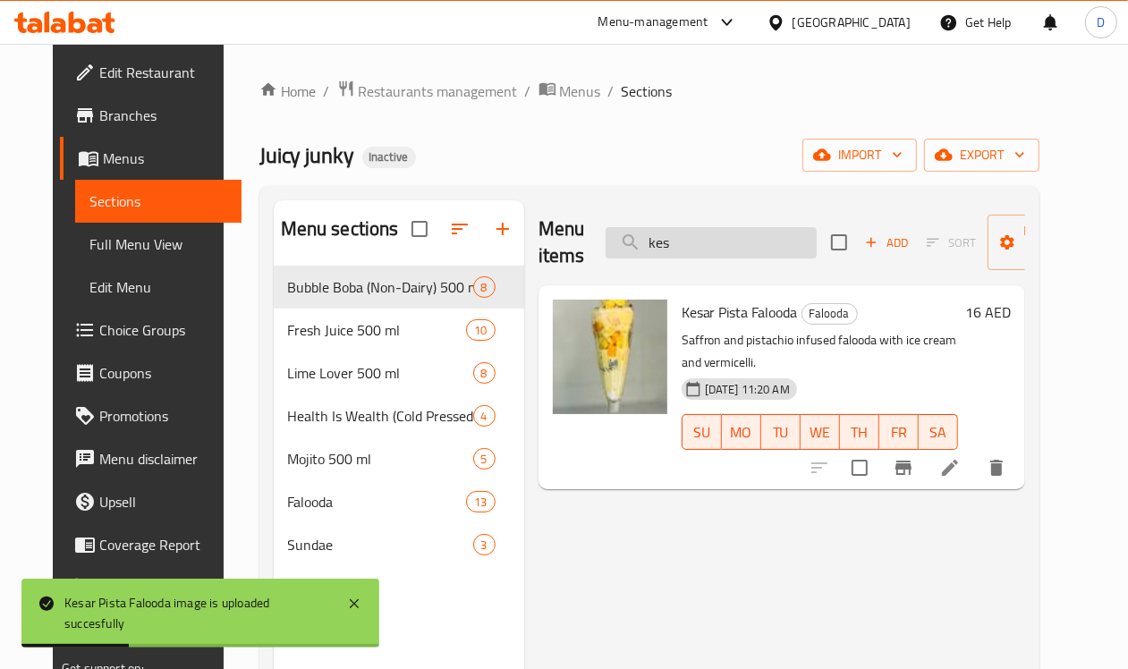
drag, startPoint x: 604, startPoint y: 255, endPoint x: 572, endPoint y: 258, distance: 31.4
click at [605, 258] on input "kes" at bounding box center [710, 242] width 211 height 31
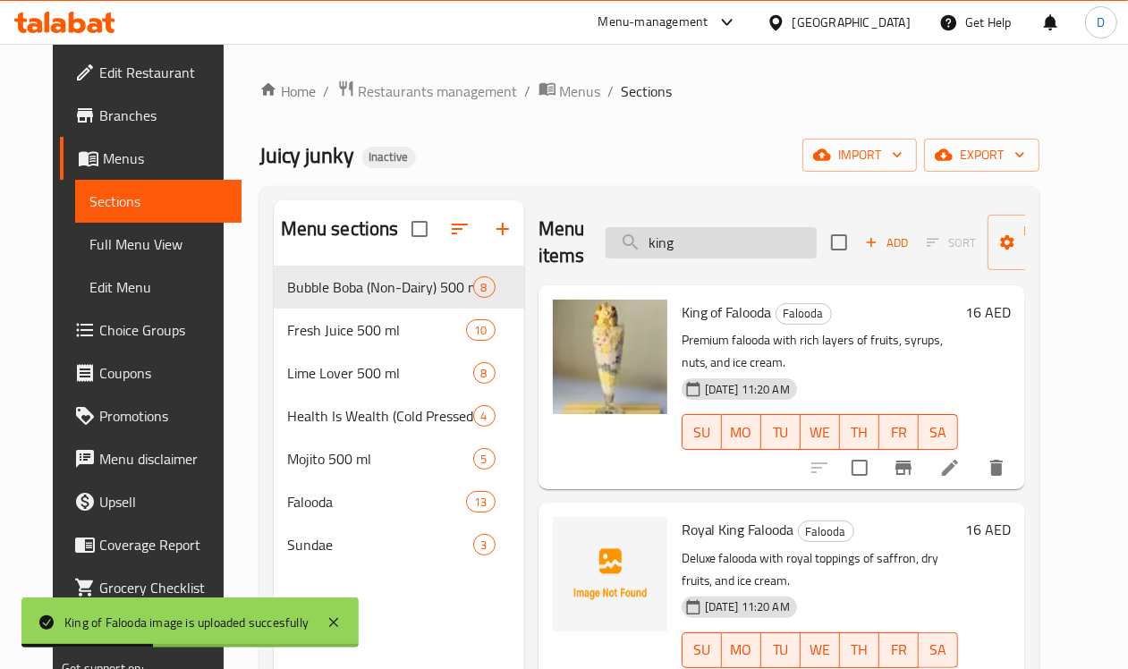
drag, startPoint x: 635, startPoint y: 240, endPoint x: 581, endPoint y: 251, distance: 54.9
click at [605, 251] on input "king" at bounding box center [710, 242] width 211 height 31
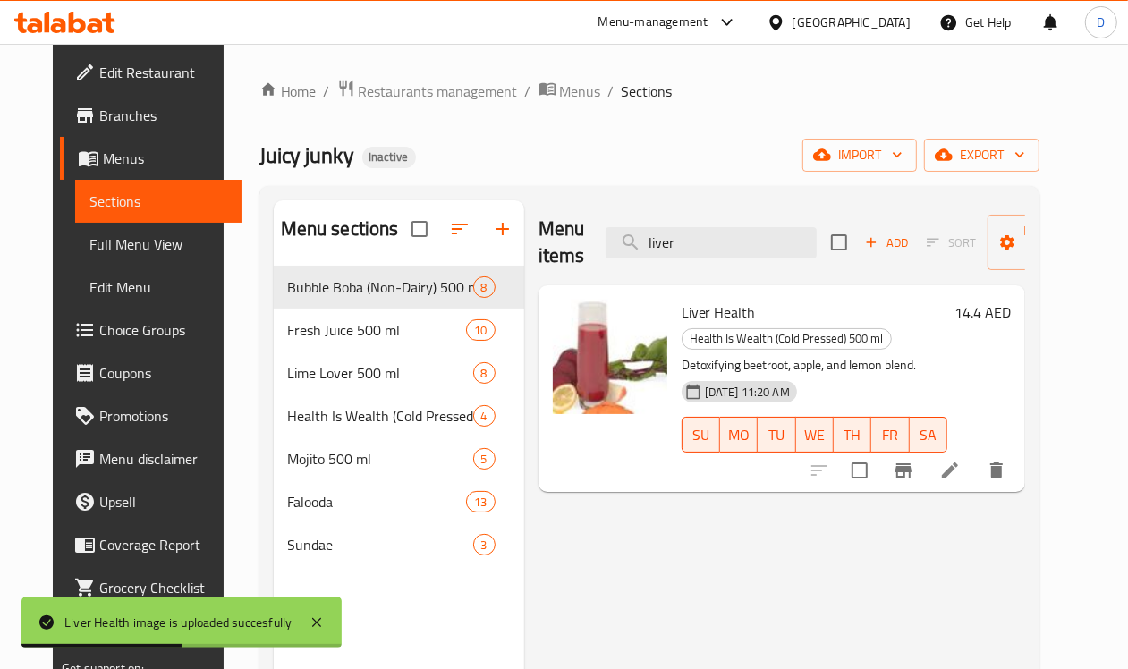
drag, startPoint x: 651, startPoint y: 242, endPoint x: 566, endPoint y: 261, distance: 87.0
click at [566, 261] on div "Menu items liver Add Sort Manage items" at bounding box center [781, 242] width 487 height 85
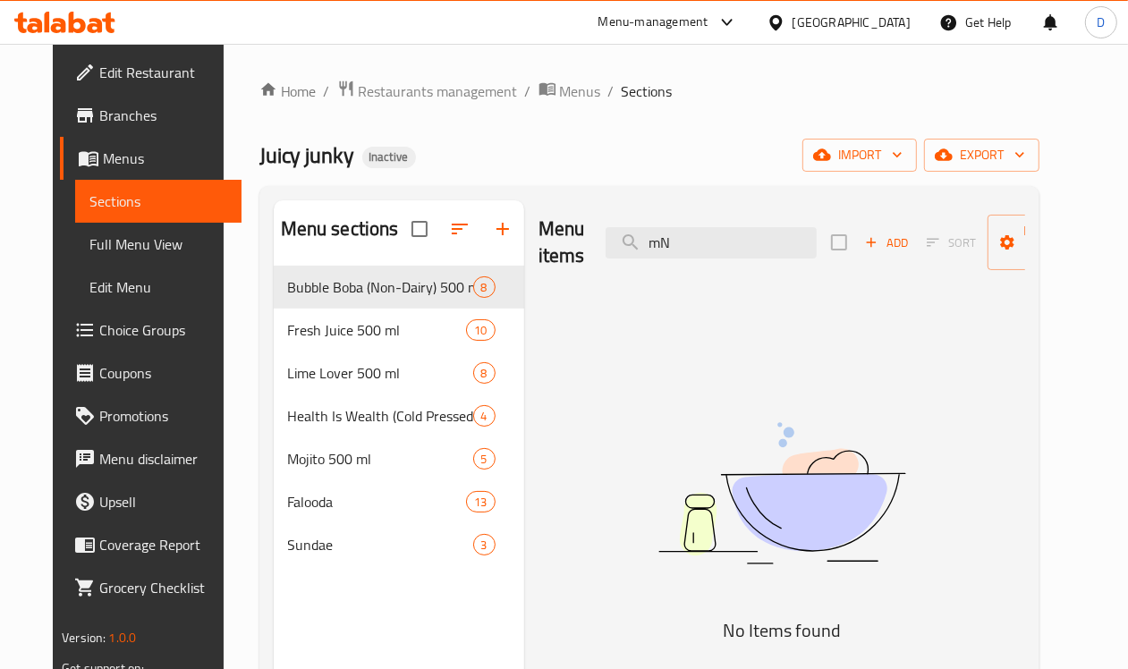
type input "m"
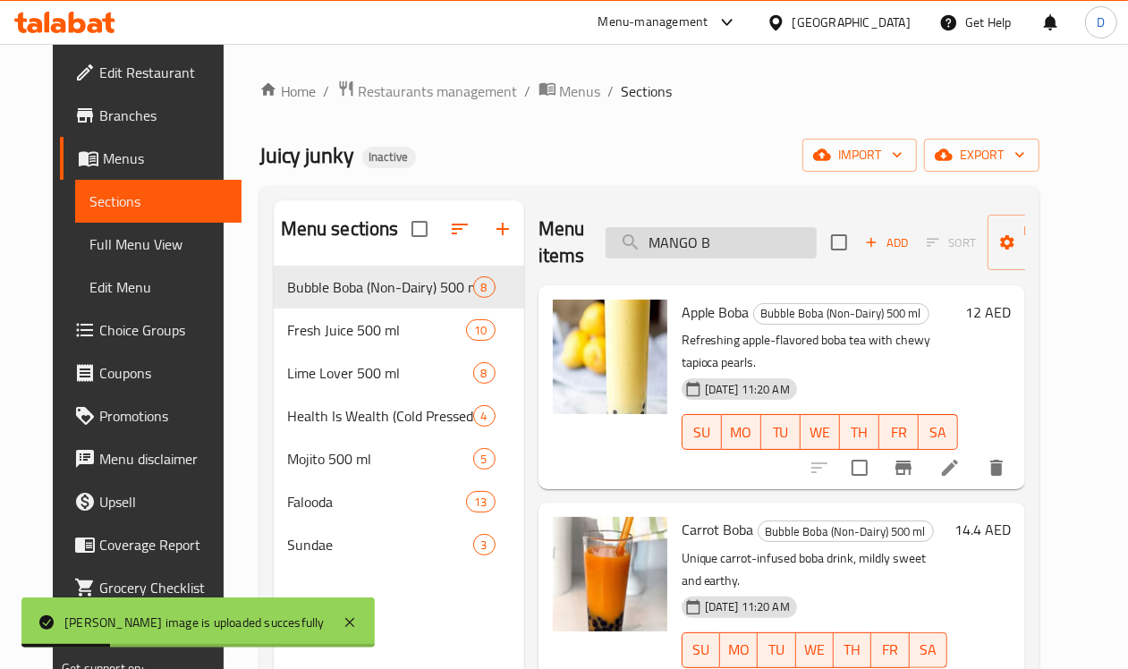
click at [689, 240] on input "MANGO B" at bounding box center [710, 242] width 211 height 31
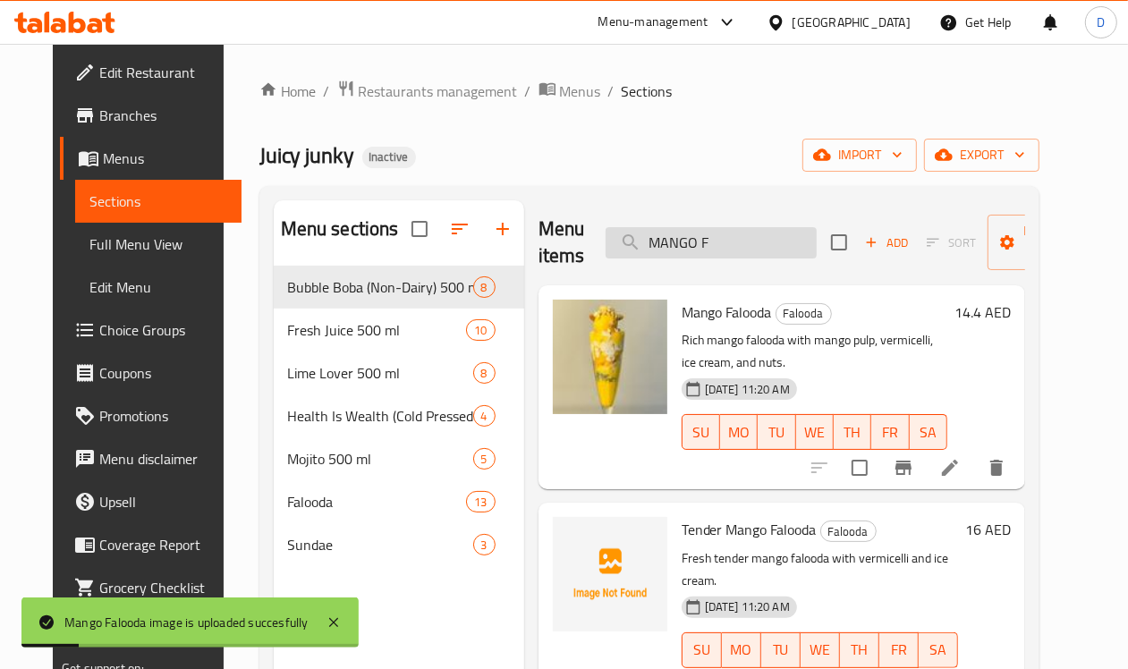
click at [702, 237] on input "MANGO F" at bounding box center [710, 242] width 211 height 31
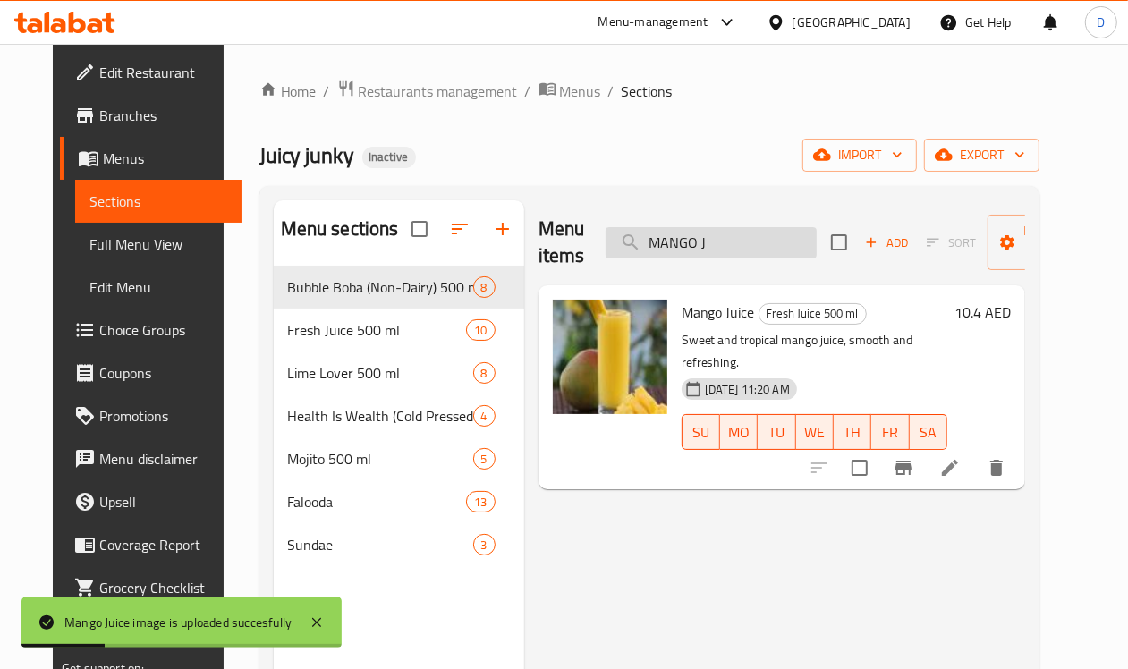
click at [703, 249] on input "MANGO J" at bounding box center [710, 242] width 211 height 31
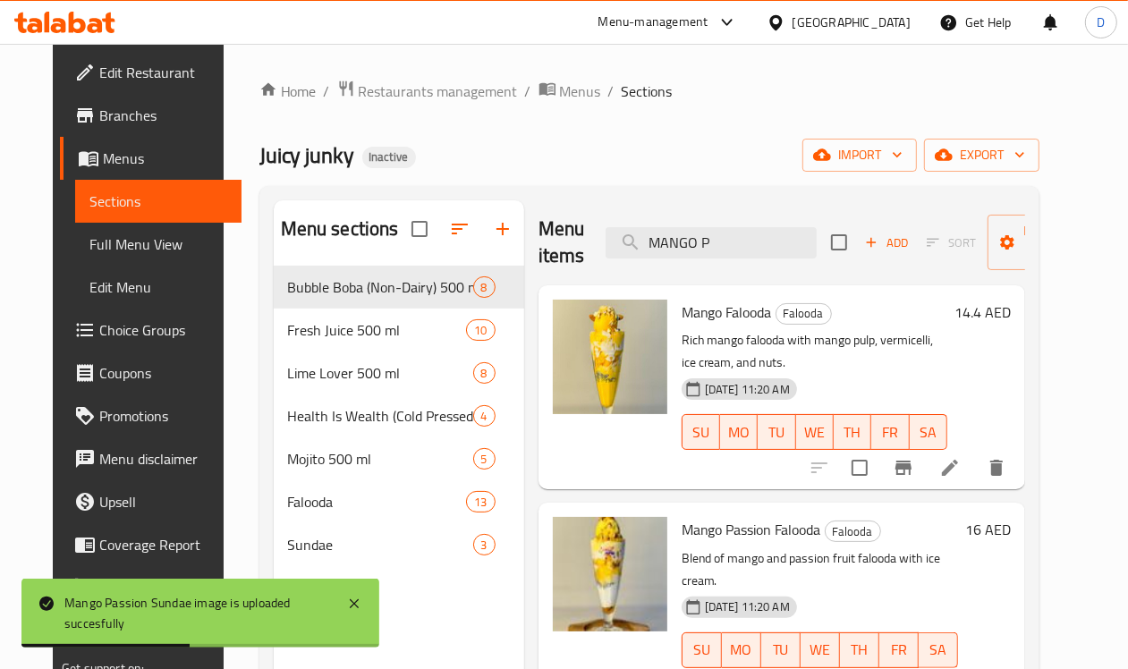
drag, startPoint x: 704, startPoint y: 239, endPoint x: 463, endPoint y: 240, distance: 240.6
click at [538, 240] on div "Menu items MANGO P Add Sort Manage items" at bounding box center [781, 242] width 487 height 85
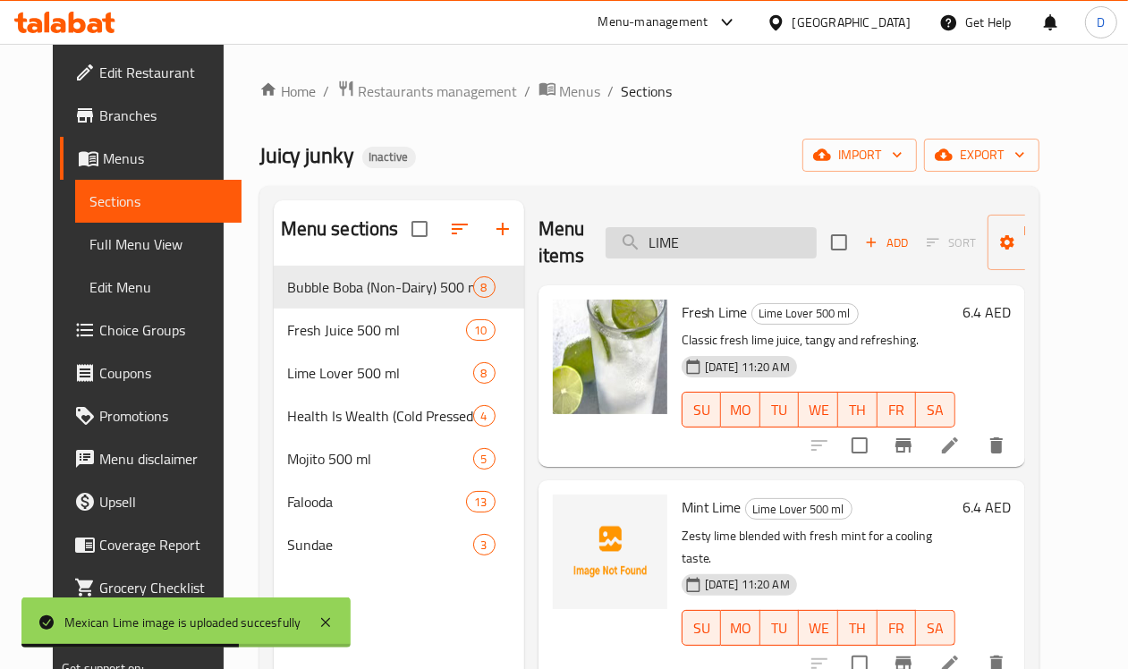
drag, startPoint x: 654, startPoint y: 248, endPoint x: 584, endPoint y: 246, distance: 69.8
click at [605, 246] on input "LIME" at bounding box center [710, 242] width 211 height 31
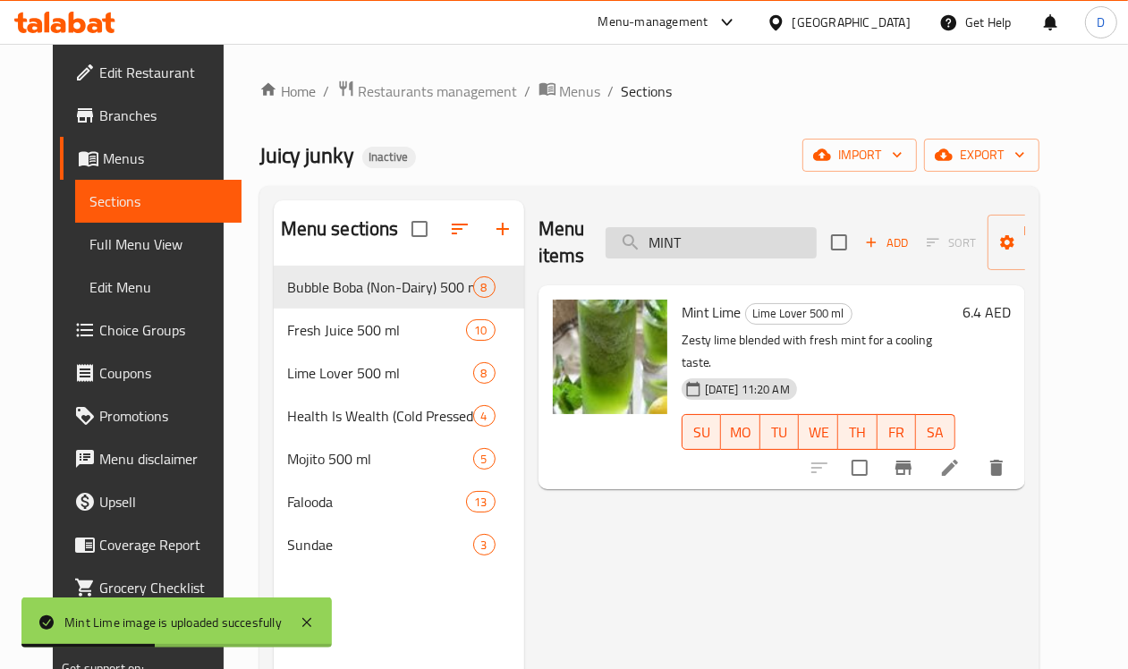
drag, startPoint x: 667, startPoint y: 244, endPoint x: 593, endPoint y: 244, distance: 74.2
click at [605, 244] on input "MINT" at bounding box center [710, 242] width 211 height 31
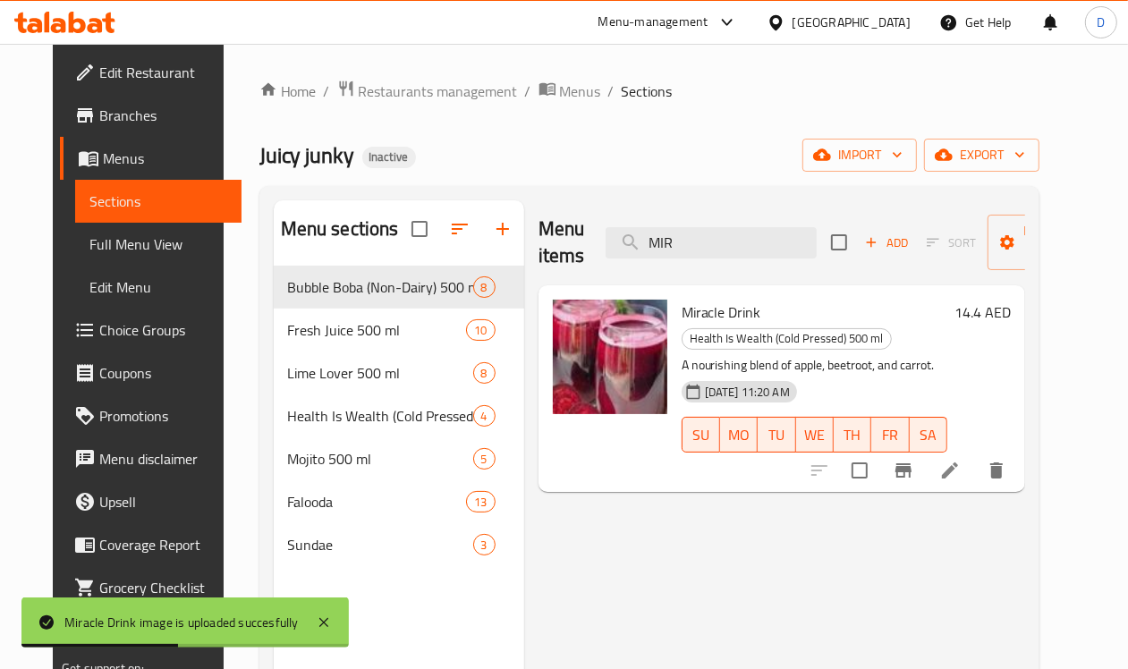
drag, startPoint x: 665, startPoint y: 241, endPoint x: 562, endPoint y: 242, distance: 102.9
click at [562, 242] on div "Menu items MIR Add Sort Manage items" at bounding box center [781, 242] width 487 height 85
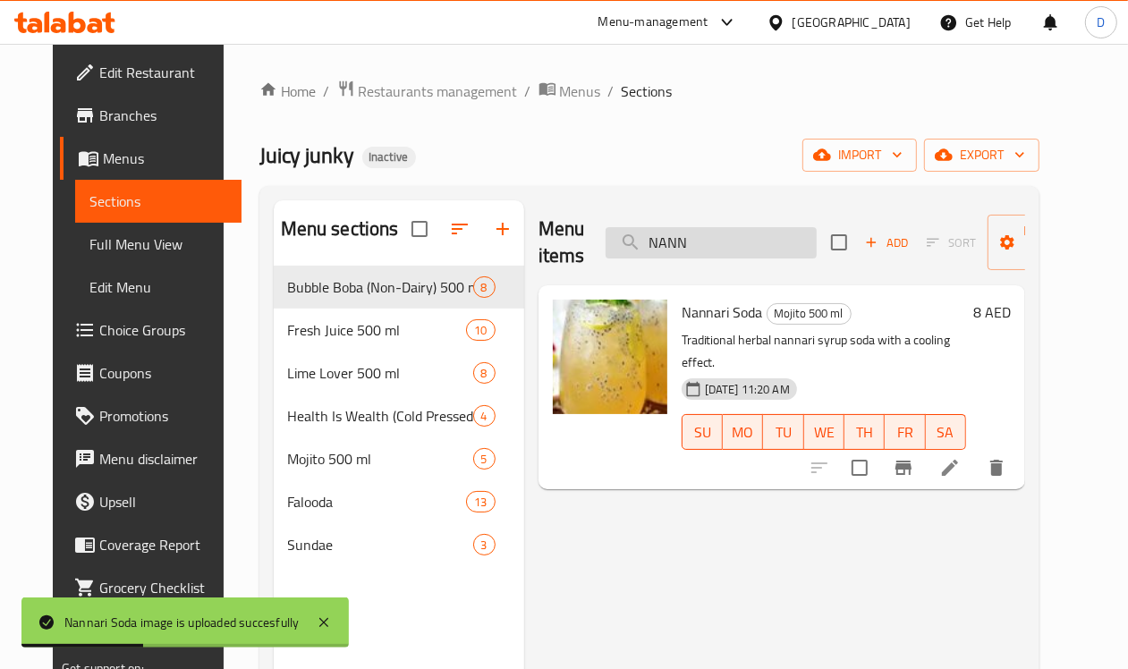
drag, startPoint x: 662, startPoint y: 255, endPoint x: 590, endPoint y: 256, distance: 71.6
click at [605, 256] on input "NANN" at bounding box center [710, 242] width 211 height 31
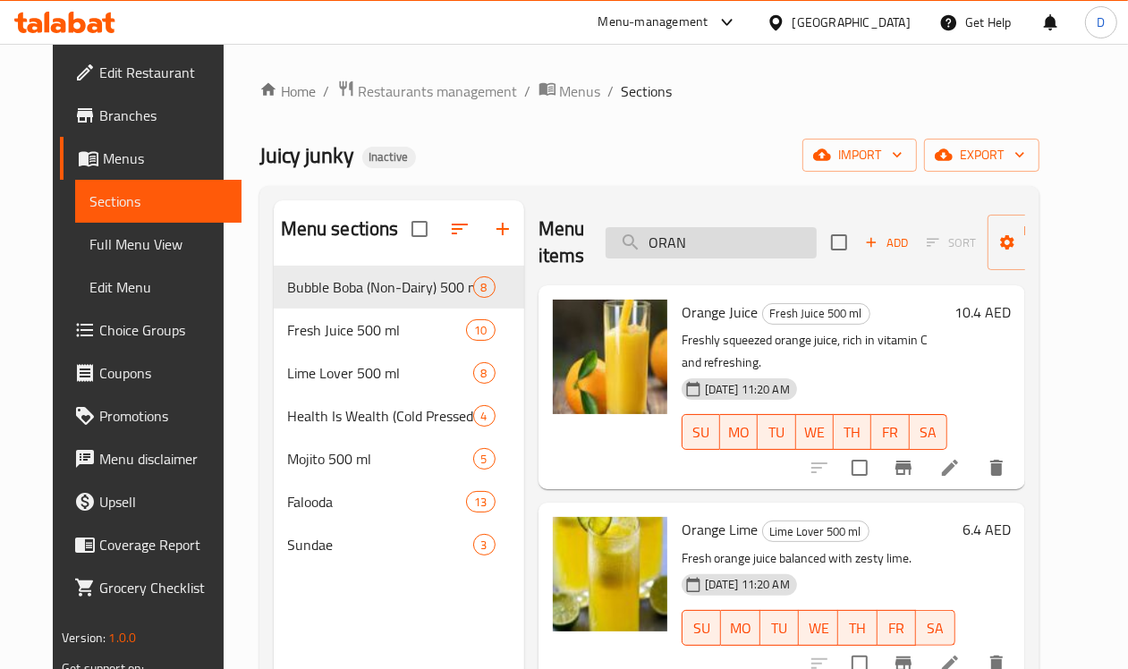
drag, startPoint x: 656, startPoint y: 250, endPoint x: 581, endPoint y: 252, distance: 74.3
click at [605, 252] on input "ORAN" at bounding box center [710, 242] width 211 height 31
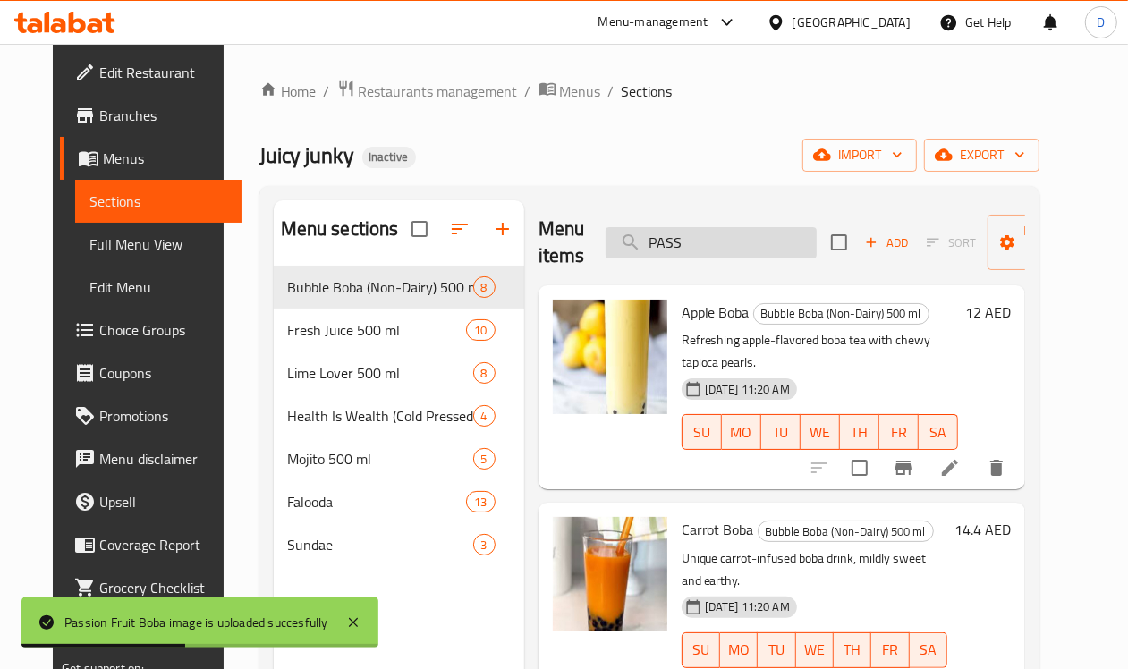
click at [700, 256] on input "PASS" at bounding box center [710, 242] width 211 height 31
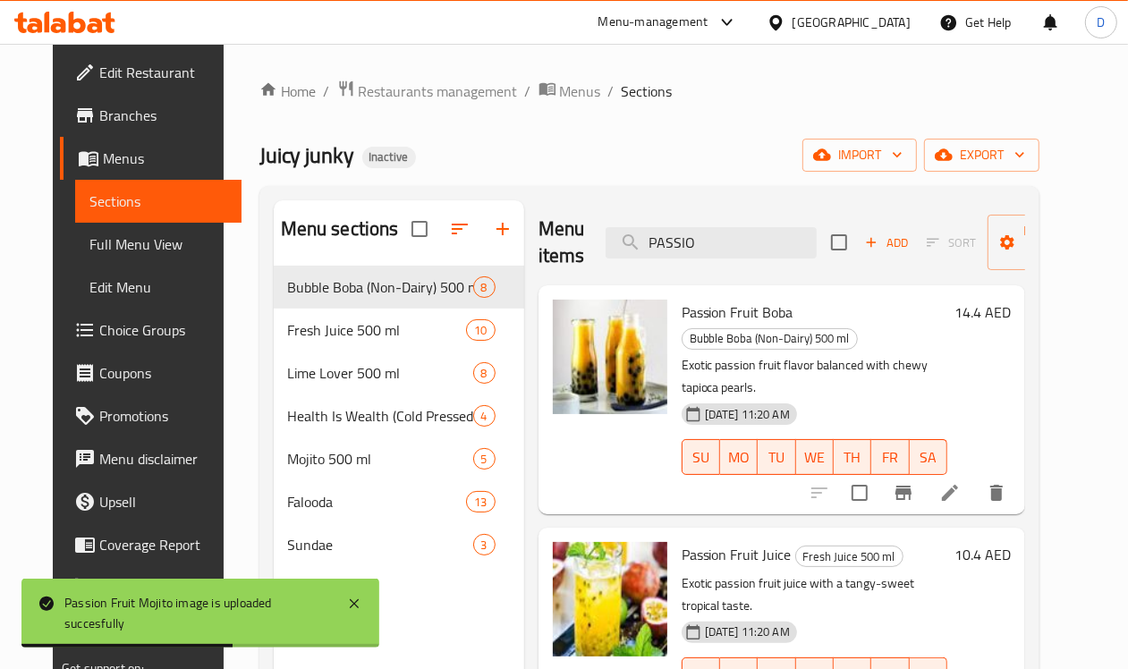
drag, startPoint x: 669, startPoint y: 258, endPoint x: 544, endPoint y: 252, distance: 125.3
click at [544, 252] on div "Menu items PASSIO Add Sort Manage items" at bounding box center [781, 242] width 487 height 85
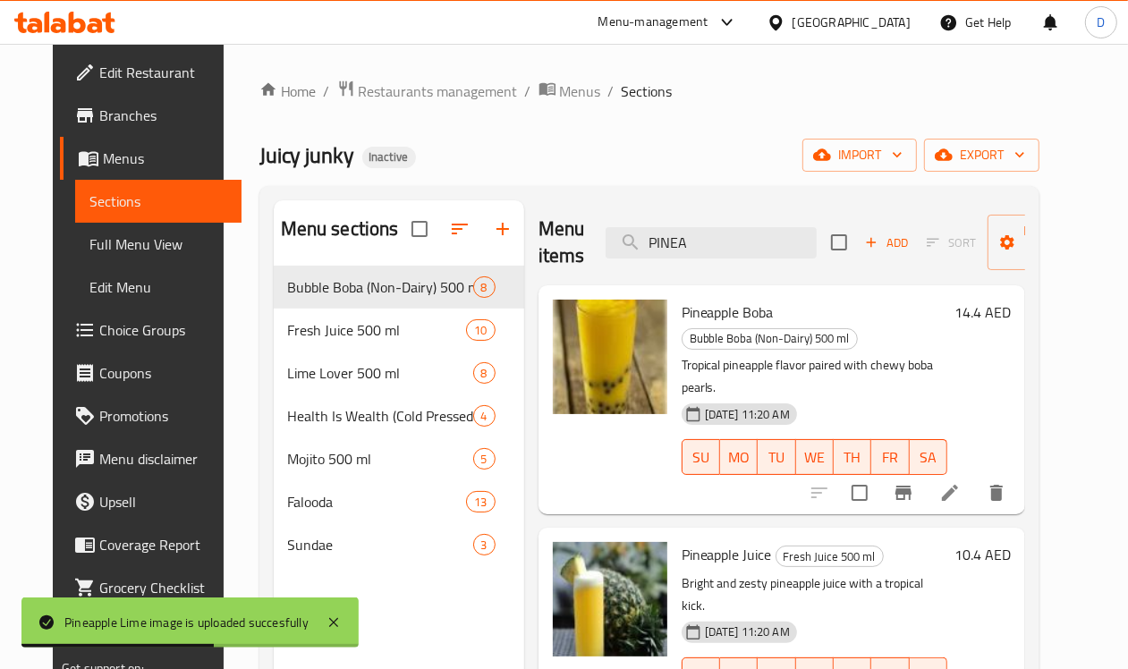
drag, startPoint x: 673, startPoint y: 242, endPoint x: 555, endPoint y: 244, distance: 119.0
click at [555, 244] on div "Menu items PINEA Add Sort Manage items" at bounding box center [781, 242] width 487 height 85
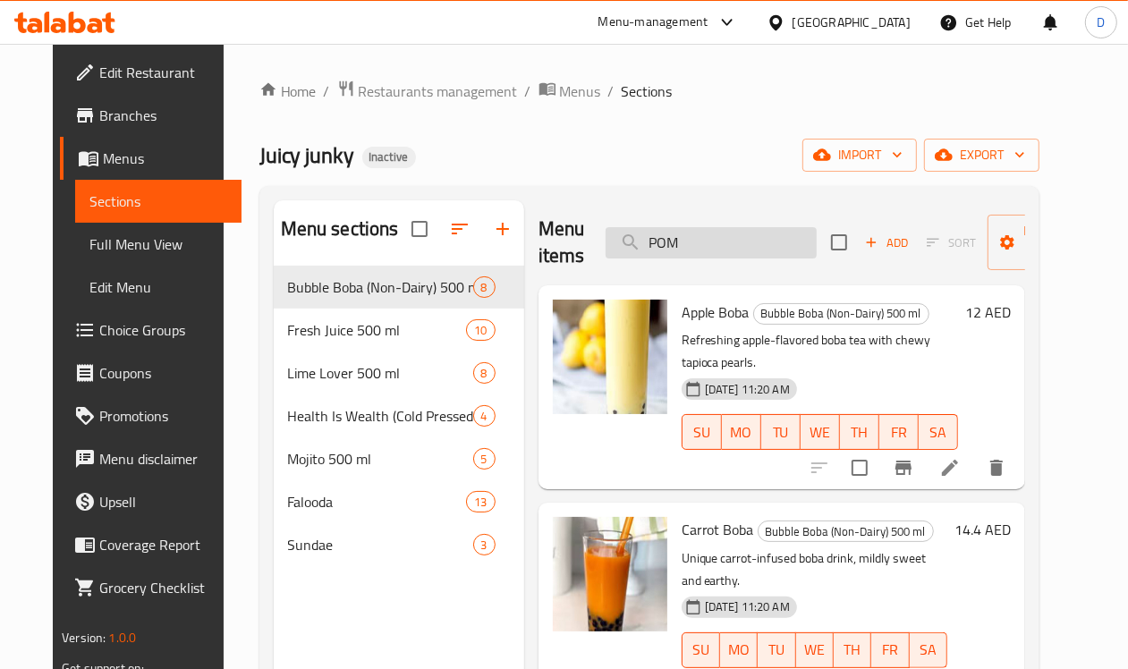
click at [700, 237] on input "POM" at bounding box center [710, 242] width 211 height 31
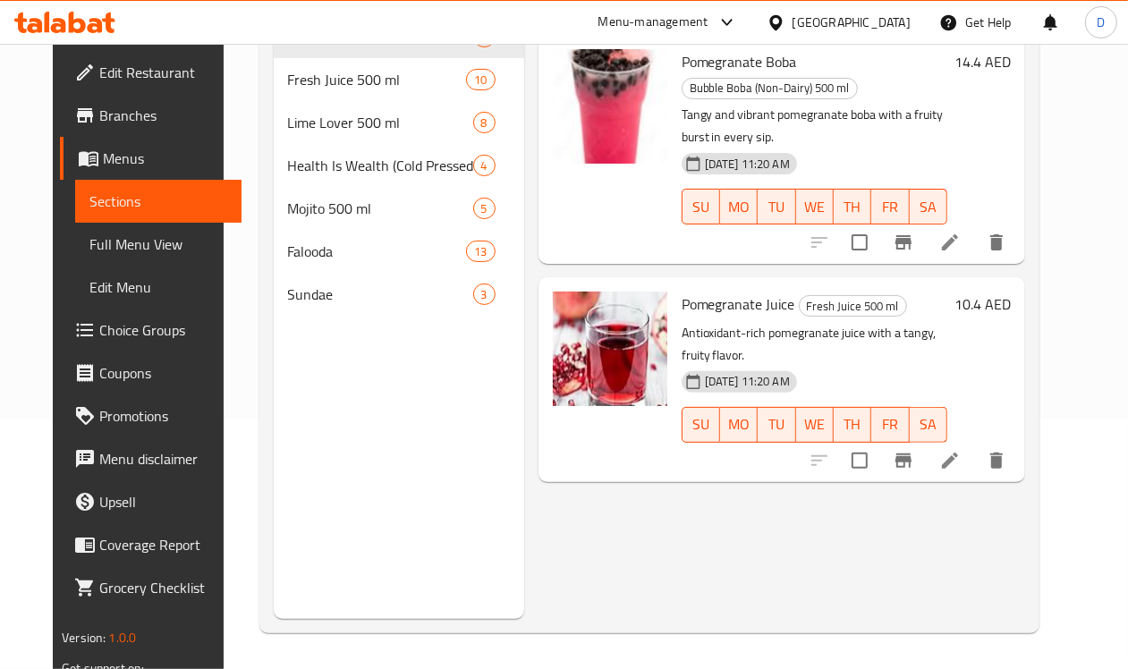
scroll to position [140, 0]
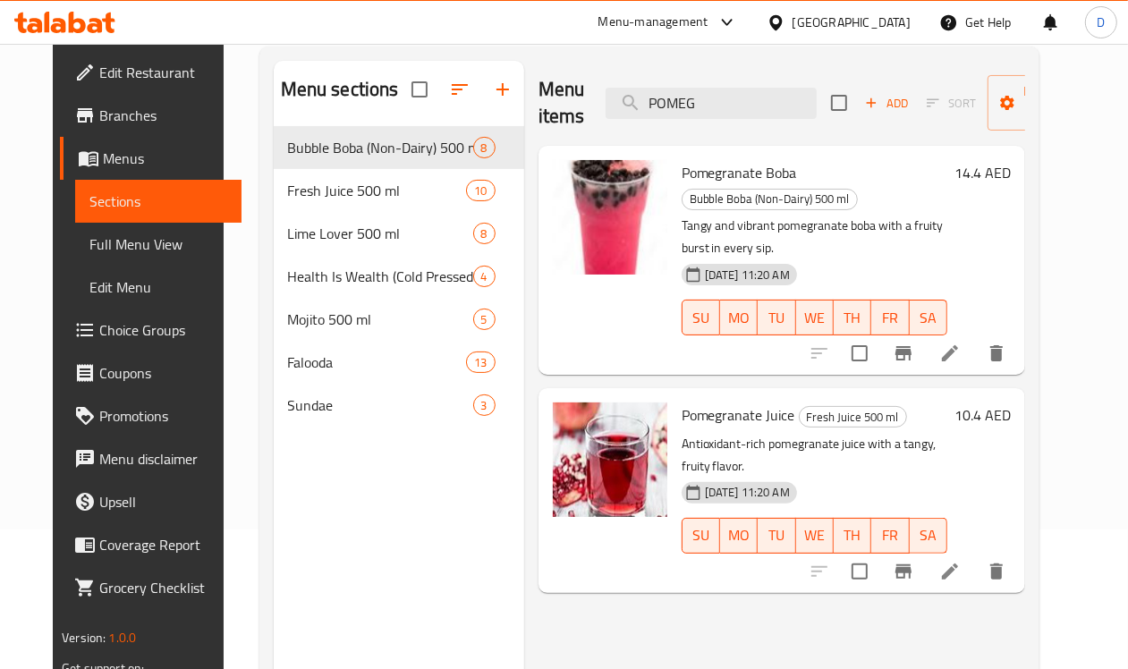
drag, startPoint x: 677, startPoint y: 117, endPoint x: 586, endPoint y: 125, distance: 91.6
click at [586, 125] on div "Menu items POMEG Add Sort Manage items" at bounding box center [781, 103] width 487 height 85
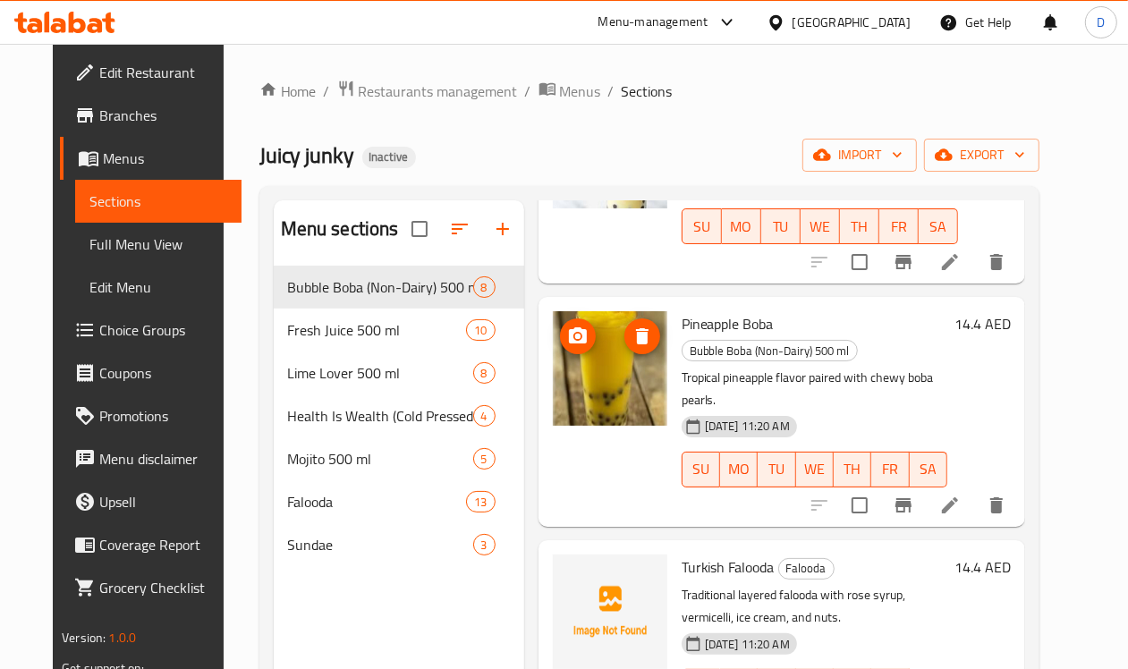
scroll to position [0, 0]
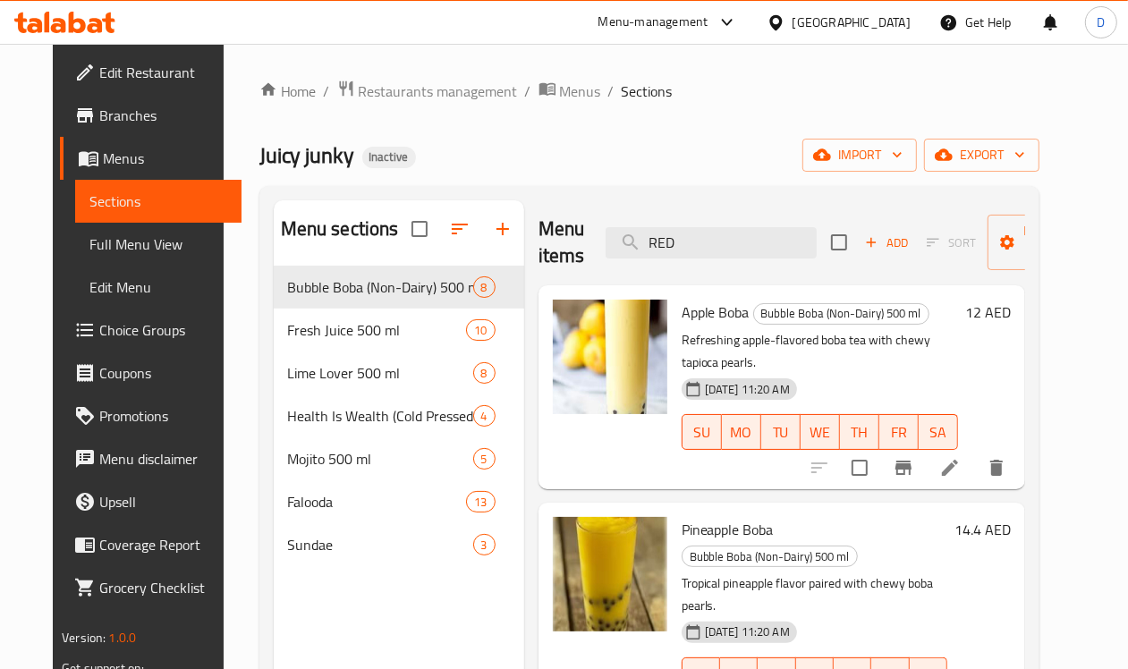
drag, startPoint x: 639, startPoint y: 239, endPoint x: 504, endPoint y: 229, distance: 136.3
click at [538, 229] on div "Menu items RED Add Sort Manage items" at bounding box center [781, 242] width 487 height 85
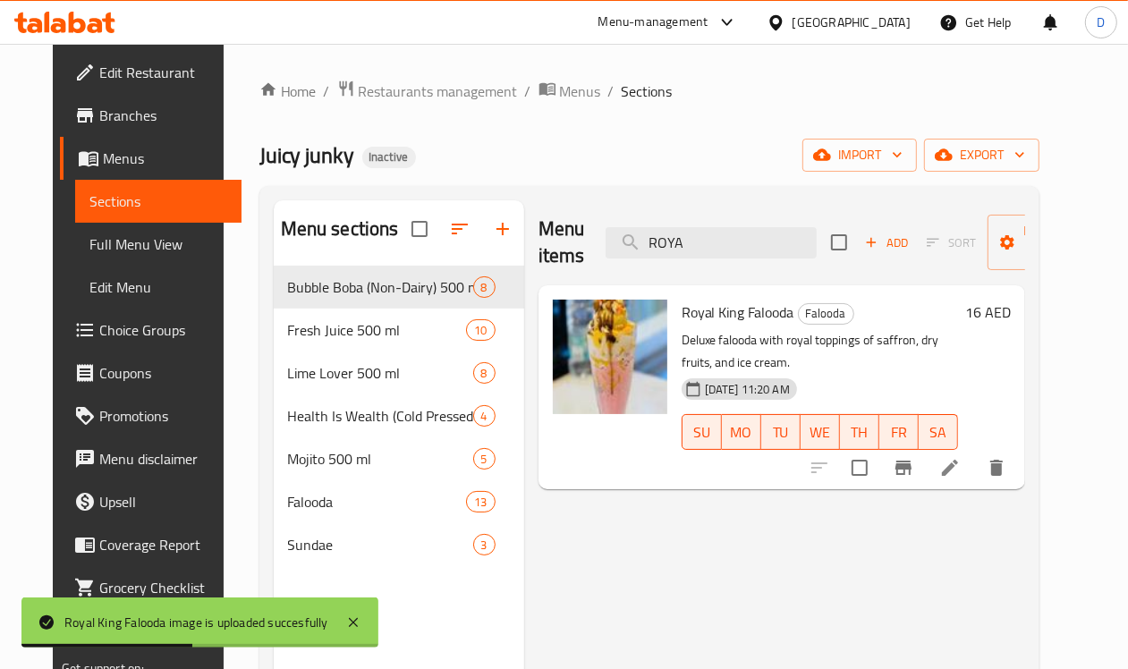
drag, startPoint x: 676, startPoint y: 253, endPoint x: 516, endPoint y: 258, distance: 160.2
click at [538, 258] on div "Menu items ROYA Add Sort Manage items" at bounding box center [781, 242] width 487 height 85
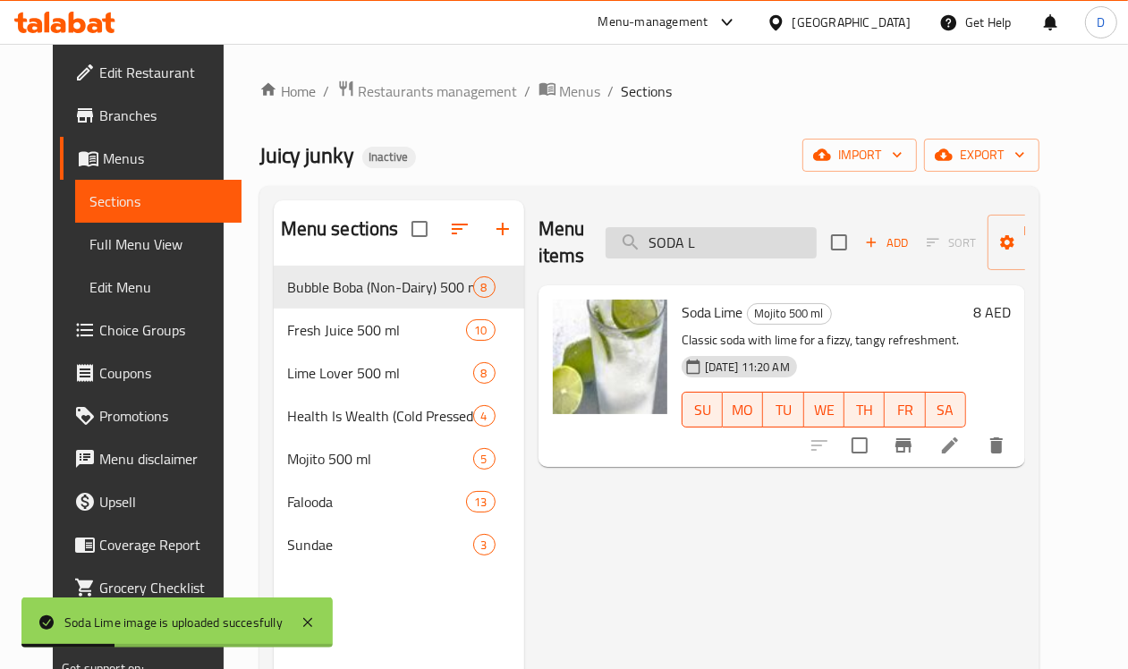
drag, startPoint x: 681, startPoint y: 249, endPoint x: 572, endPoint y: 251, distance: 108.3
click at [605, 251] on input "SODA L" at bounding box center [710, 242] width 211 height 31
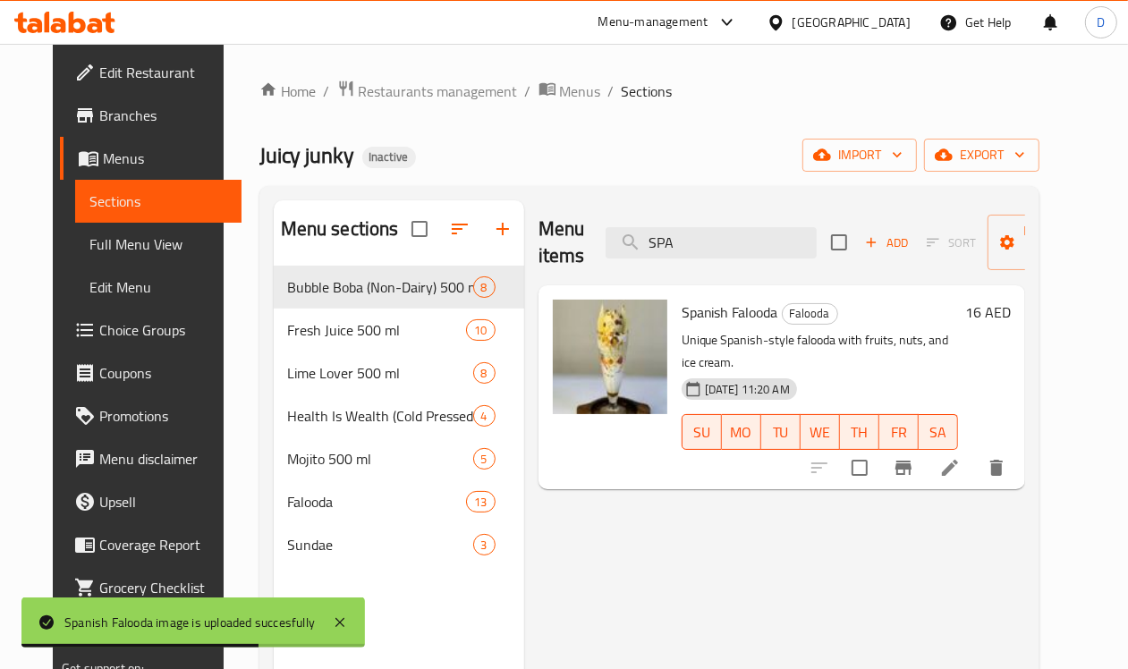
drag, startPoint x: 647, startPoint y: 242, endPoint x: 525, endPoint y: 226, distance: 122.7
click at [538, 226] on div "Menu items SPA Add Sort Manage items" at bounding box center [781, 242] width 487 height 85
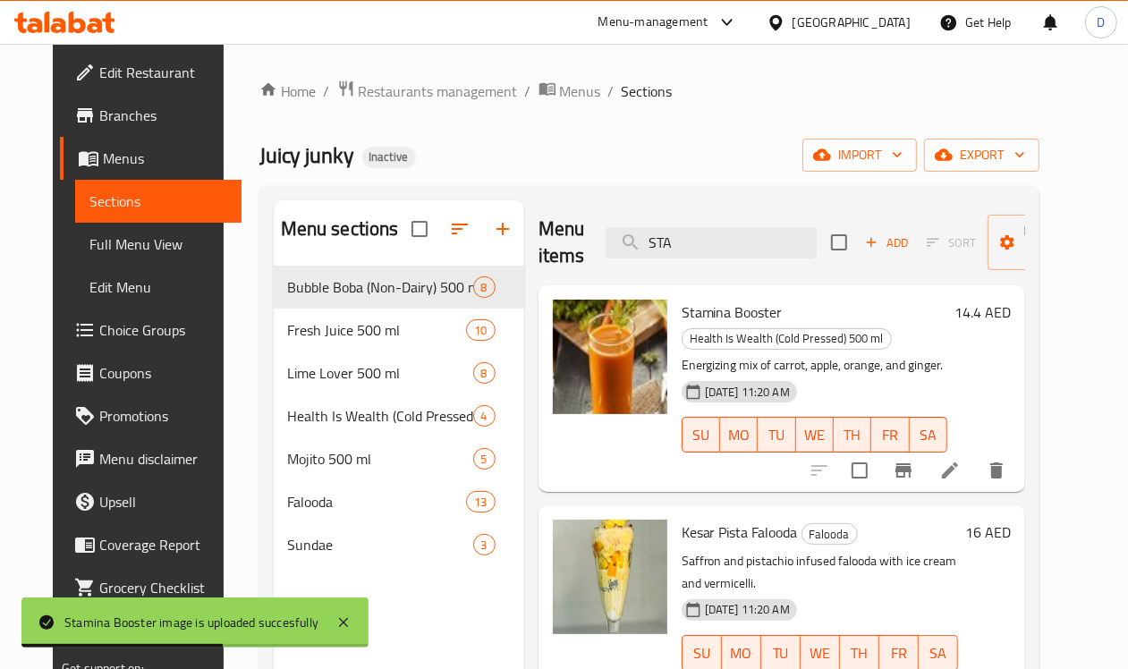
drag, startPoint x: 640, startPoint y: 248, endPoint x: 517, endPoint y: 265, distance: 124.6
click at [538, 265] on div "Menu items STA Add Sort Manage items" at bounding box center [781, 242] width 487 height 85
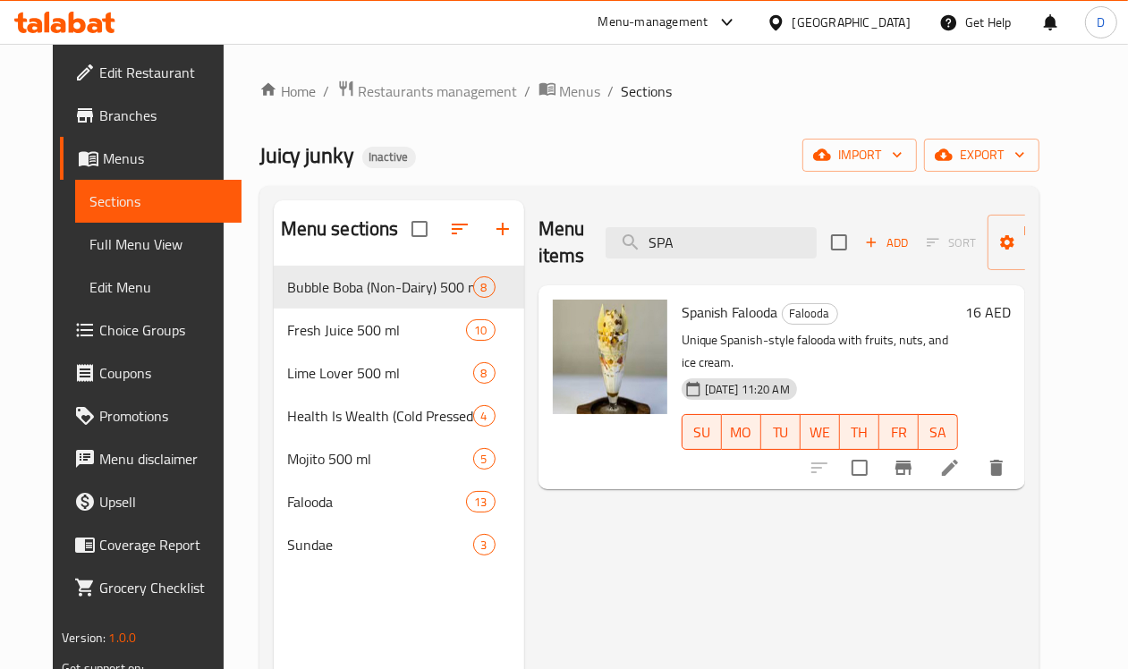
drag, startPoint x: 653, startPoint y: 238, endPoint x: 562, endPoint y: 238, distance: 91.2
click at [562, 238] on div "Menu items SPA Add Sort Manage items" at bounding box center [781, 242] width 487 height 85
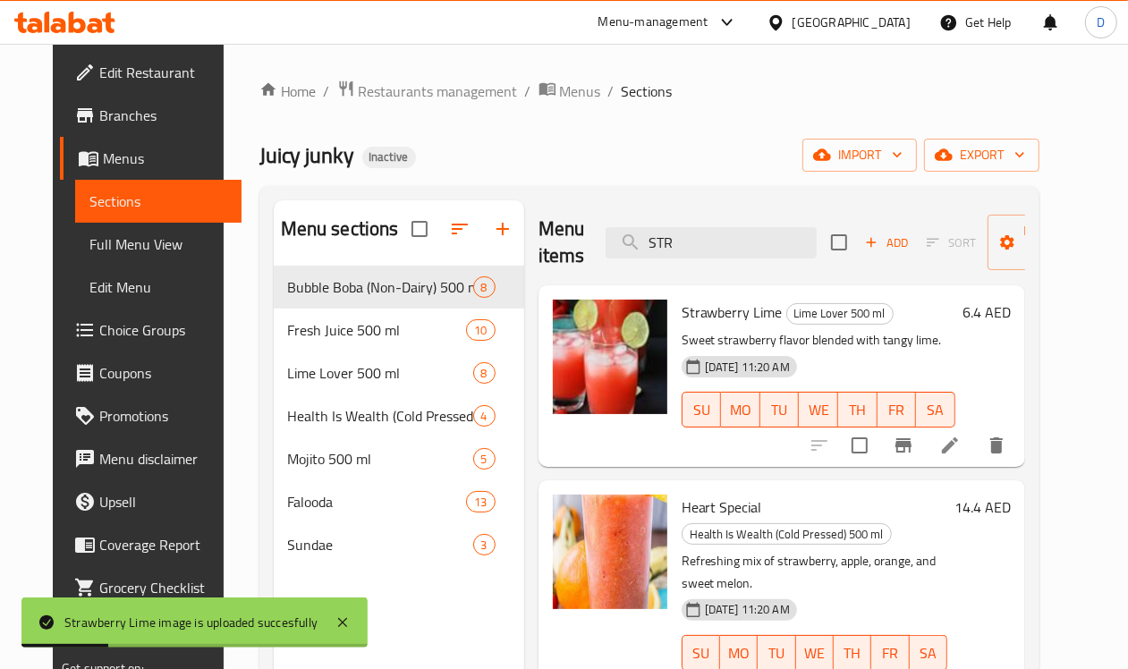
drag, startPoint x: 656, startPoint y: 250, endPoint x: 542, endPoint y: 262, distance: 114.2
click at [542, 262] on div "Menu items STR Add Sort Manage items" at bounding box center [781, 242] width 487 height 85
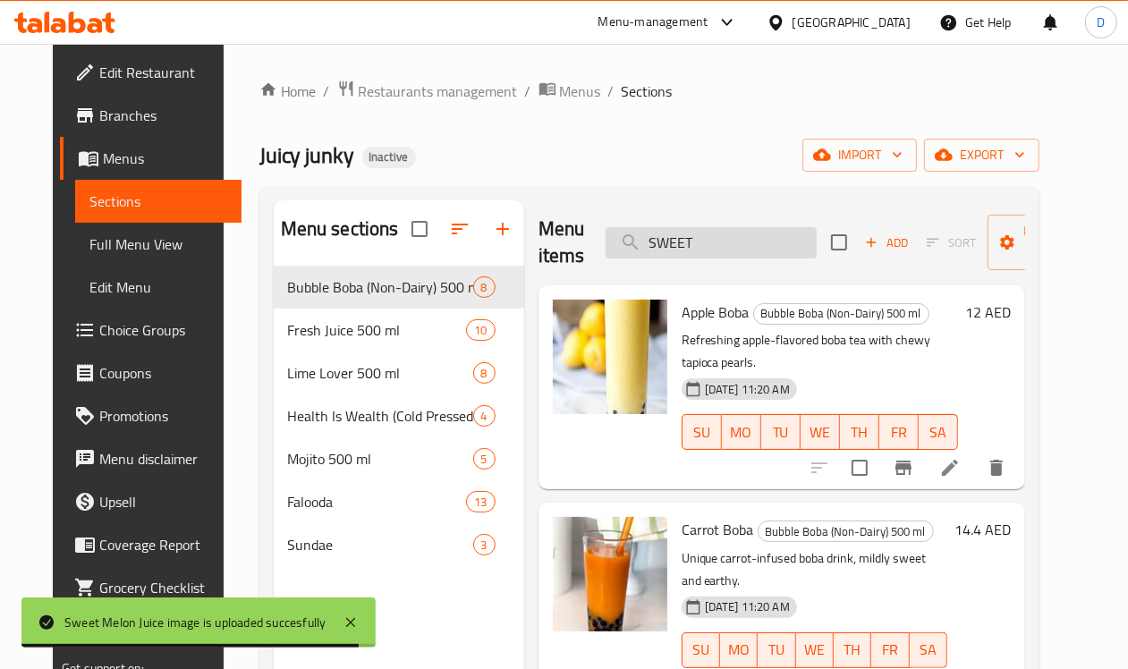
click at [690, 241] on input "SWEET" at bounding box center [710, 242] width 211 height 31
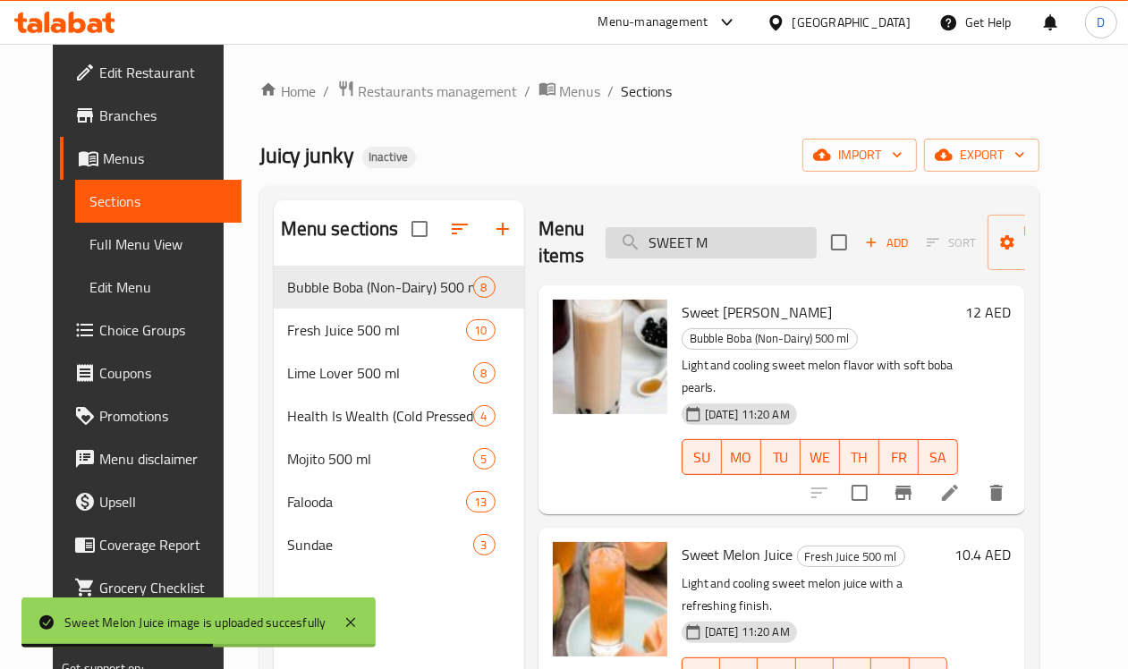
drag, startPoint x: 709, startPoint y: 256, endPoint x: 582, endPoint y: 248, distance: 127.3
click at [605, 248] on input "SWEET M" at bounding box center [710, 242] width 211 height 31
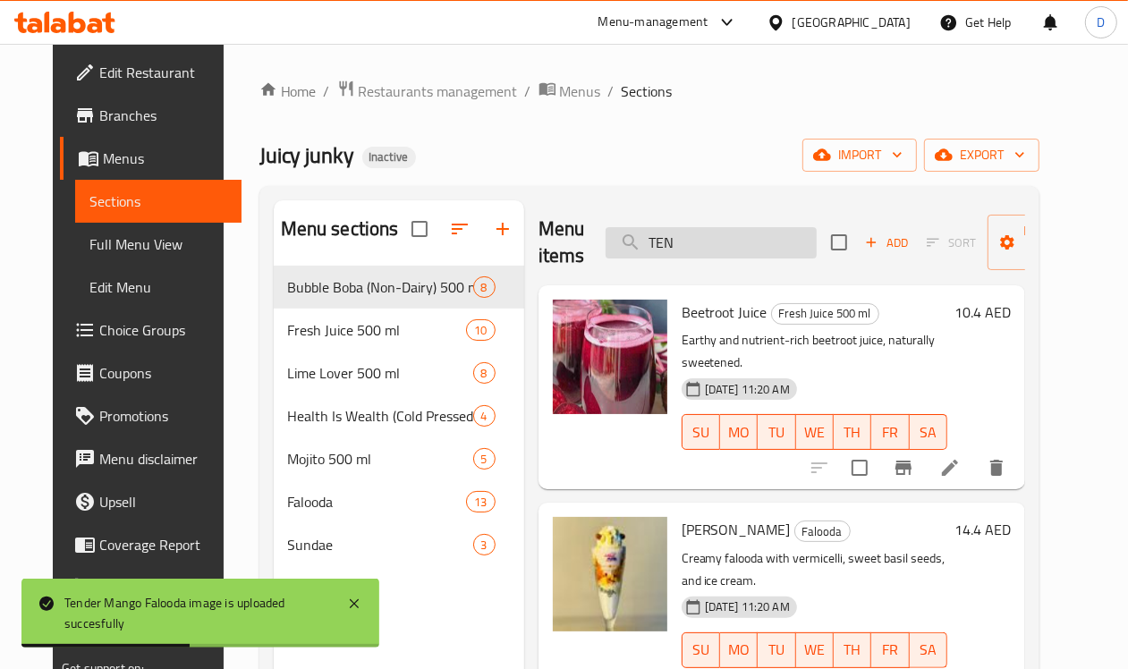
drag, startPoint x: 660, startPoint y: 259, endPoint x: 610, endPoint y: 258, distance: 50.1
click at [610, 258] on div "Menu items TEN Add Sort Manage items" at bounding box center [781, 242] width 487 height 85
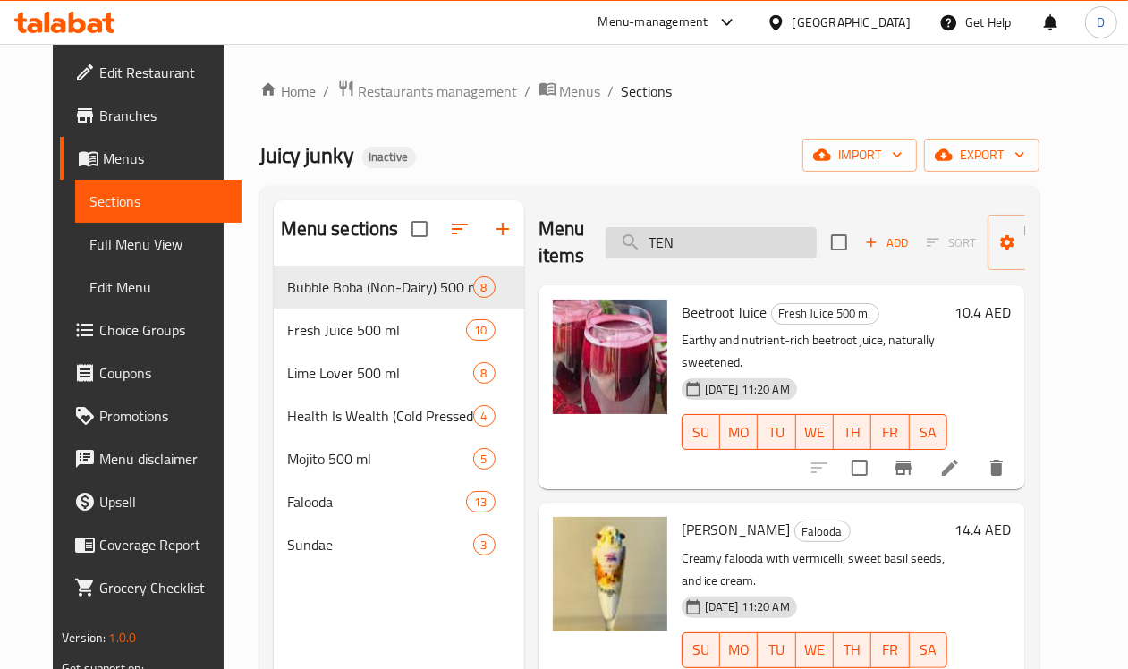
click at [678, 246] on input "TEN" at bounding box center [710, 242] width 211 height 31
drag, startPoint x: 656, startPoint y: 243, endPoint x: 573, endPoint y: 237, distance: 82.5
click at [605, 237] on input "TEN" at bounding box center [710, 242] width 211 height 31
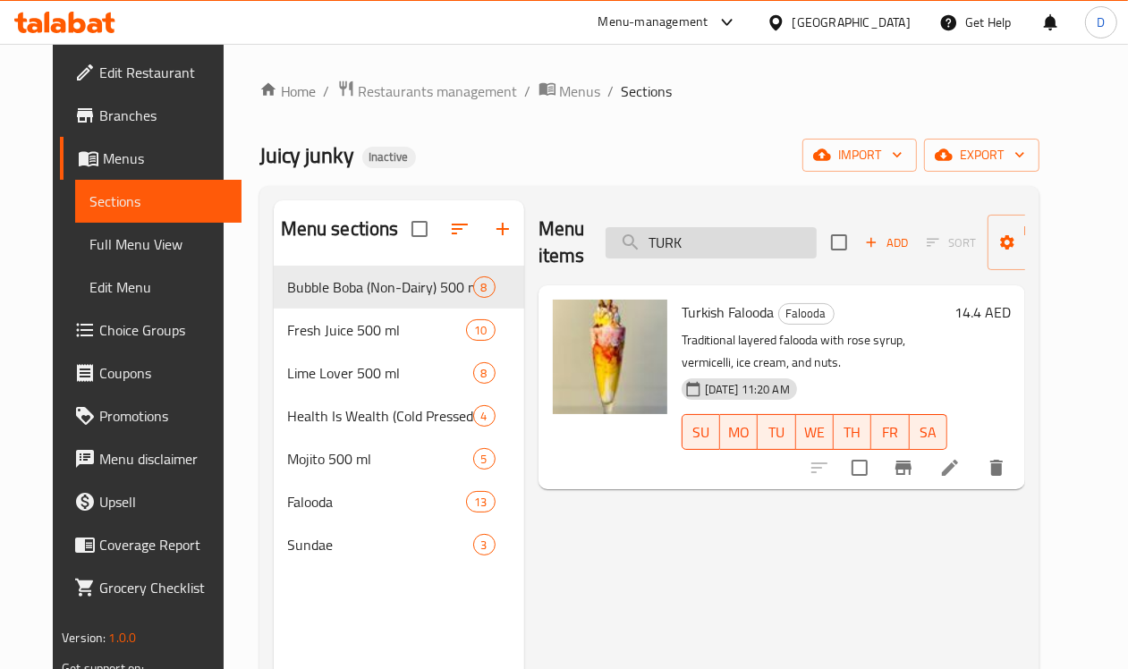
drag, startPoint x: 673, startPoint y: 239, endPoint x: 583, endPoint y: 249, distance: 90.0
click at [605, 249] on input "TURK" at bounding box center [710, 242] width 211 height 31
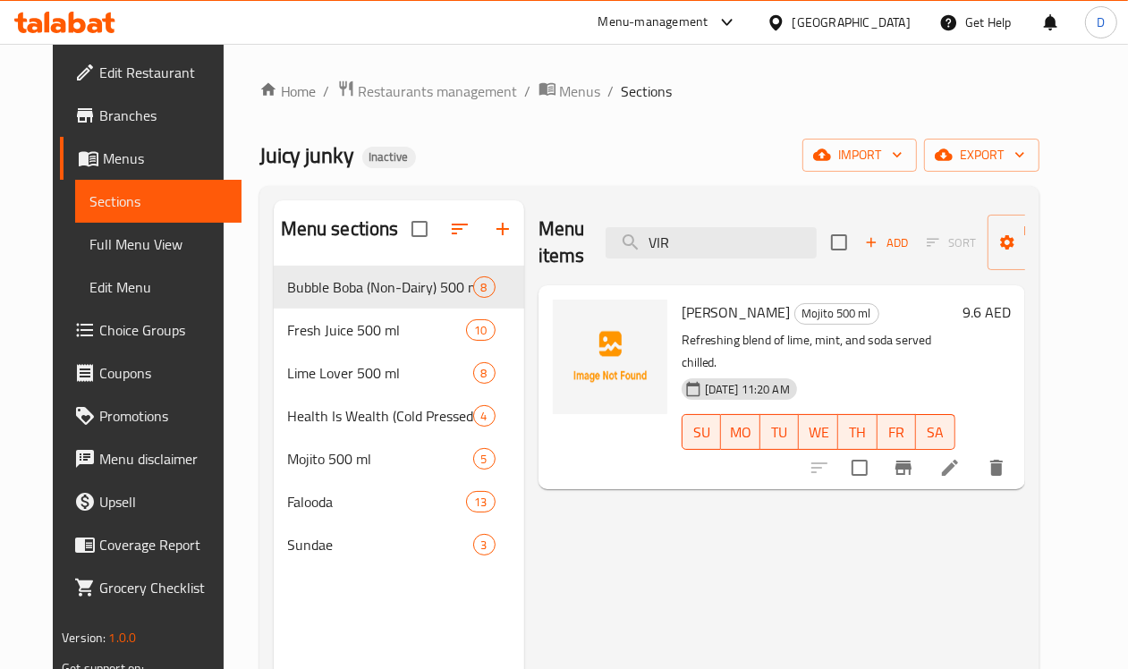
type input "VIR"
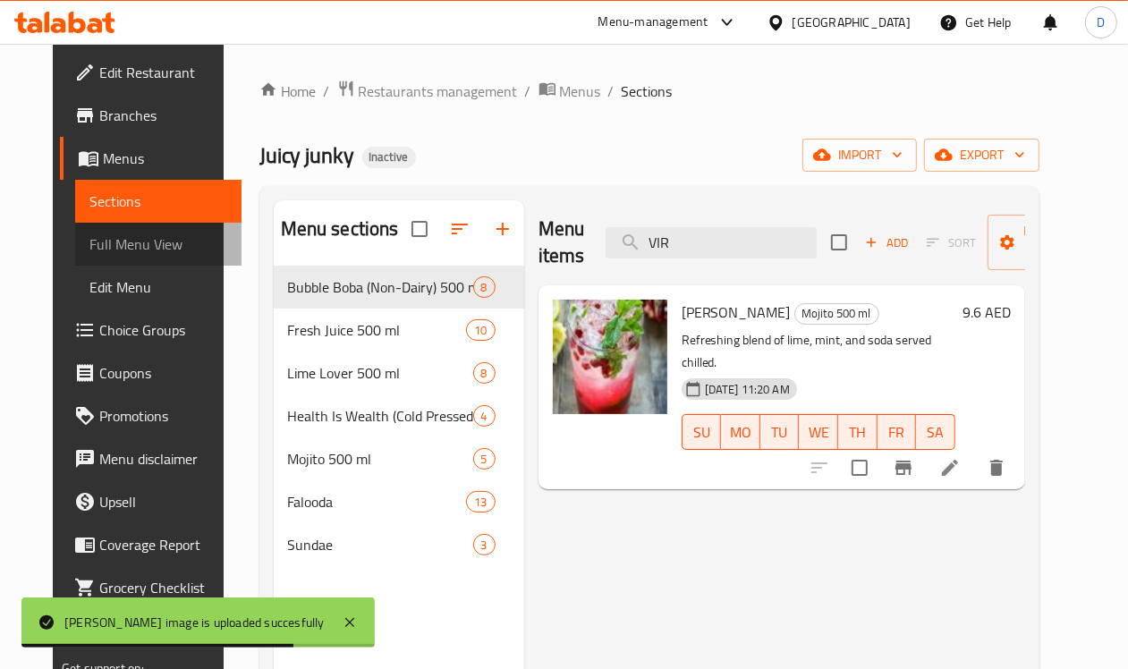
click at [89, 244] on span "Full Menu View" at bounding box center [158, 243] width 138 height 21
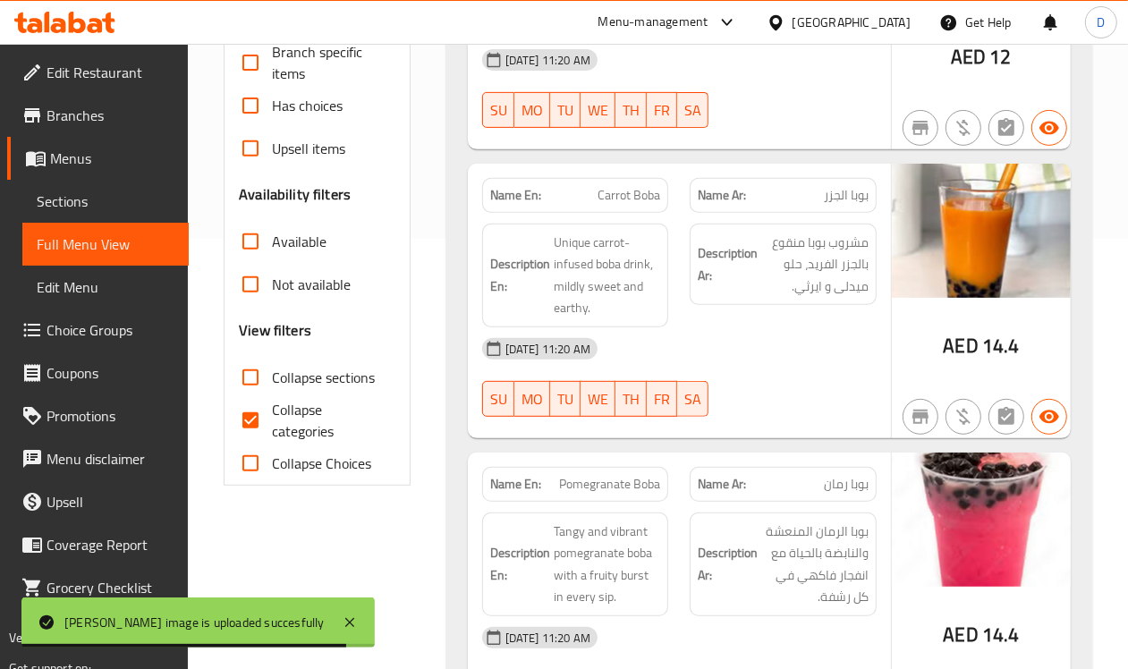
scroll to position [447, 0]
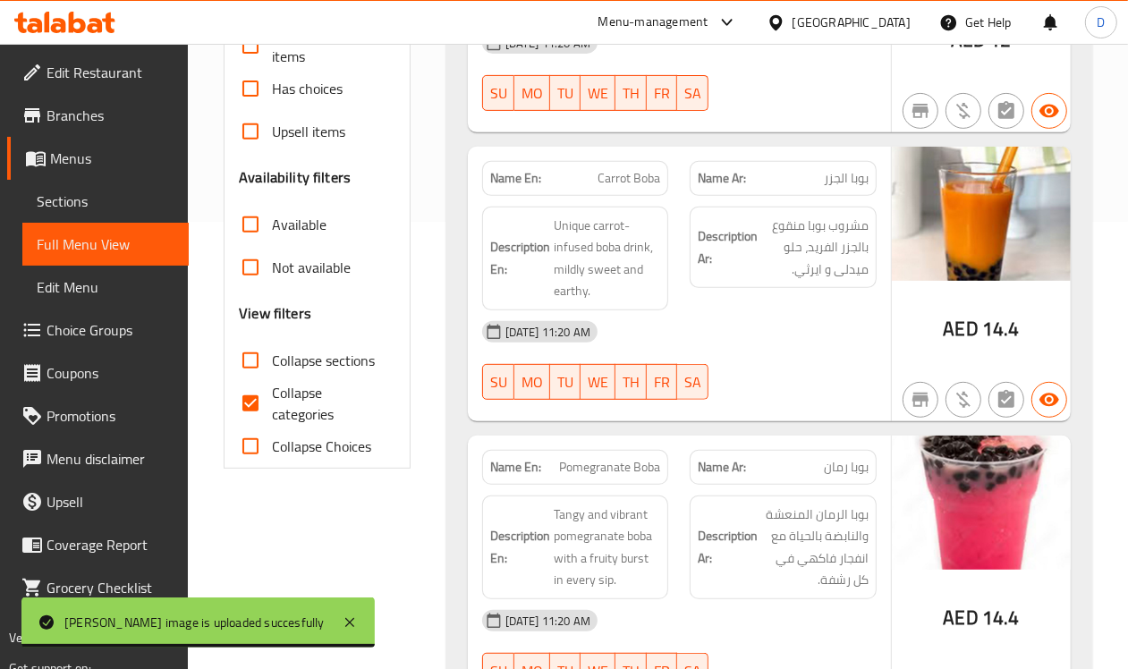
click at [249, 408] on input "Collapse categories" at bounding box center [250, 403] width 43 height 43
checkbox input "false"
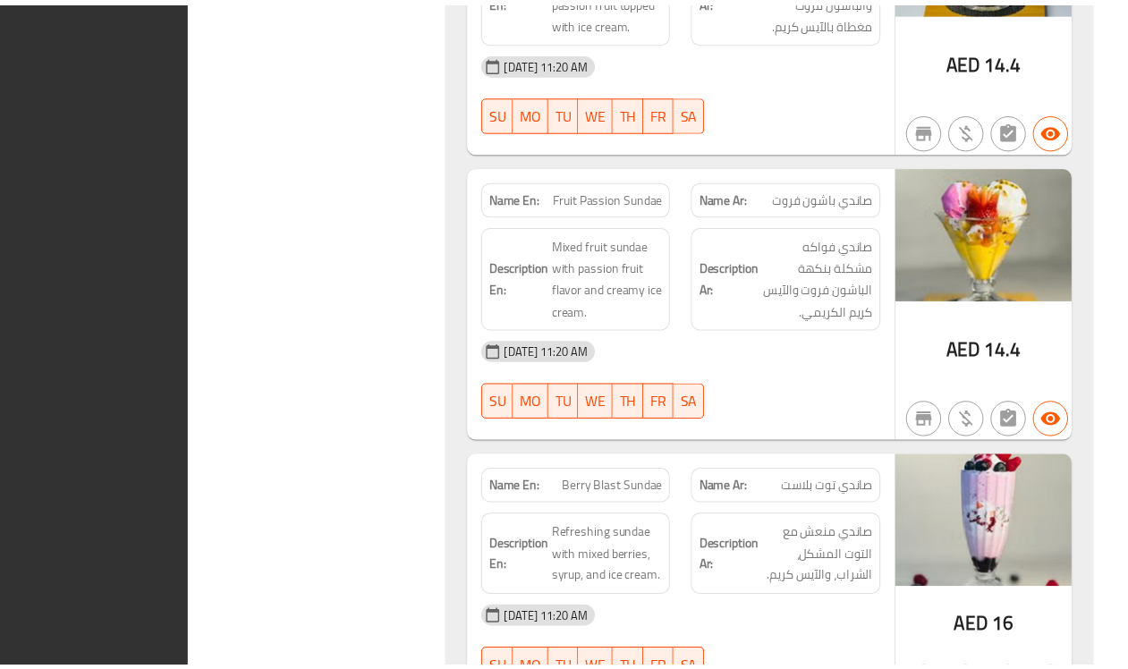
scroll to position [14690, 0]
